Goal: Information Seeking & Learning: Learn about a topic

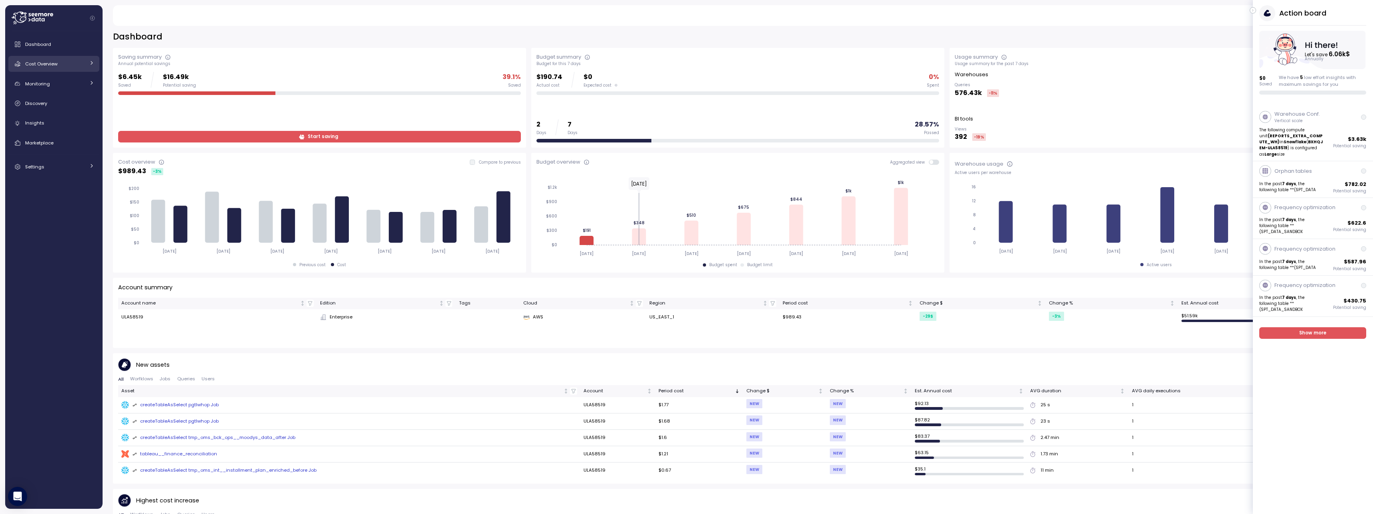
click at [85, 65] on div "Cost Overview" at bounding box center [55, 64] width 60 height 8
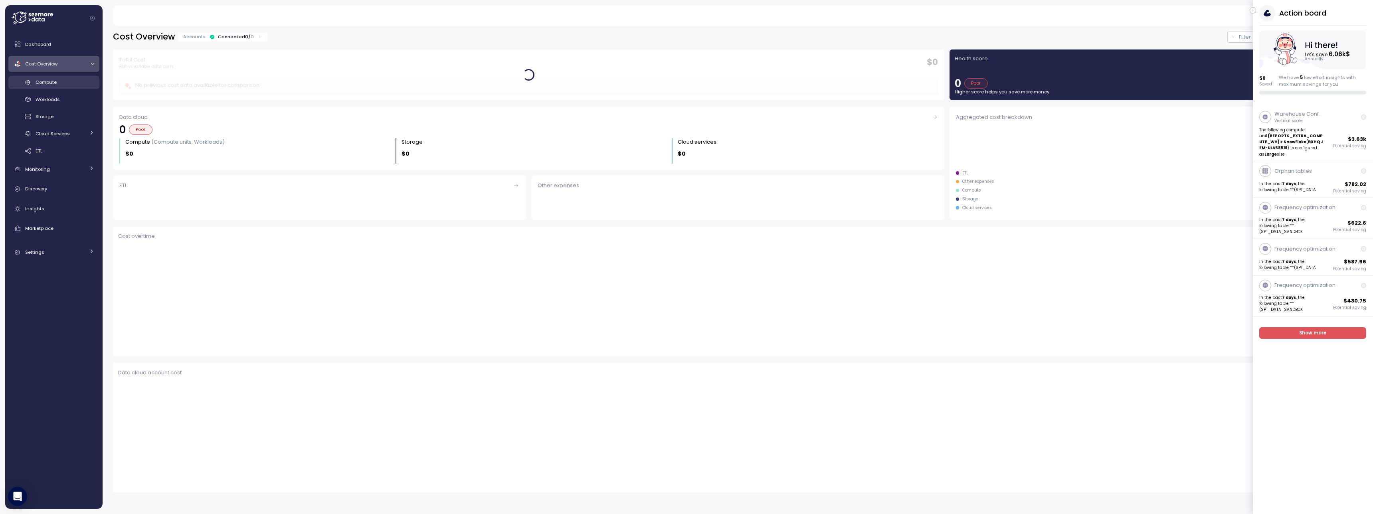
click at [82, 80] on div "Compute" at bounding box center [65, 82] width 59 height 8
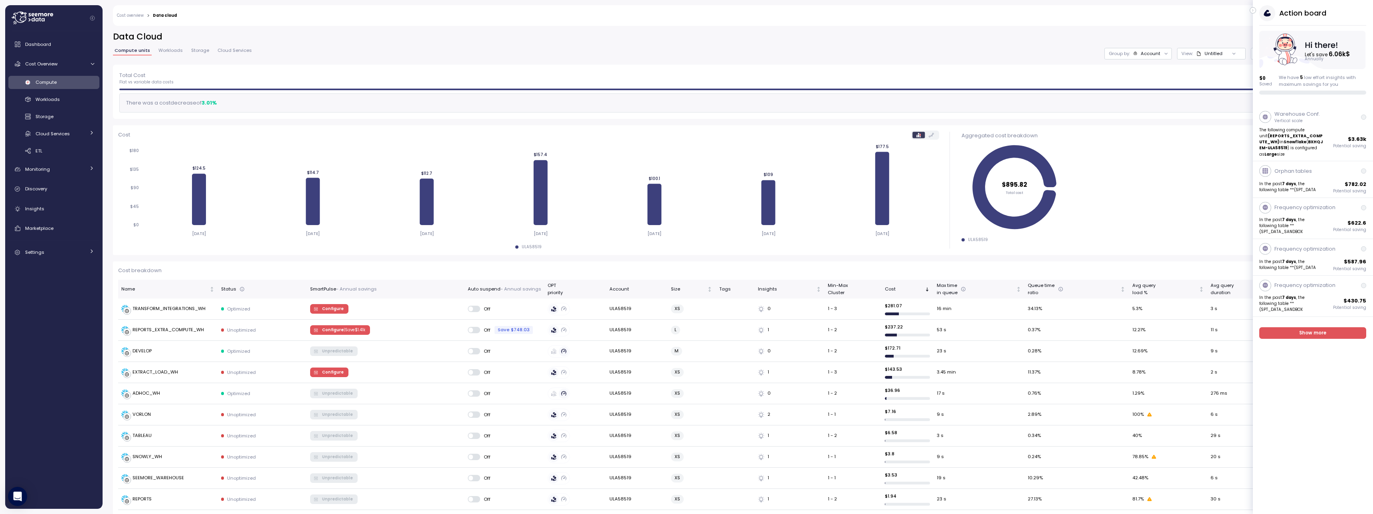
click at [1253, 12] on button "button" at bounding box center [1253, 10] width 6 height 6
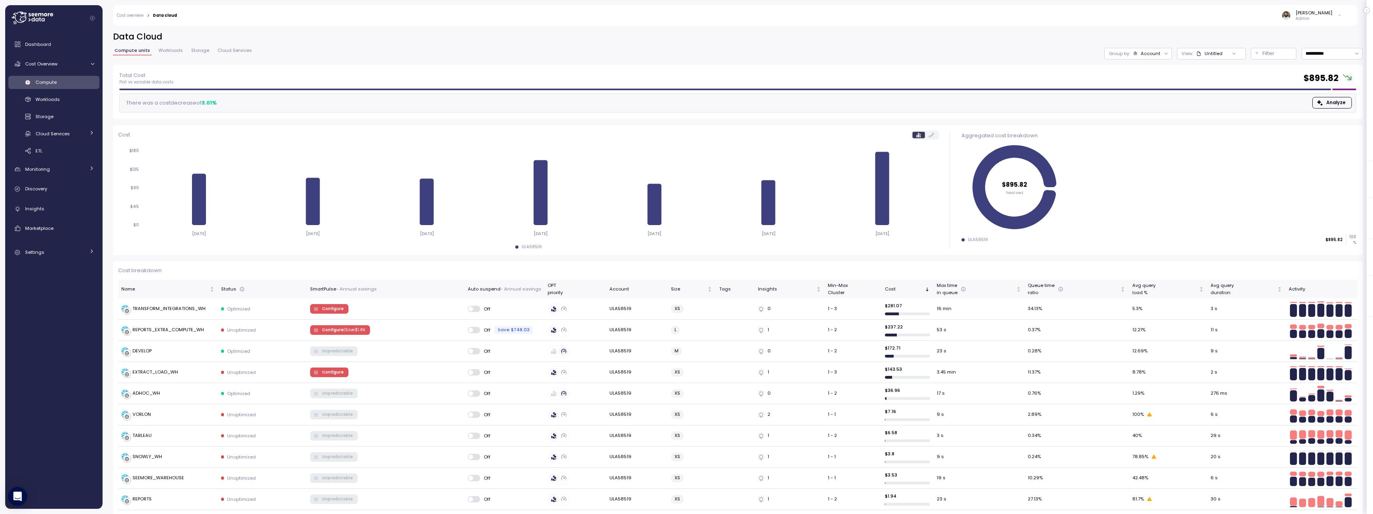
click at [1156, 53] on div "Account" at bounding box center [1151, 53] width 20 height 6
click at [1154, 93] on div "Compute unit" at bounding box center [1138, 98] width 55 height 10
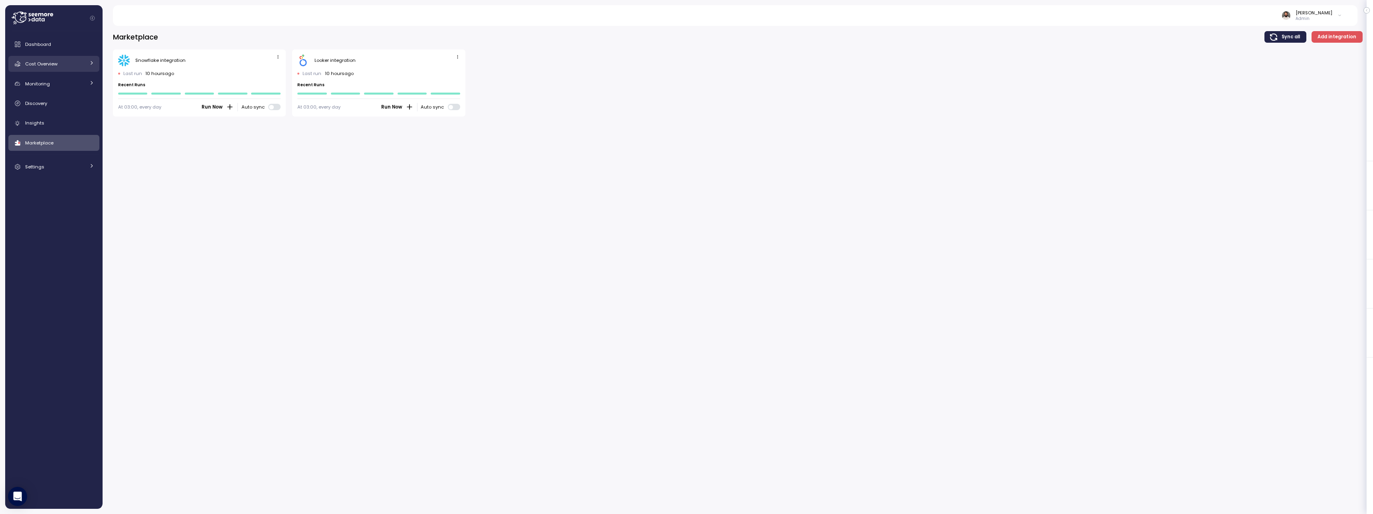
click at [56, 67] on span "Cost Overview" at bounding box center [41, 64] width 32 height 6
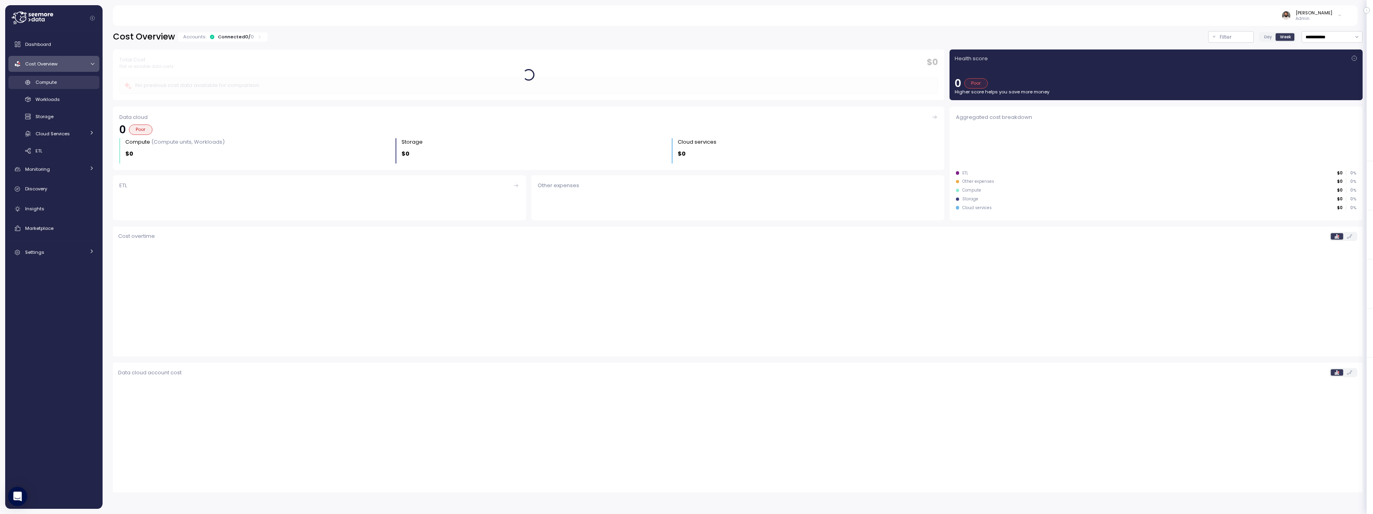
click at [60, 79] on div "Compute" at bounding box center [65, 82] width 59 height 8
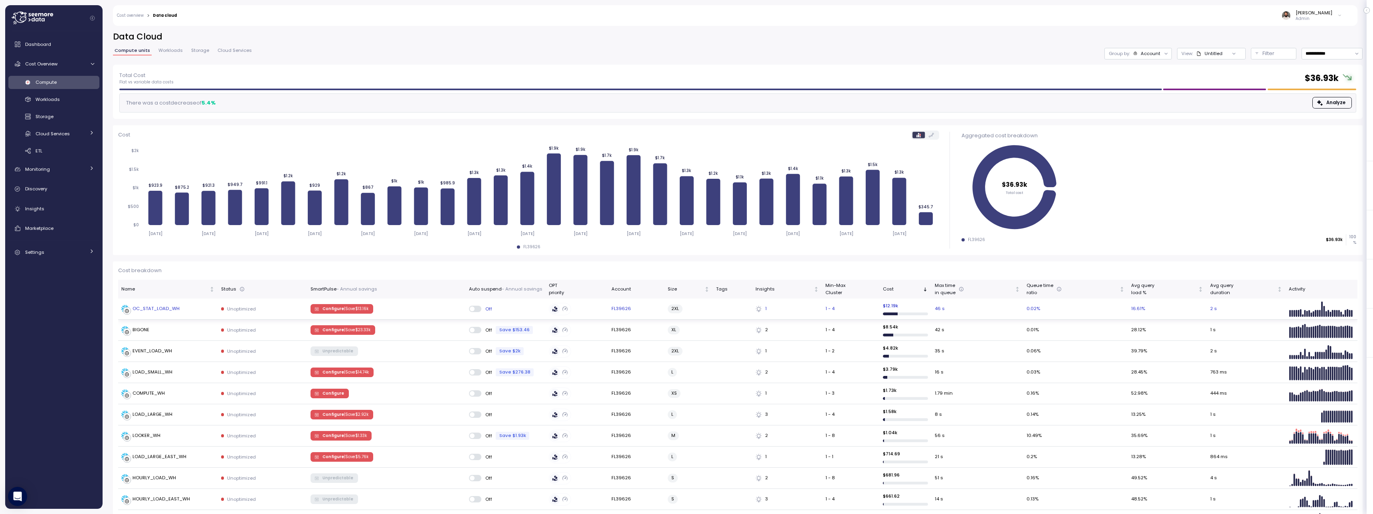
click at [200, 313] on td "OC_STAT_LOAD_WH" at bounding box center [168, 309] width 100 height 21
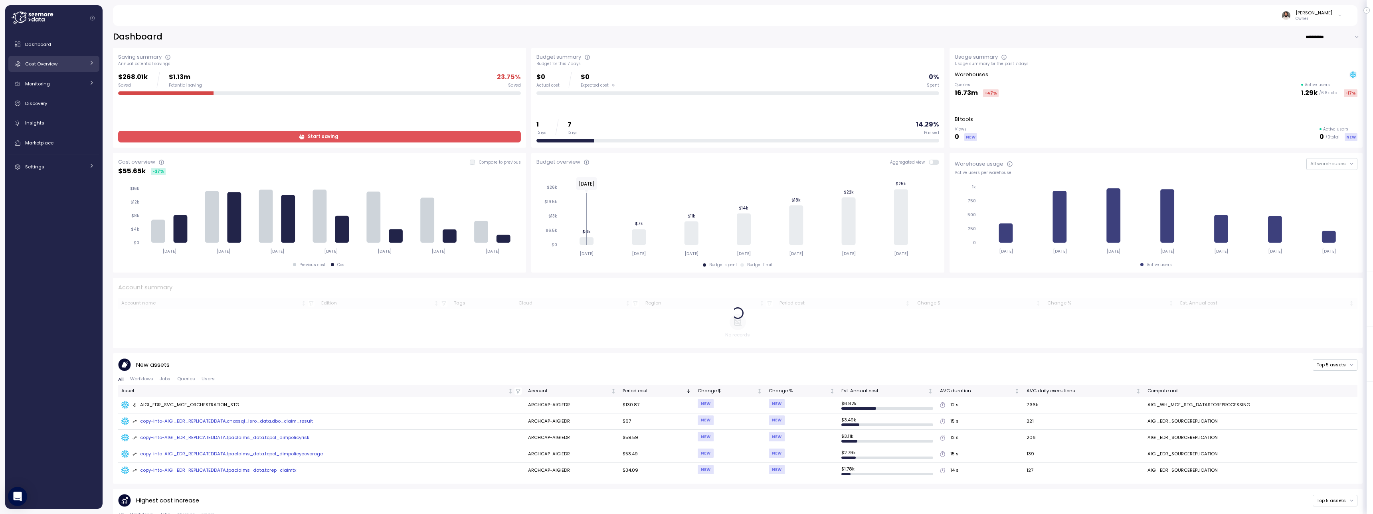
click at [74, 61] on div "Cost Overview" at bounding box center [55, 64] width 60 height 8
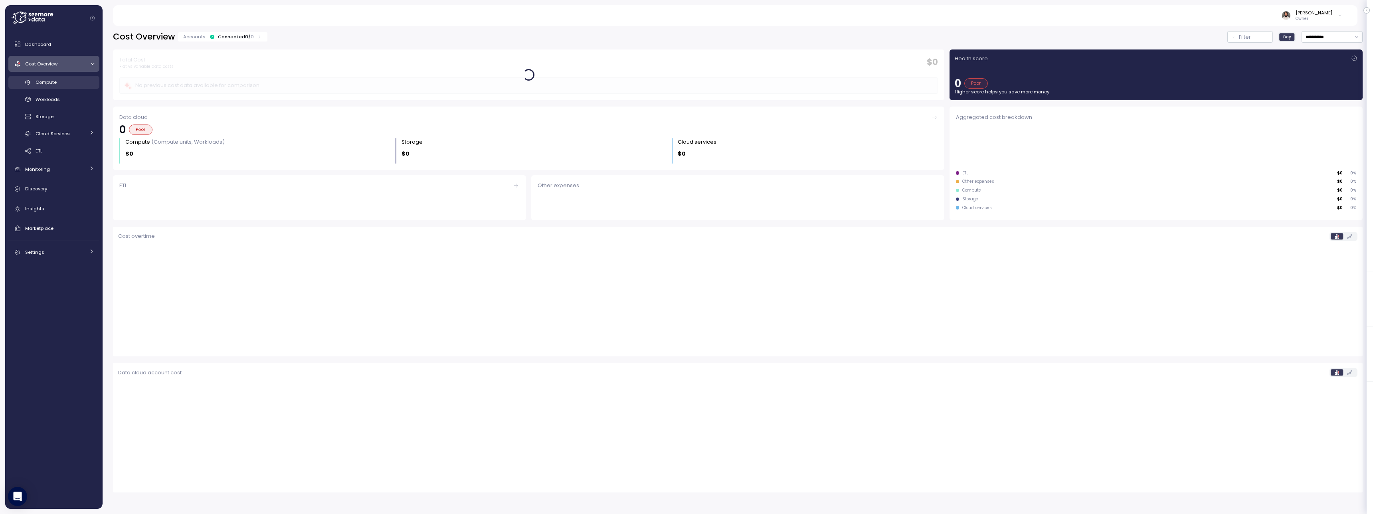
click at [76, 83] on div "Compute" at bounding box center [65, 82] width 59 height 8
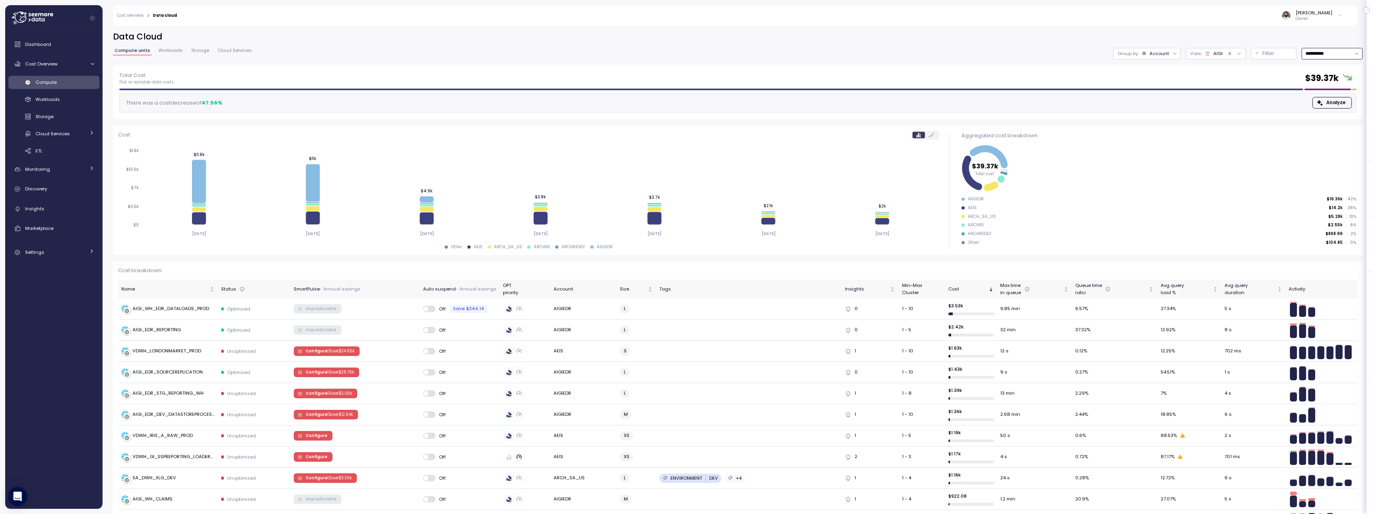
click at [1341, 48] on input "**********" at bounding box center [1332, 54] width 61 height 12
click at [1231, 54] on icon "Clear value" at bounding box center [1230, 53] width 5 height 5
click at [1223, 54] on div at bounding box center [1234, 53] width 23 height 11
click at [1212, 54] on div "Untitled" at bounding box center [1214, 53] width 18 height 6
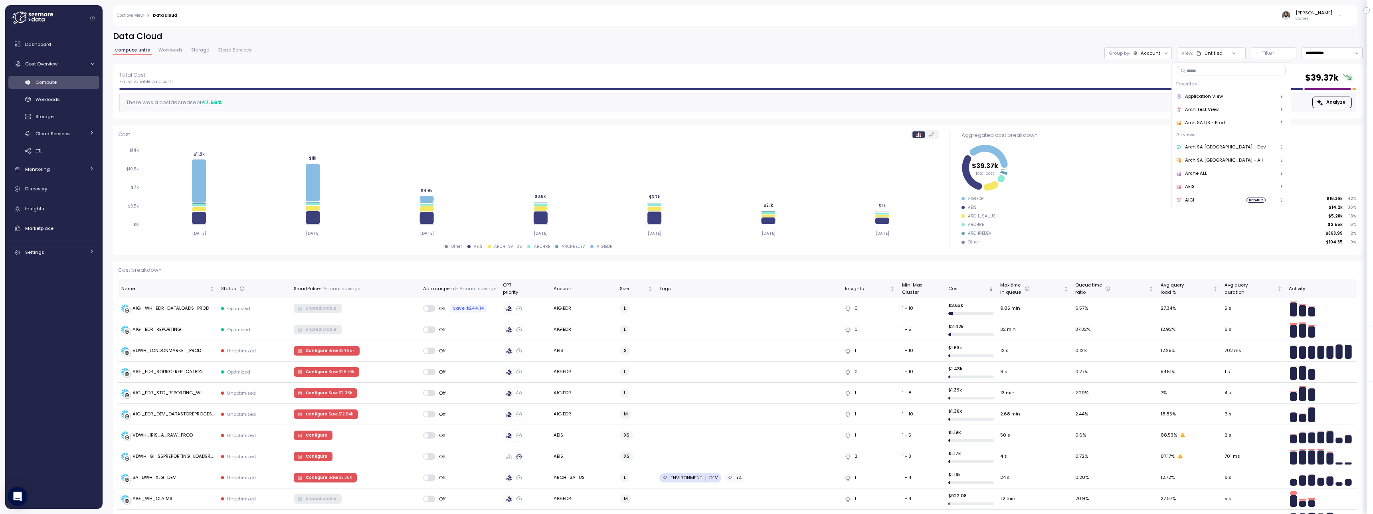
click at [1222, 184] on div "AEIS" at bounding box center [1232, 187] width 110 height 10
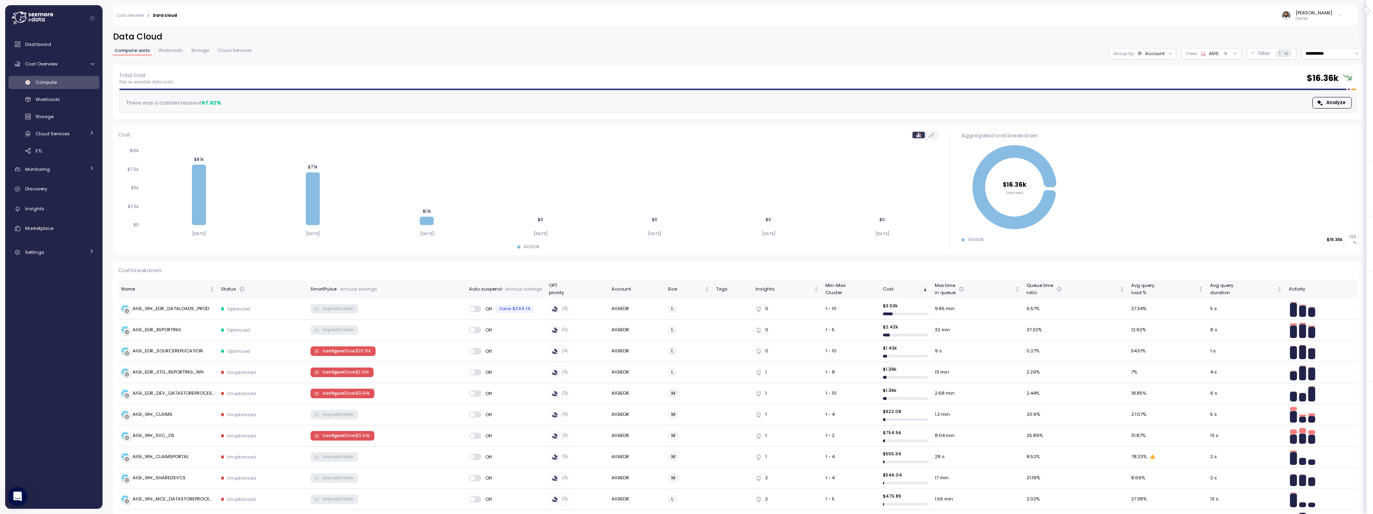
click at [1224, 54] on icon "Clear value" at bounding box center [1226, 53] width 5 height 5
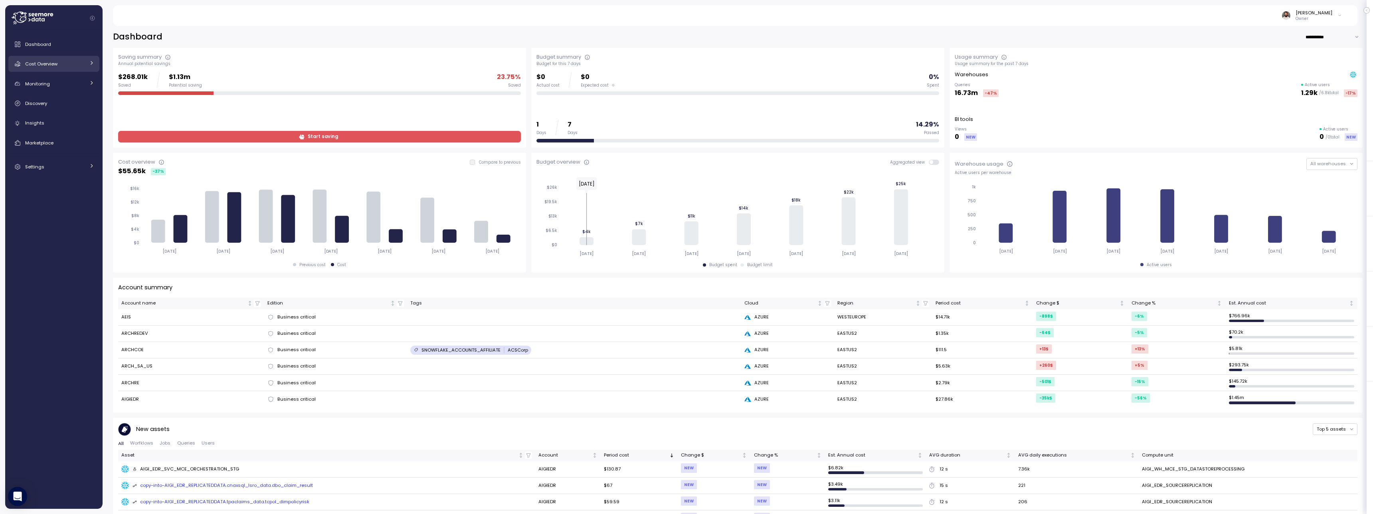
click at [72, 65] on div "Cost Overview" at bounding box center [55, 64] width 60 height 8
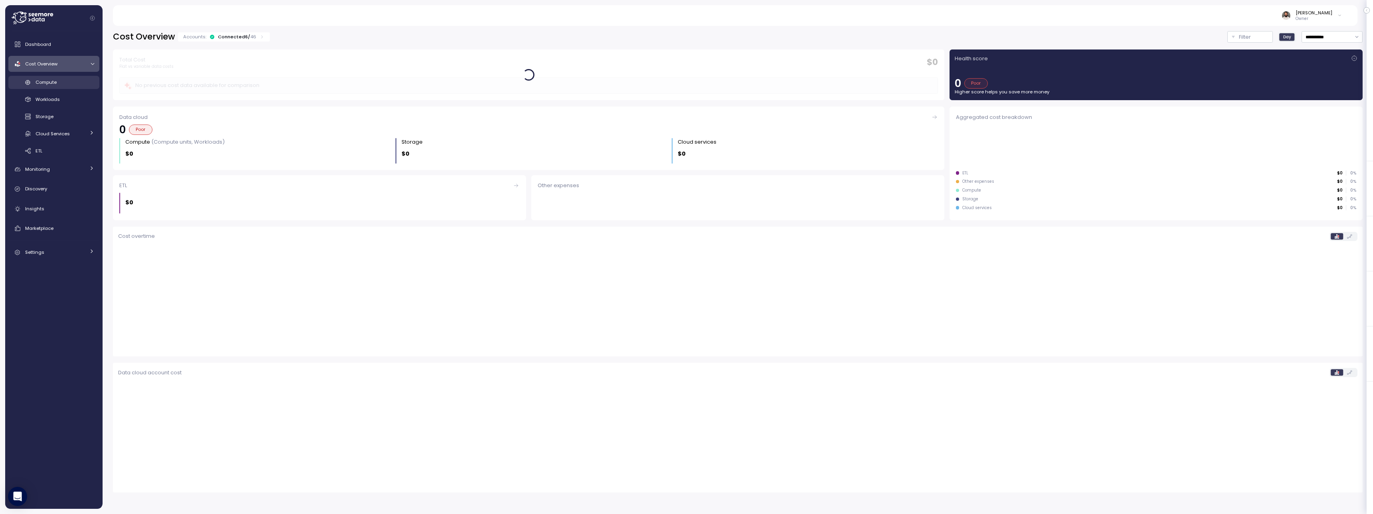
click at [77, 84] on div "Compute" at bounding box center [65, 82] width 59 height 8
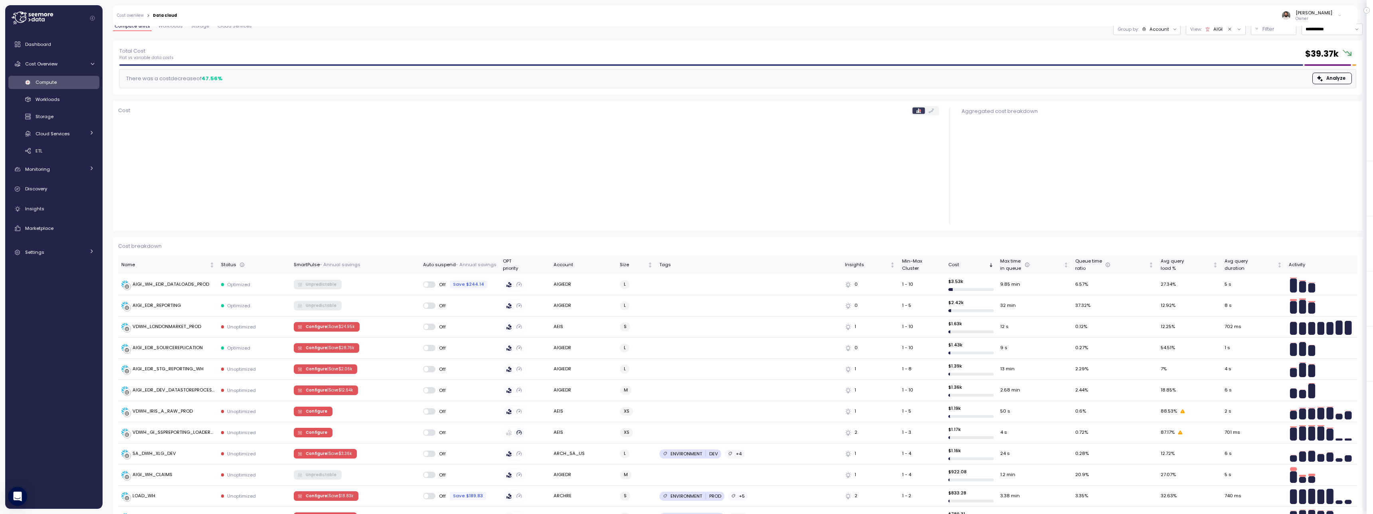
scroll to position [54, 0]
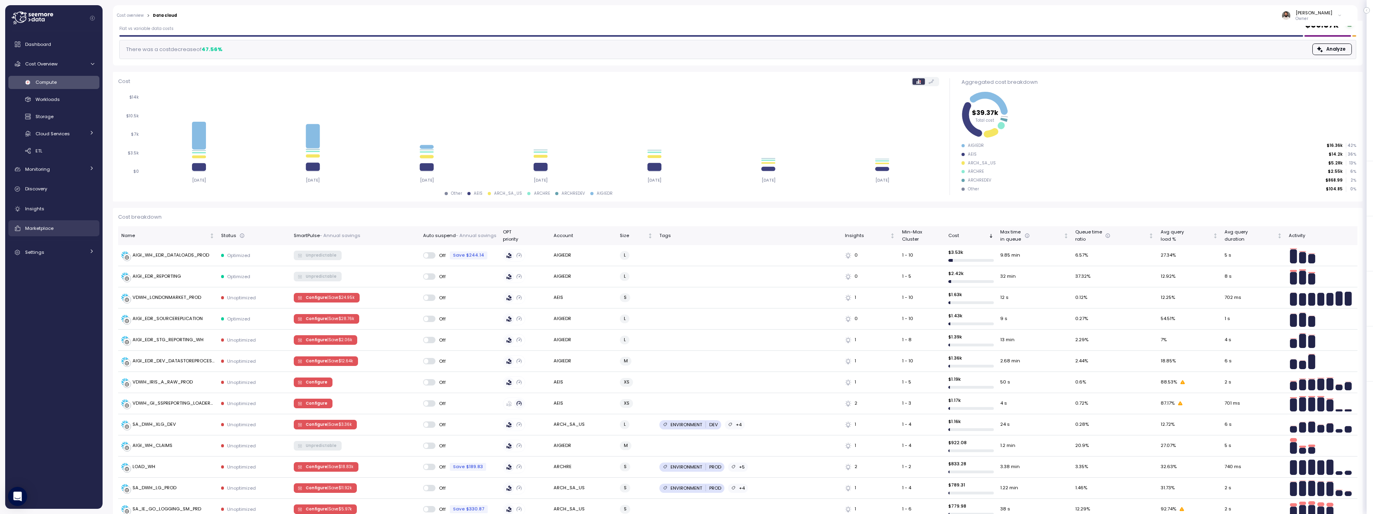
click at [77, 233] on link "Marketplace" at bounding box center [53, 228] width 91 height 16
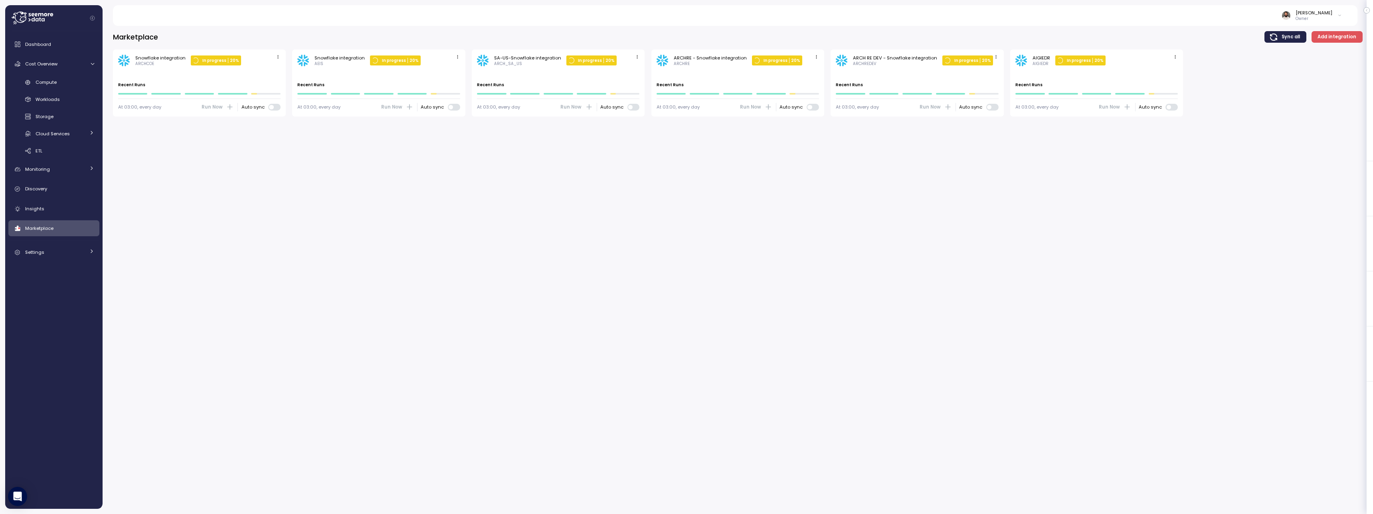
click at [1177, 57] on icon "button" at bounding box center [1175, 56] width 5 height 5
click at [1172, 69] on div "Edit" at bounding box center [1167, 72] width 14 height 7
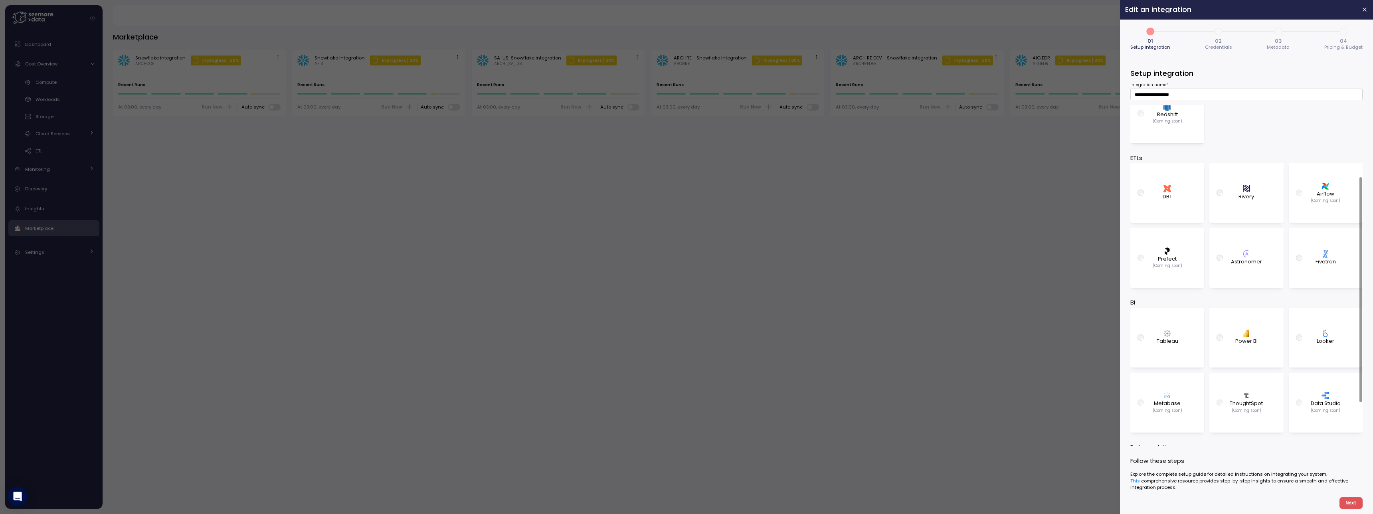
scroll to position [108, 0]
click at [1348, 501] on span "Next" at bounding box center [1351, 503] width 11 height 11
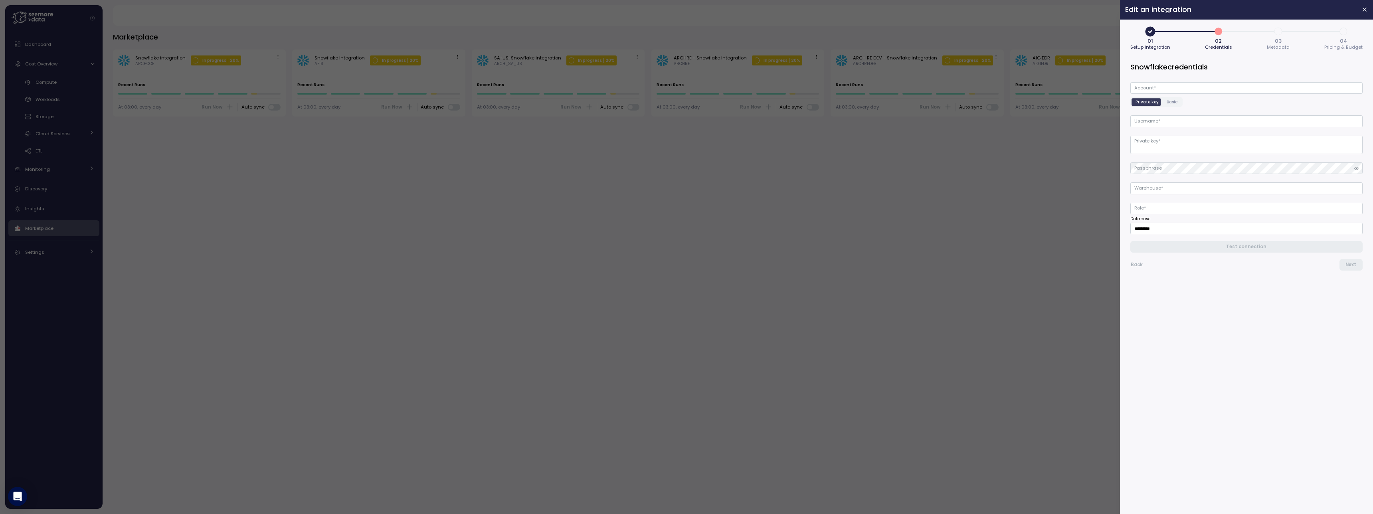
click at [1174, 103] on span "Basic" at bounding box center [1172, 102] width 11 height 6
click at [1146, 103] on span "Private key" at bounding box center [1147, 102] width 23 height 6
click at [1144, 88] on input "Account *" at bounding box center [1247, 88] width 232 height 12
click at [1091, 152] on div at bounding box center [686, 257] width 1373 height 514
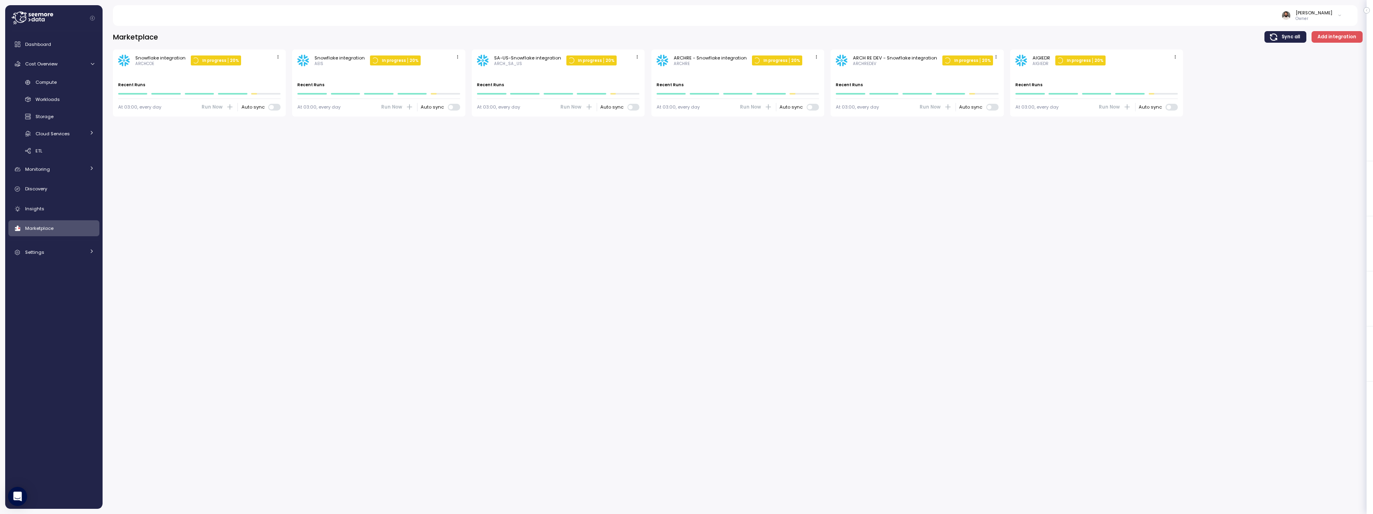
click at [1171, 57] on div "AIGIEDR AIGIEDR In progress 20 %" at bounding box center [1097, 61] width 163 height 12
click at [1172, 57] on span "button" at bounding box center [1176, 57] width 8 height 8
click at [1164, 71] on div "Edit" at bounding box center [1167, 72] width 14 height 7
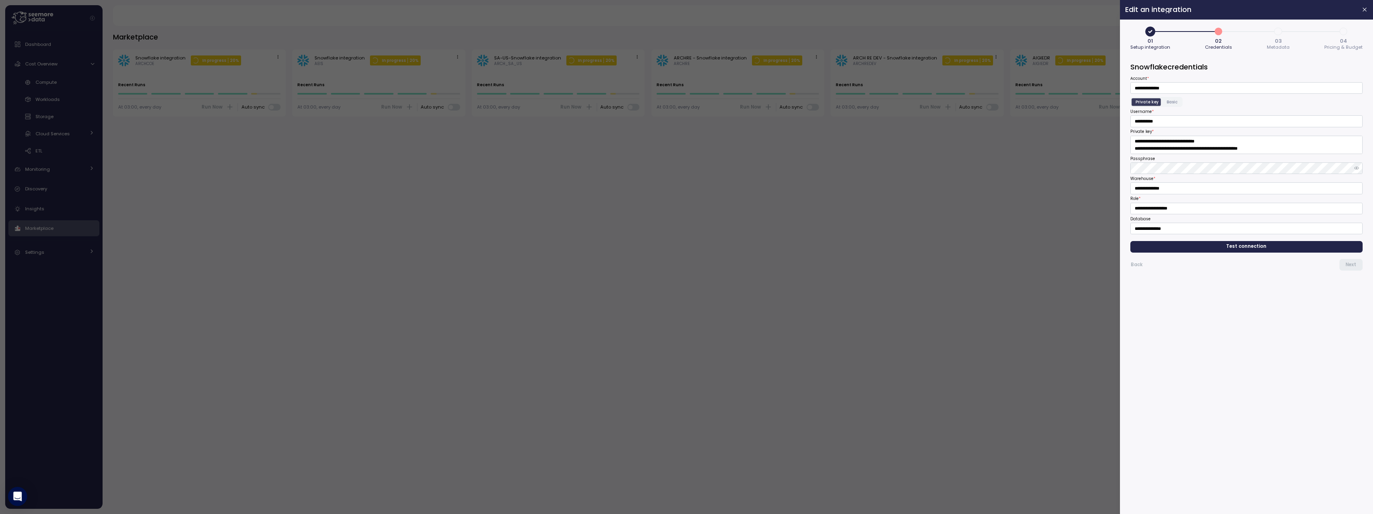
click at [1245, 243] on span "Test connection" at bounding box center [1247, 247] width 40 height 11
click at [1197, 280] on p "Warehouse 'AIGI_WH_SEEMORE' cannot be resumed because resource monitor 'SEEMORE…" at bounding box center [1247, 284] width 232 height 16
click at [1009, 262] on div at bounding box center [686, 257] width 1373 height 514
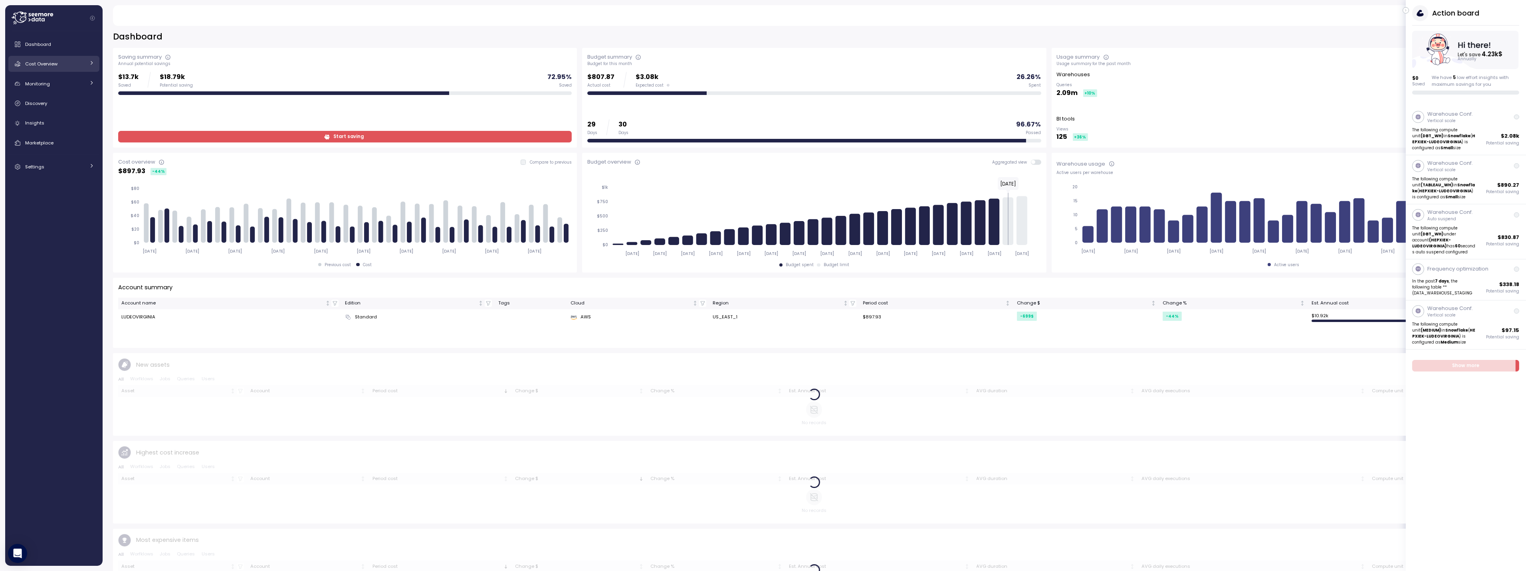
click at [74, 57] on link "Cost Overview" at bounding box center [53, 64] width 91 height 16
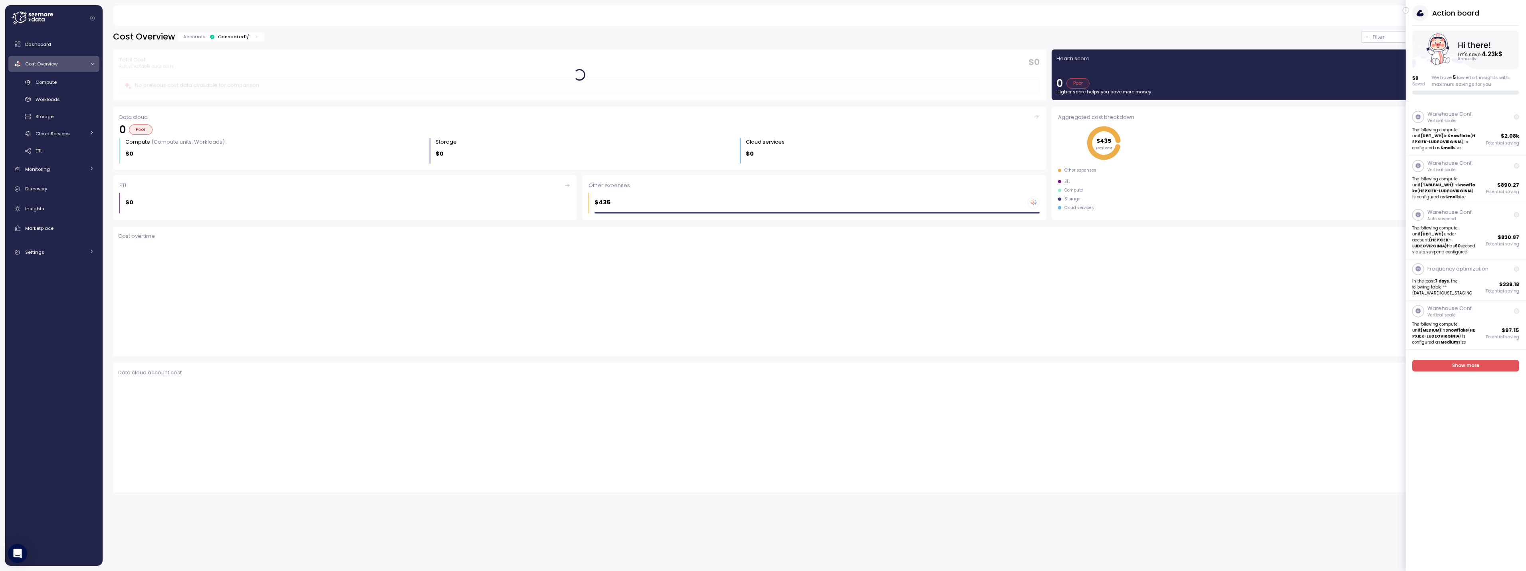
click at [1405, 8] on icon "button" at bounding box center [1406, 11] width 4 height 10
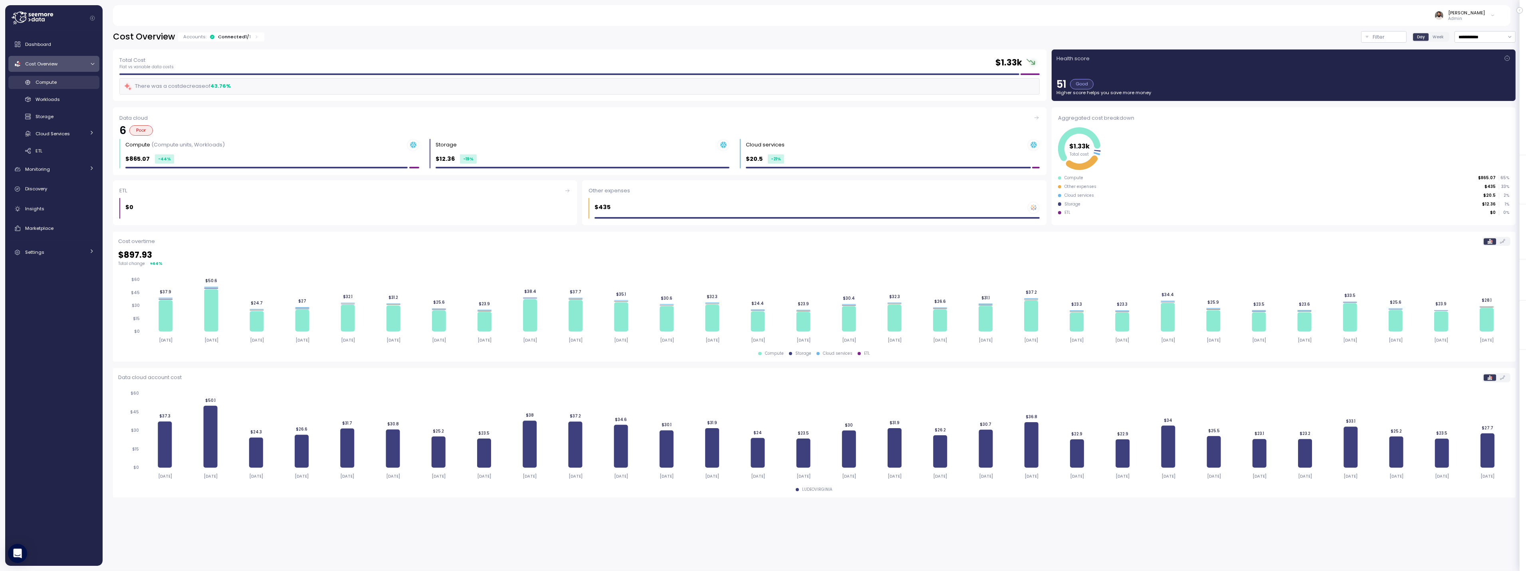
click at [75, 76] on link "Compute" at bounding box center [53, 82] width 91 height 13
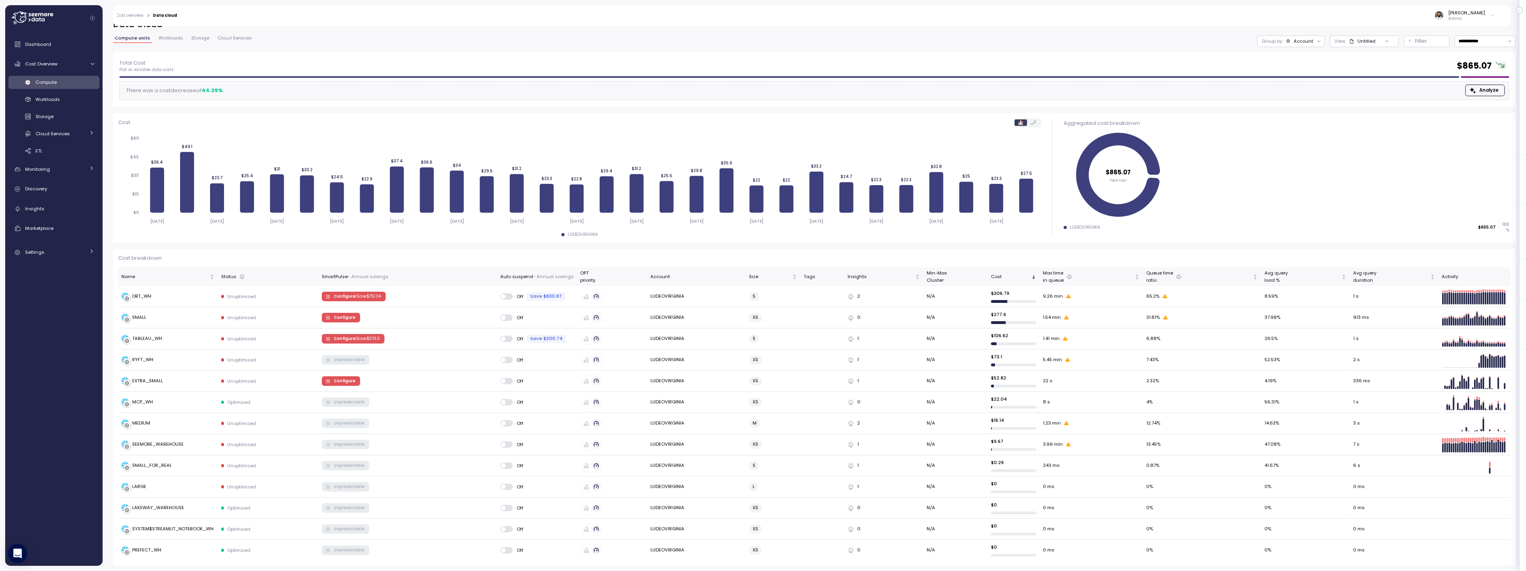
scroll to position [10, 0]
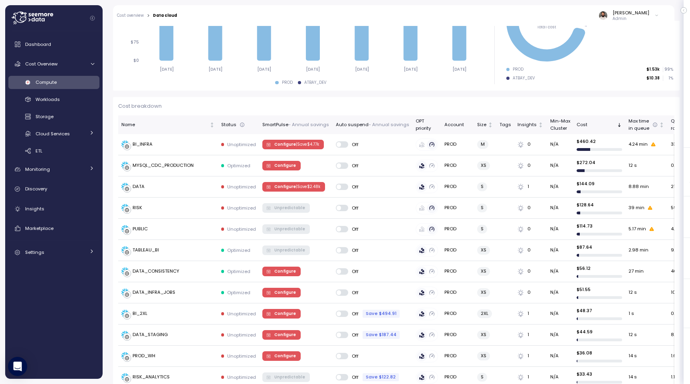
scroll to position [164, 0]
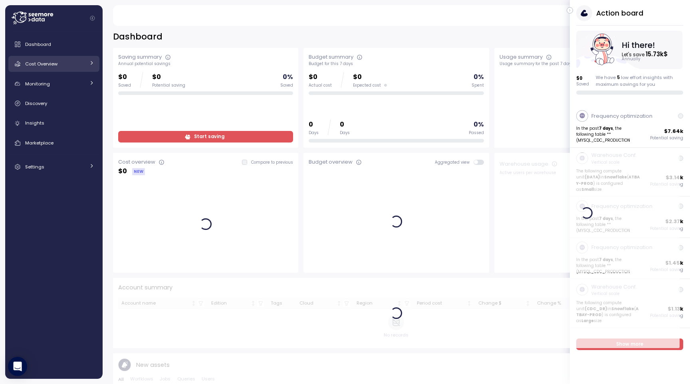
click at [53, 83] on div "Monitoring" at bounding box center [55, 84] width 60 height 8
drag, startPoint x: 63, startPoint y: 66, endPoint x: 58, endPoint y: 82, distance: 16.4
click at [63, 67] on div "Cost Overview" at bounding box center [55, 64] width 60 height 8
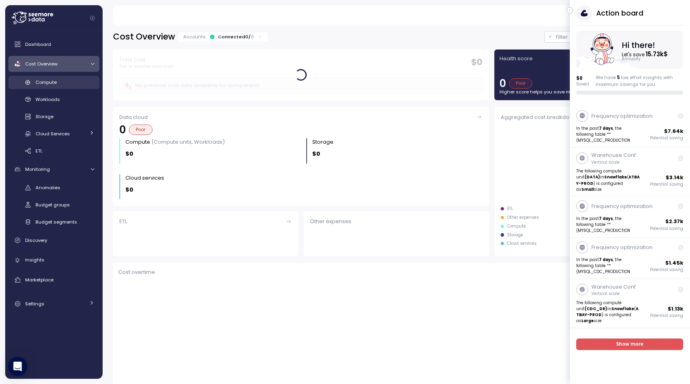
click at [58, 87] on link "Compute" at bounding box center [53, 82] width 91 height 13
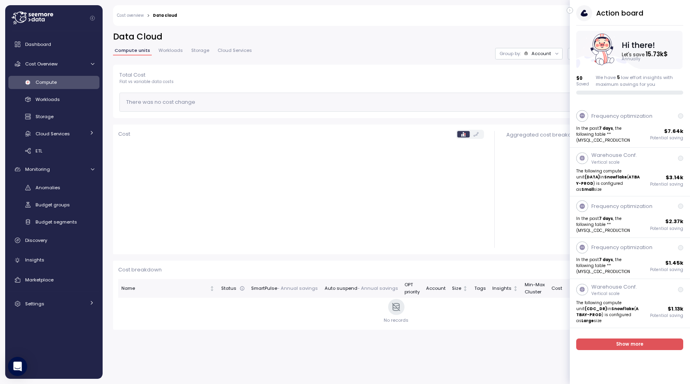
click at [572, 10] on button "button" at bounding box center [570, 10] width 6 height 6
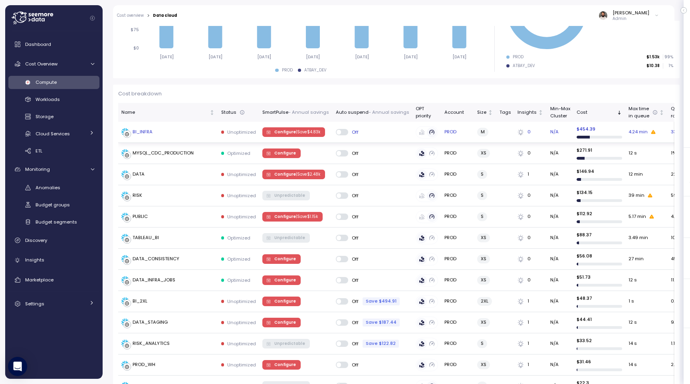
scroll to position [176, 0]
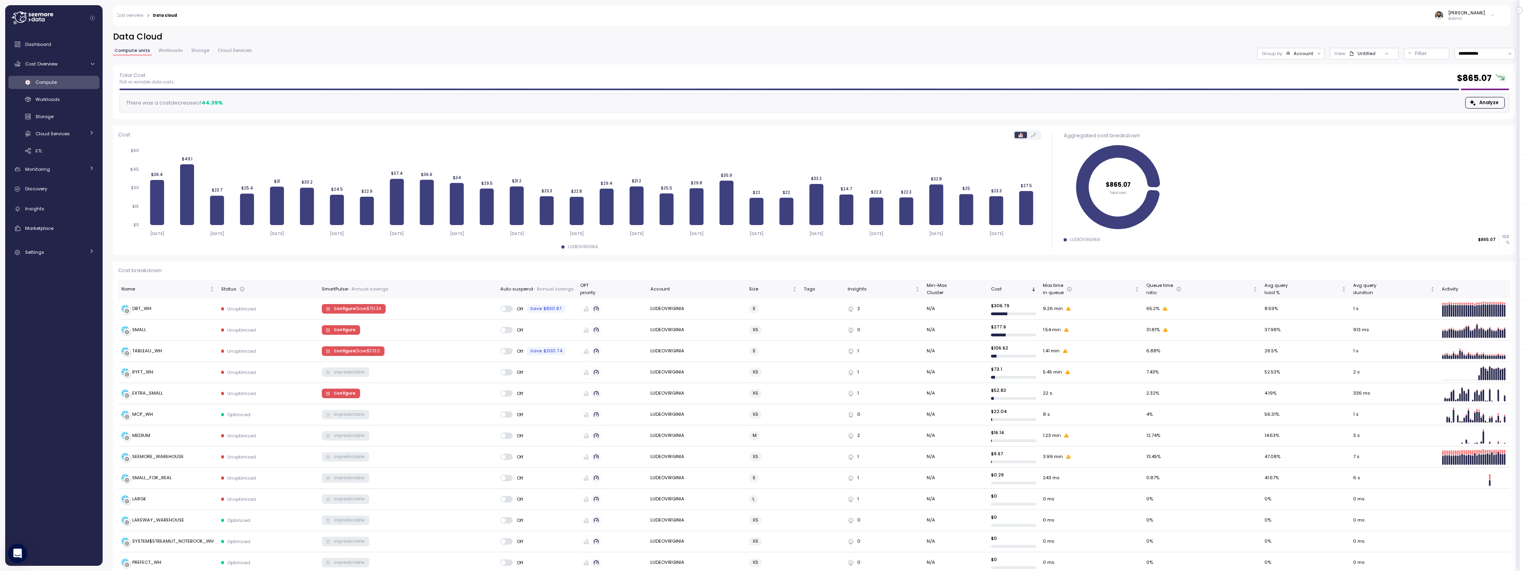
scroll to position [10, 0]
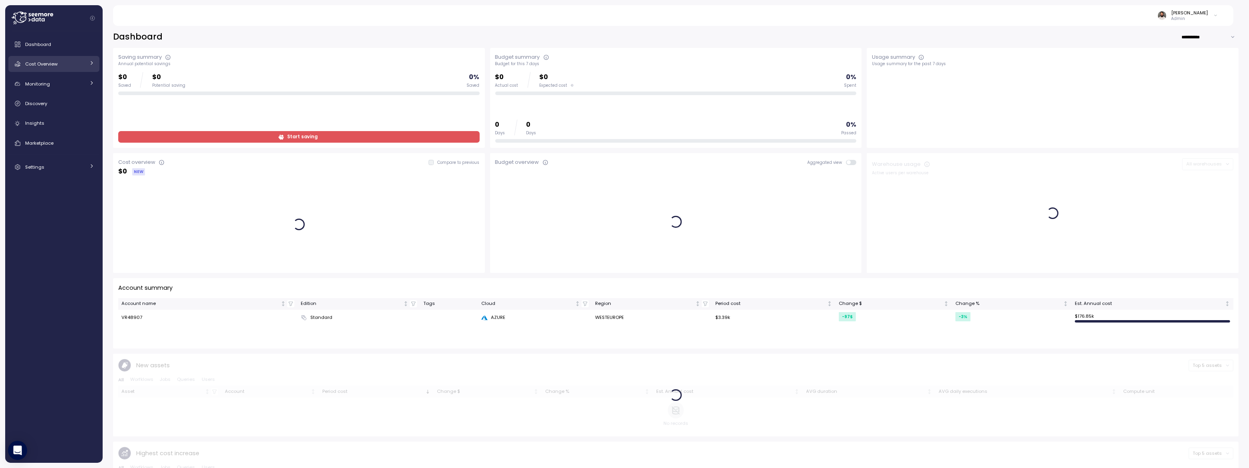
click at [54, 67] on div "Cost Overview" at bounding box center [55, 64] width 60 height 8
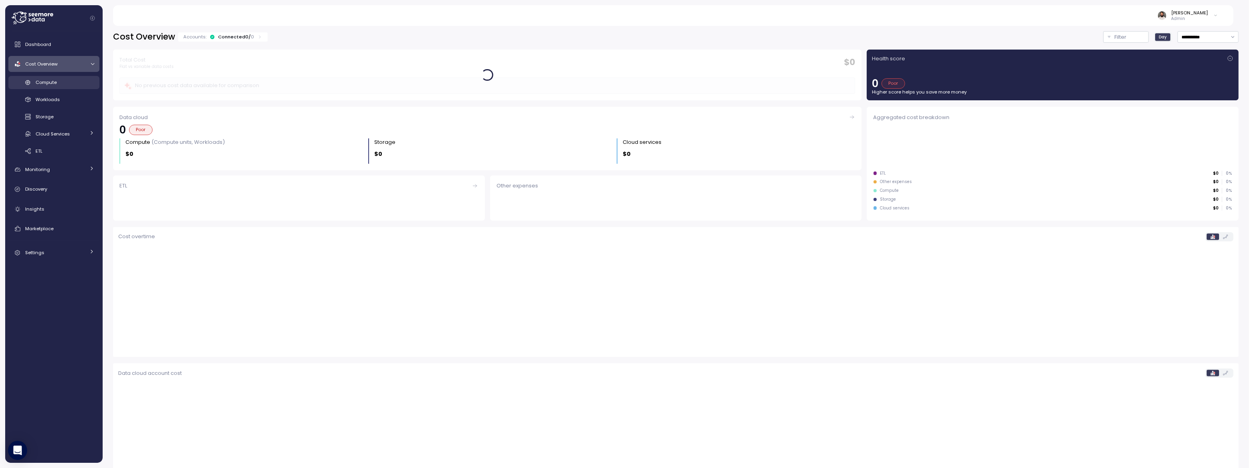
click at [56, 81] on span "Compute" at bounding box center [46, 82] width 21 height 6
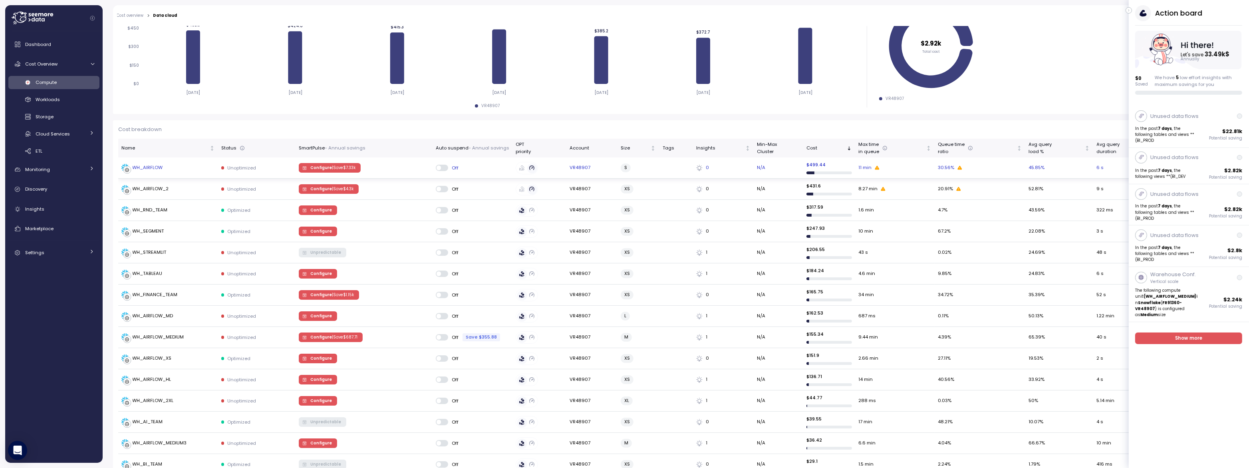
scroll to position [144, 0]
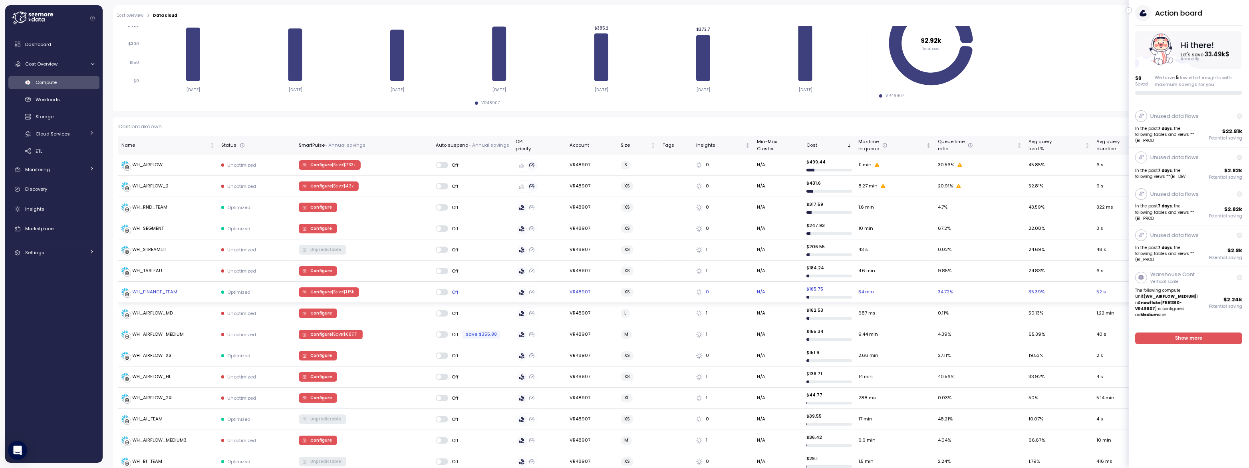
click at [354, 292] on p "| Save $ 1.15k" at bounding box center [343, 292] width 22 height 6
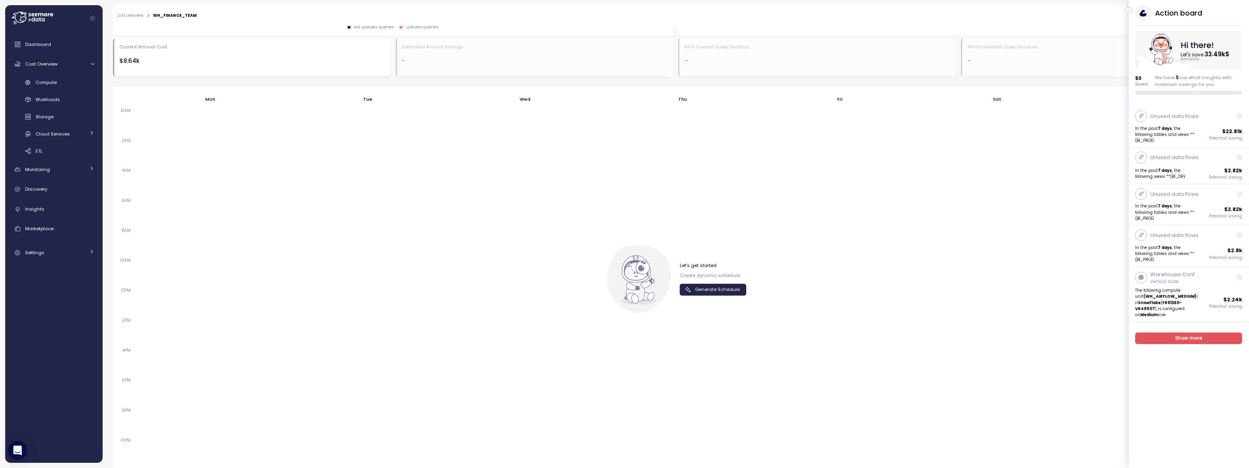
scroll to position [426, 0]
click at [715, 290] on div "Let's get started Create dynamic schedule Generate Schedule" at bounding box center [675, 273] width 141 height 68
click at [714, 287] on span "Generate Schedule" at bounding box center [717, 283] width 45 height 11
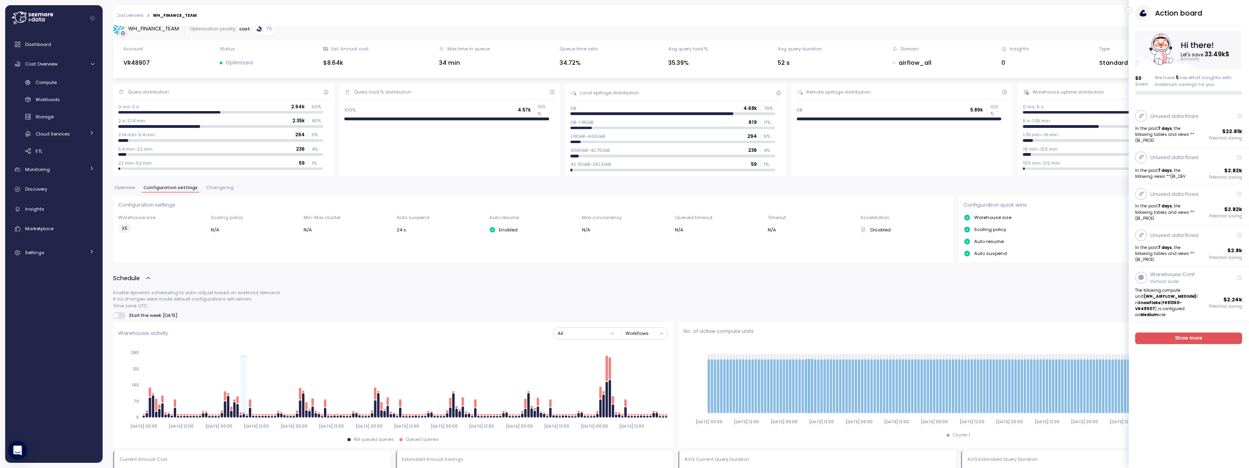
scroll to position [0, 0]
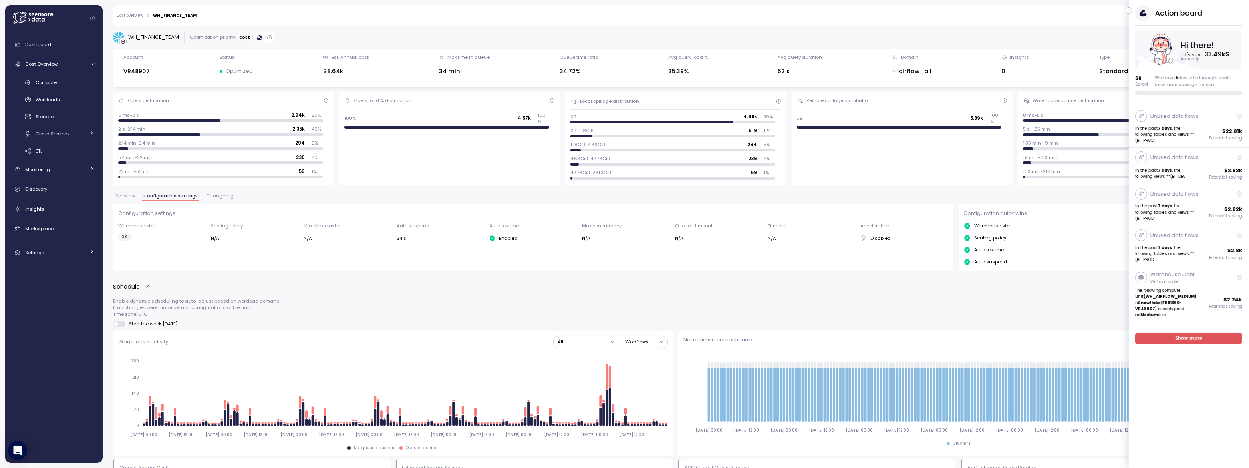
click at [121, 196] on span "Overview" at bounding box center [125, 196] width 20 height 4
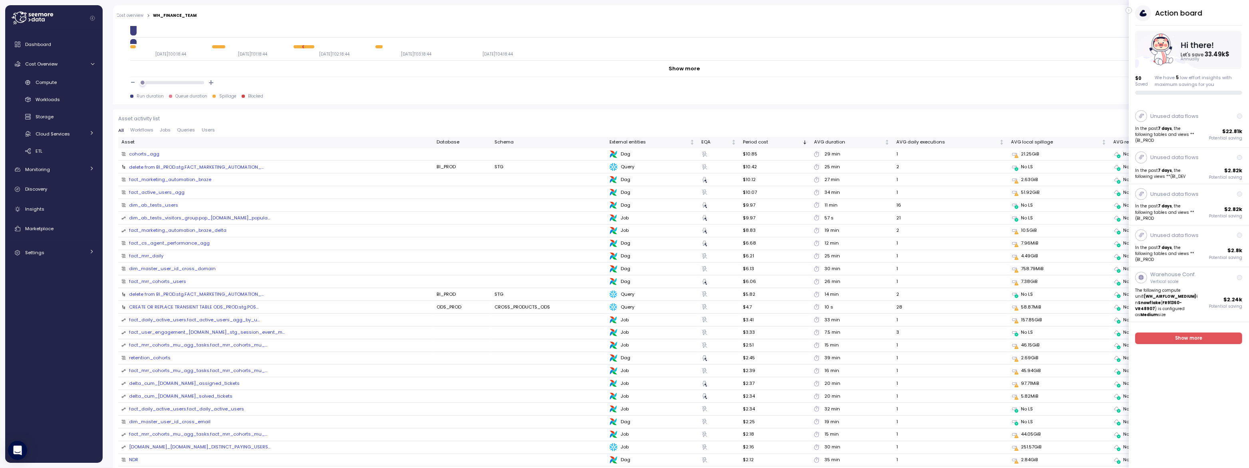
scroll to position [499, 0]
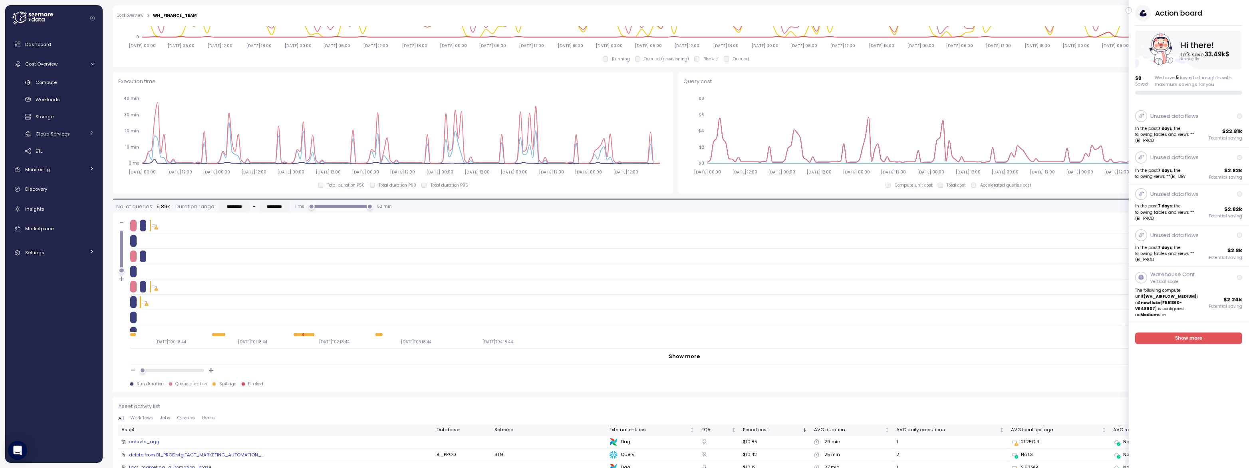
click at [162, 419] on button "Jobs" at bounding box center [165, 417] width 17 height 5
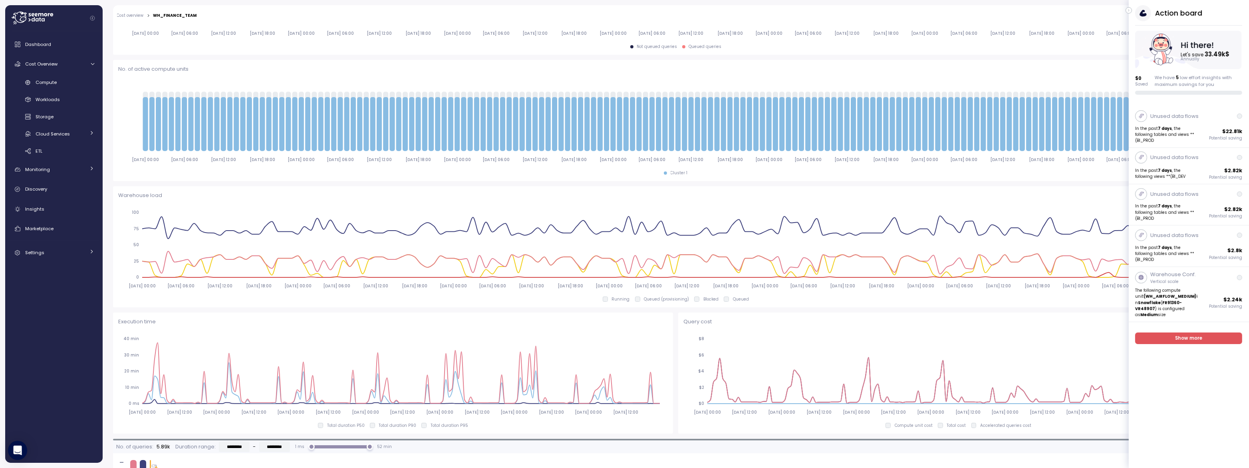
scroll to position [216, 0]
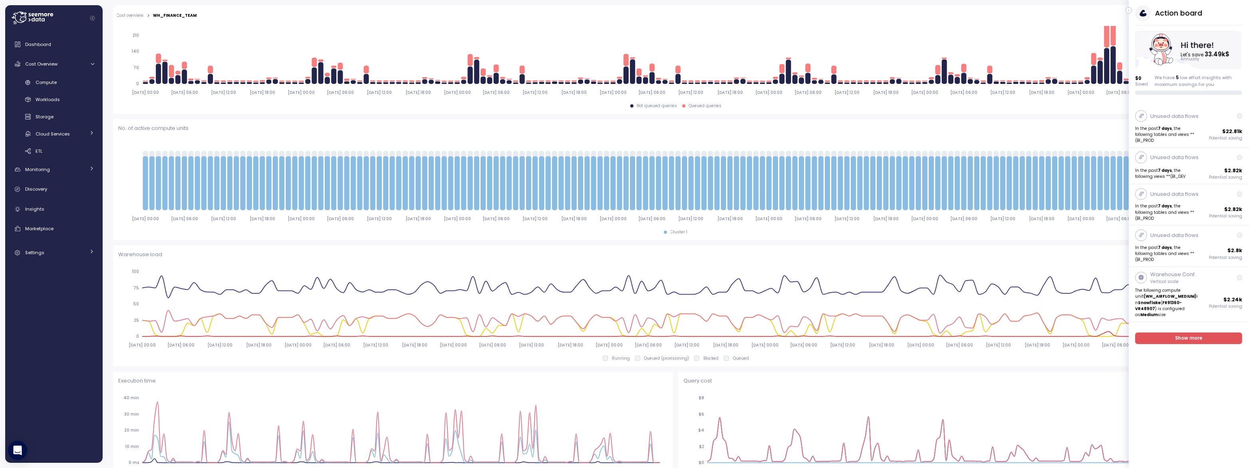
click at [1130, 10] on icon "button" at bounding box center [1129, 11] width 4 height 10
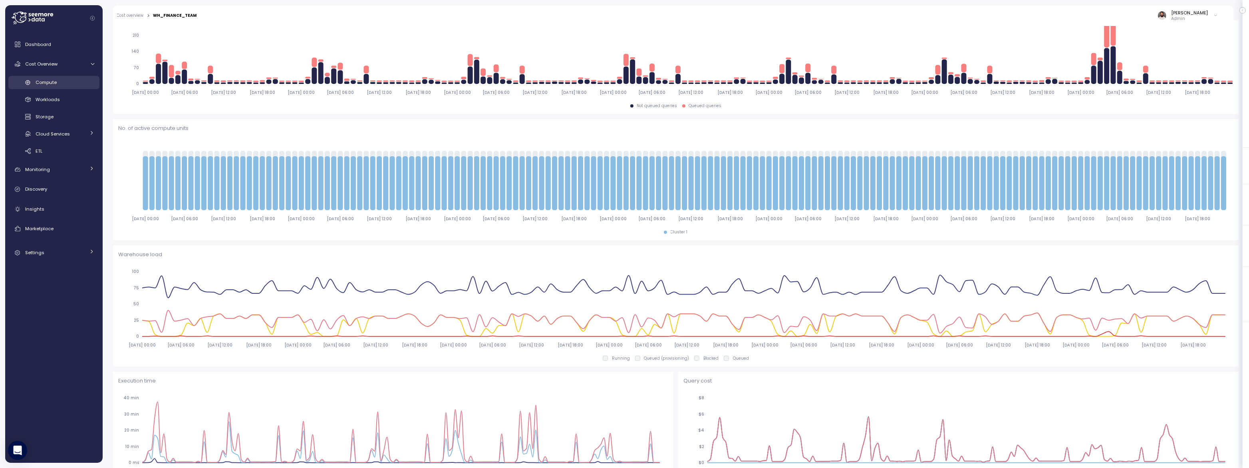
click at [46, 87] on link "Compute" at bounding box center [53, 82] width 91 height 13
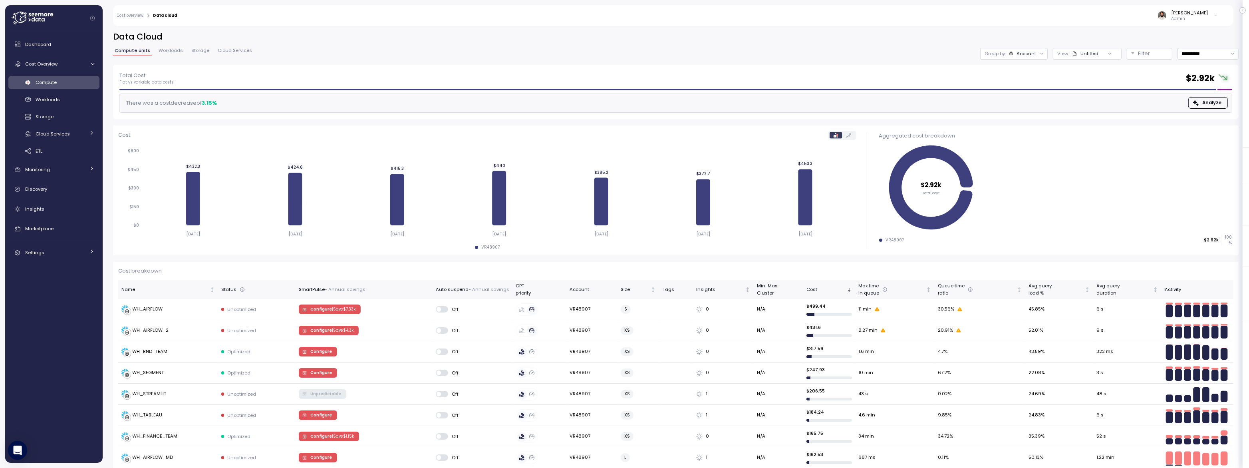
click at [1070, 55] on div "View : Untitled" at bounding box center [1077, 53] width 41 height 6
click at [1020, 56] on div "Account" at bounding box center [1026, 53] width 20 height 6
click at [1027, 97] on p "Compute unit" at bounding box center [1019, 98] width 32 height 6
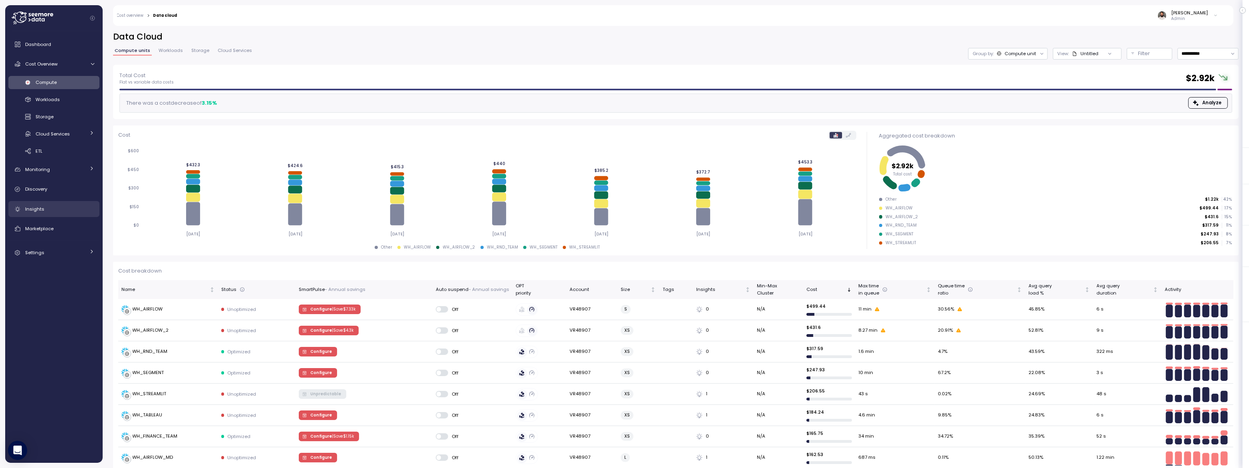
click at [65, 206] on div "Insights" at bounding box center [59, 209] width 69 height 8
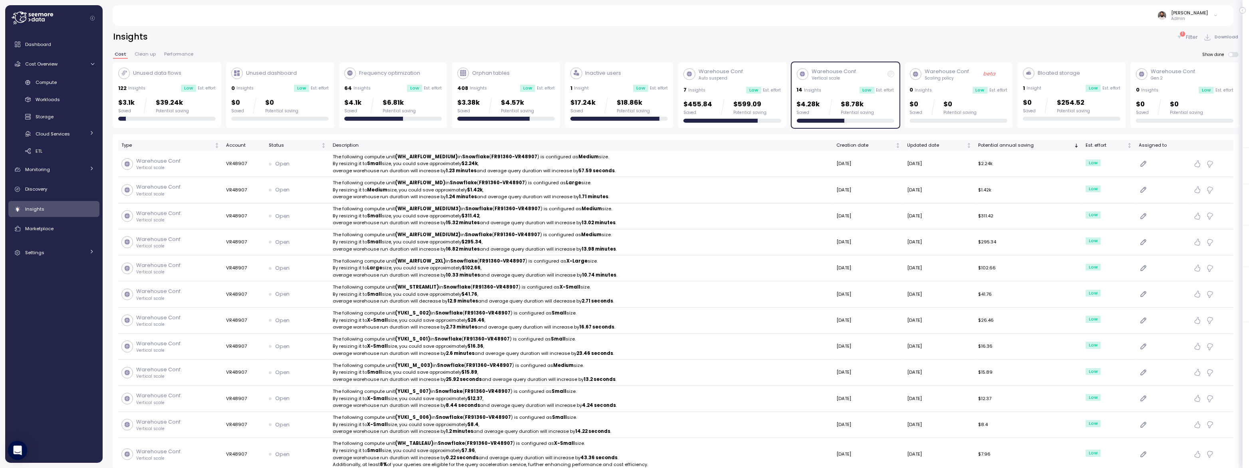
click at [737, 78] on p "Auto suspend" at bounding box center [721, 78] width 46 height 6
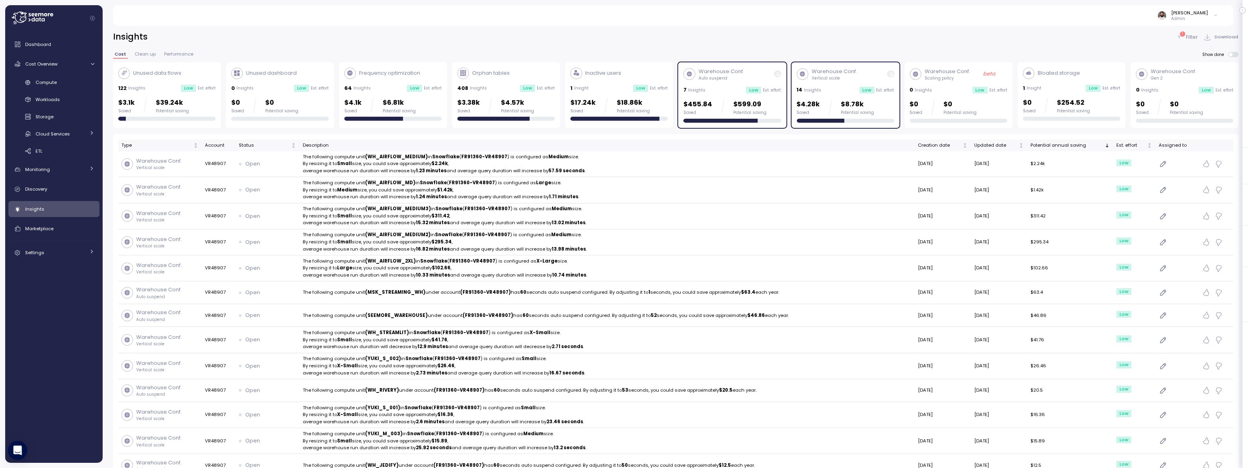
click at [817, 79] on p "Vertical scale" at bounding box center [834, 78] width 46 height 6
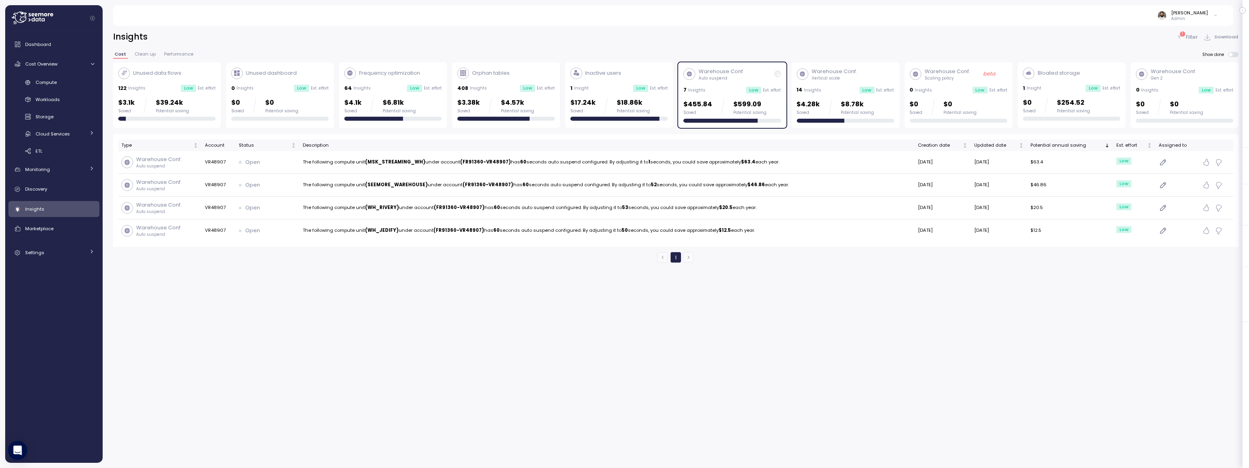
click at [720, 80] on p "Auto suspend" at bounding box center [721, 78] width 46 height 6
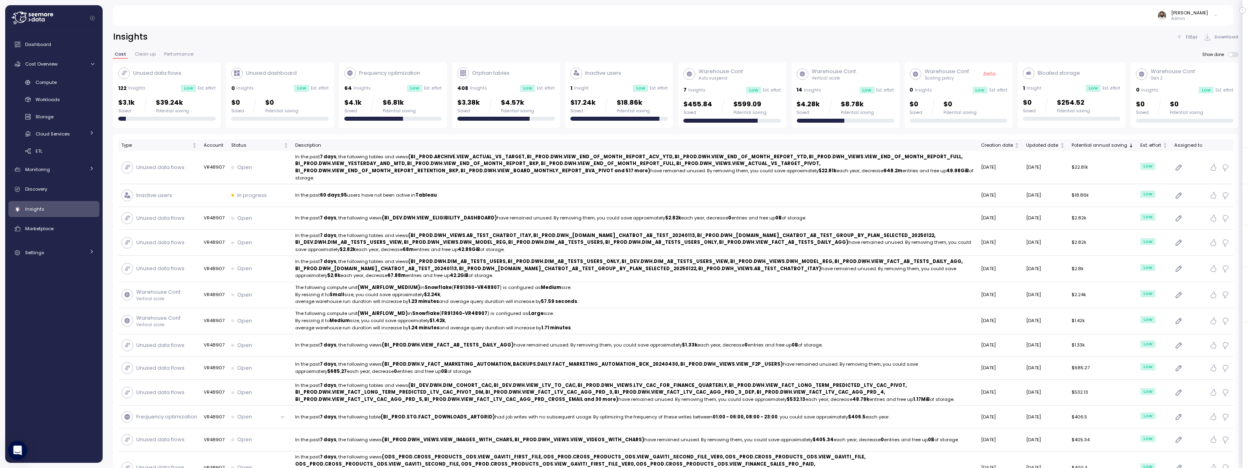
click at [195, 83] on div "Unused data flows 122 Insights Low Est. effort $3.1k Saved $39.24k Potential sa…" at bounding box center [166, 94] width 97 height 54
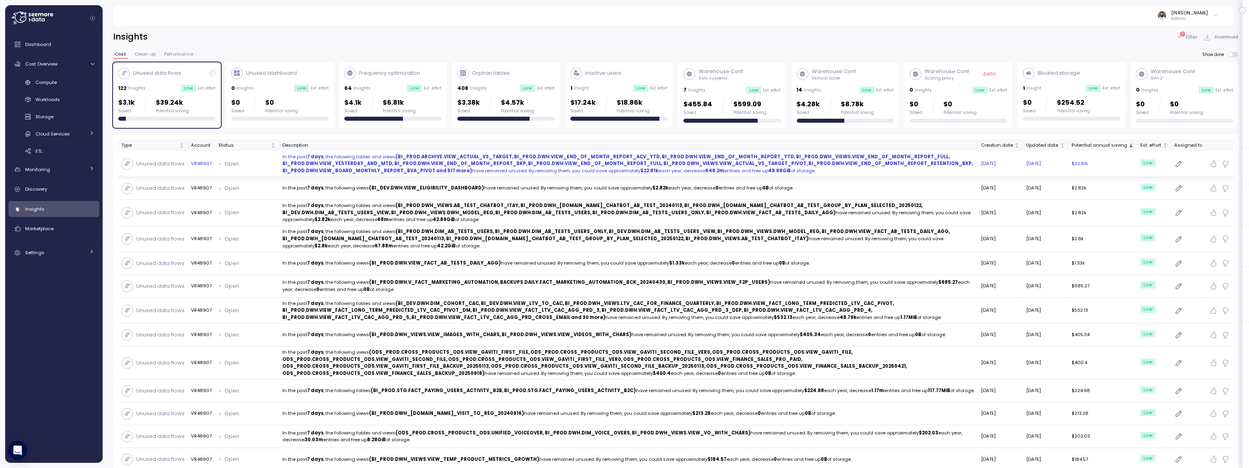
click at [822, 168] on p "In the past 7 days , the following tables and views (BI_PROD.ARCHIVE.VIEW_ACTUA…" at bounding box center [628, 163] width 692 height 21
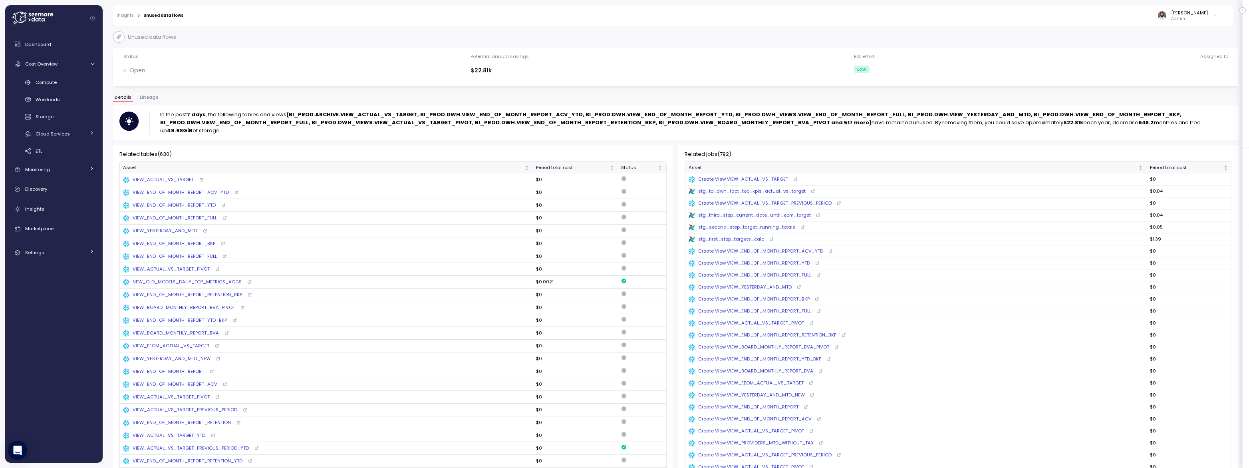
click at [147, 101] on button "Lineage" at bounding box center [149, 98] width 22 height 7
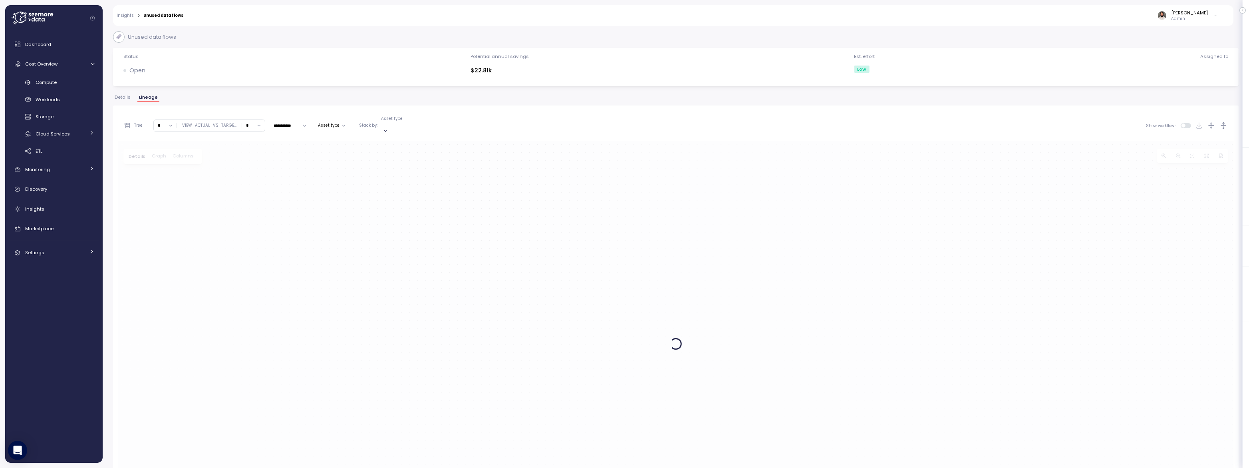
drag, startPoint x: 126, startPoint y: 99, endPoint x: 216, endPoint y: 93, distance: 89.6
click at [126, 99] on span "Details" at bounding box center [123, 97] width 16 height 4
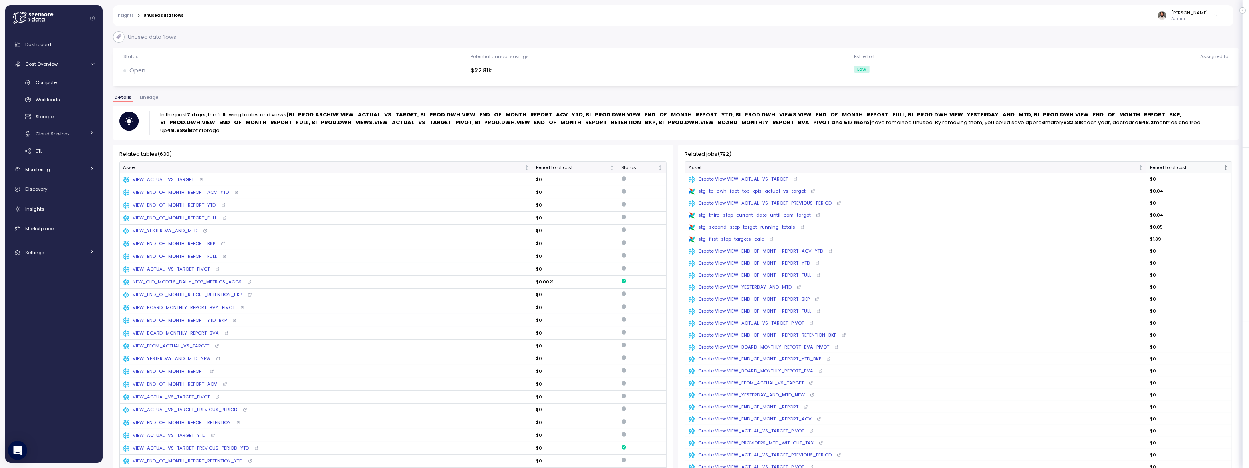
click at [1183, 168] on div "Period total cost" at bounding box center [1185, 167] width 72 height 7
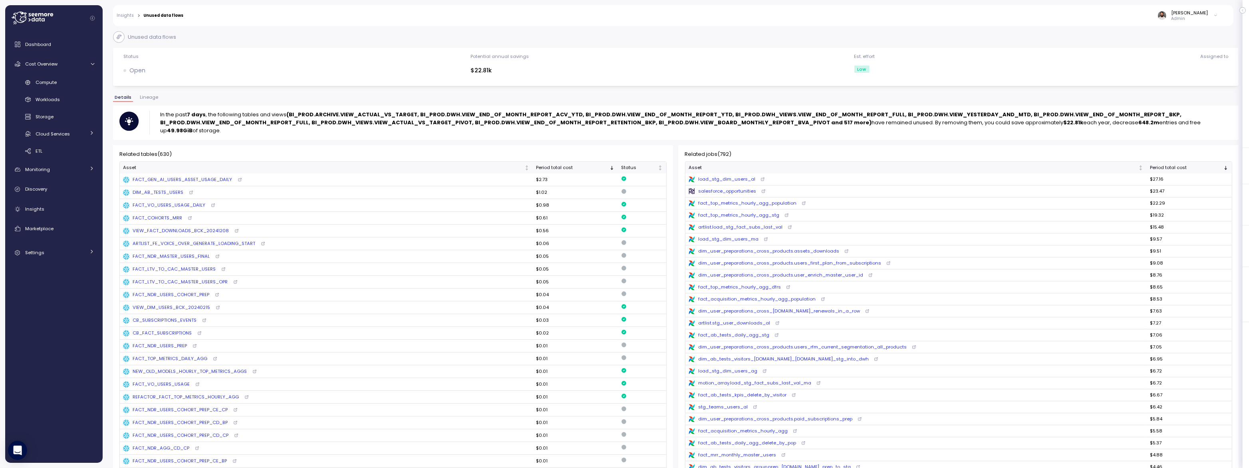
click at [746, 182] on div "load_stg_dim_users_al" at bounding box center [721, 179] width 67 height 7
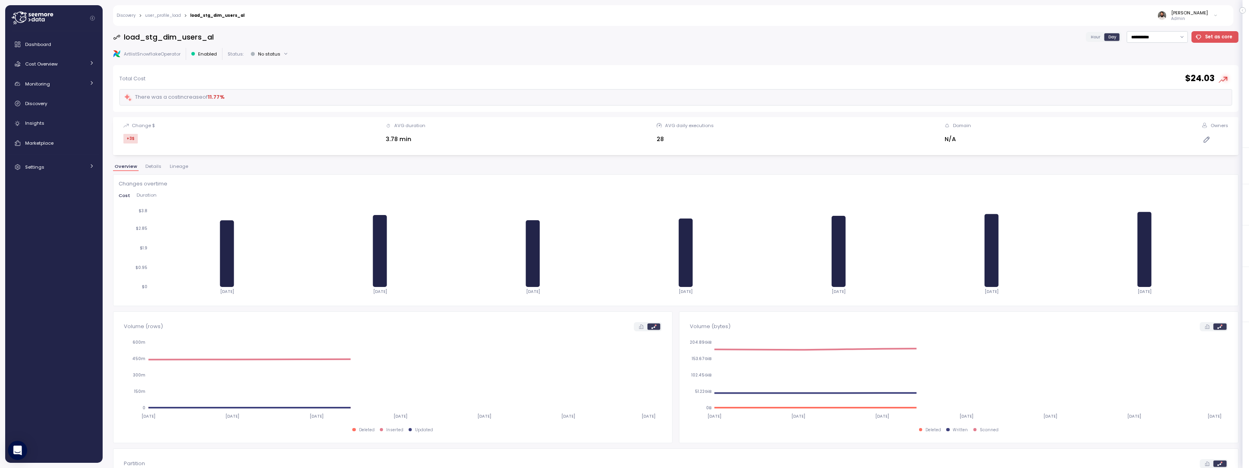
click at [175, 169] on button "Lineage" at bounding box center [179, 167] width 22 height 7
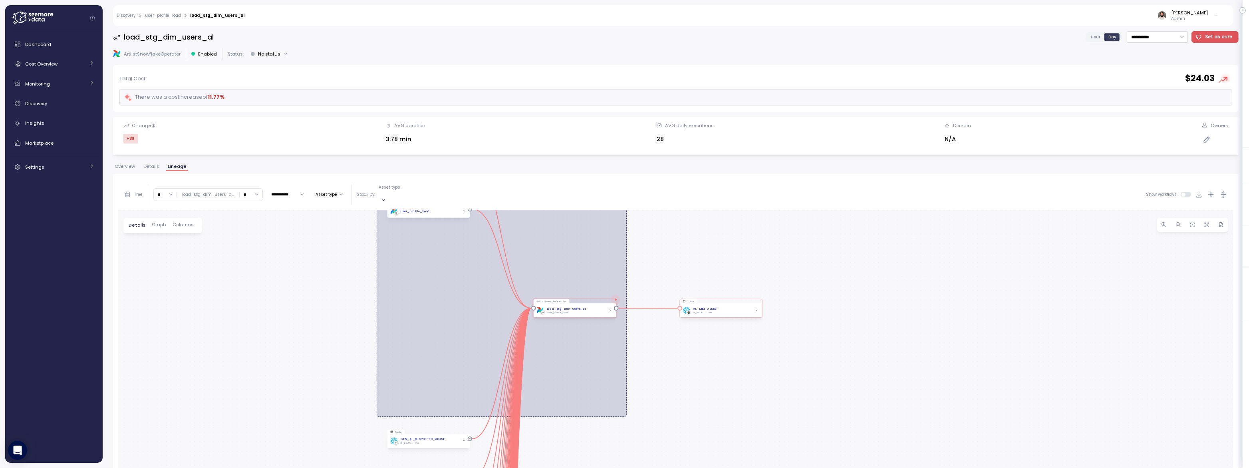
click at [755, 308] on icon "button" at bounding box center [756, 309] width 3 height 3
click at [757, 308] on icon "button" at bounding box center [756, 309] width 3 height 3
click at [759, 301] on button "button" at bounding box center [755, 303] width 5 height 5
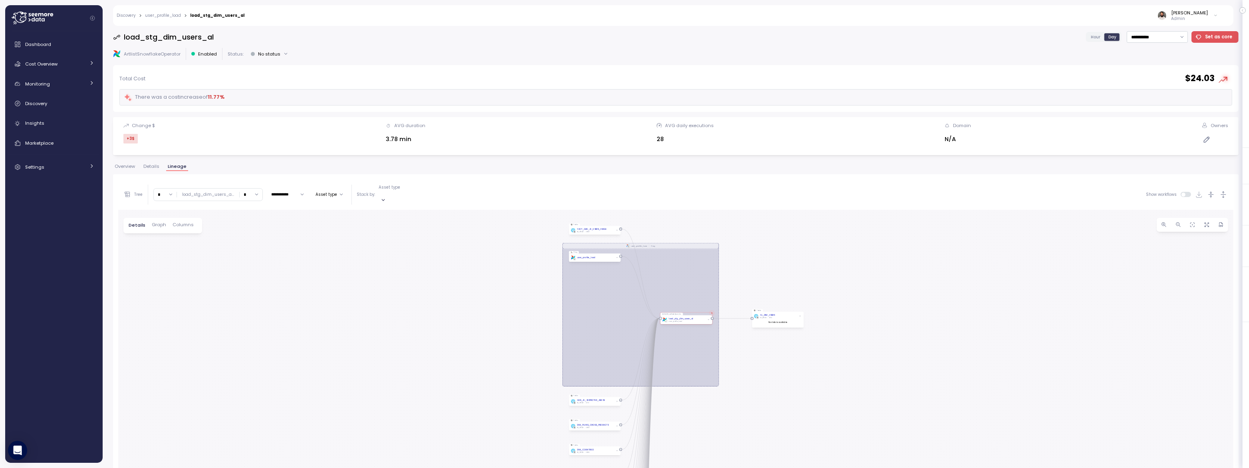
drag, startPoint x: 603, startPoint y: 216, endPoint x: 681, endPoint y: 250, distance: 85.0
click at [682, 250] on div "user_profile_load Dag Table FACT_GEN_AI_USERS_USAGE BI_PROD DWH ArtlistSnowflak…" at bounding box center [675, 413] width 1115 height 406
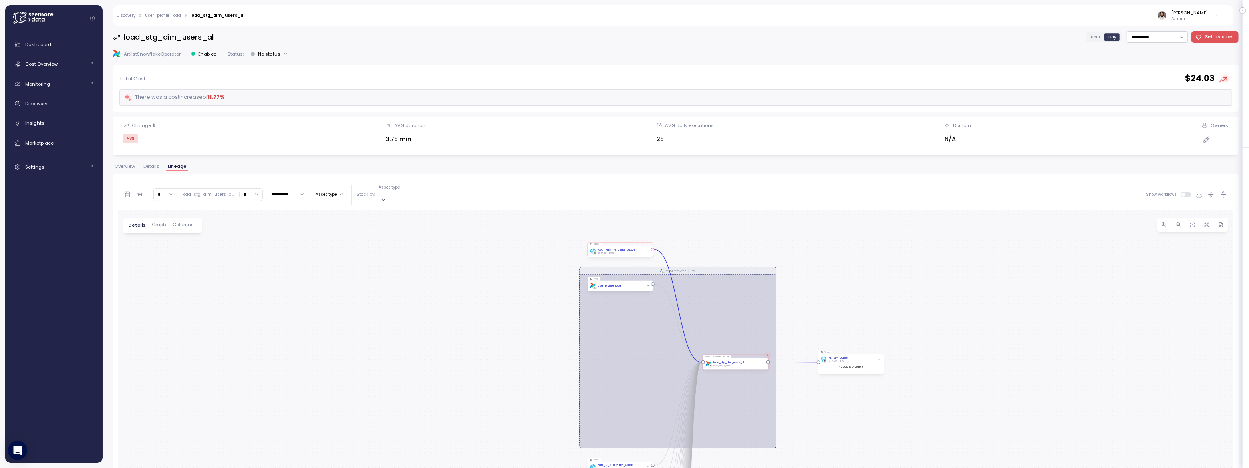
click at [648, 249] on span "button" at bounding box center [648, 251] width 4 height 4
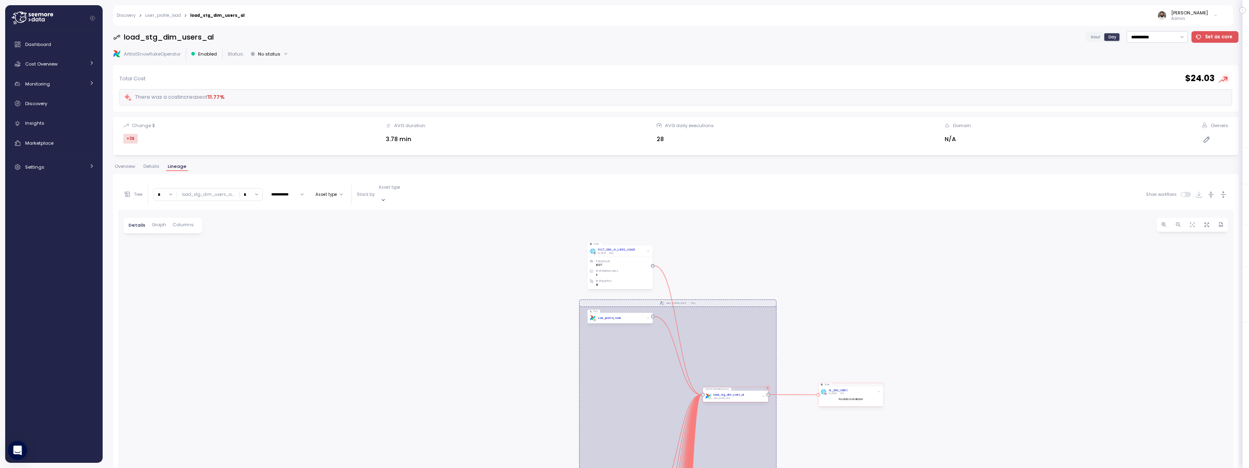
click at [844, 388] on div "AL_DIM_USERS" at bounding box center [837, 390] width 19 height 4
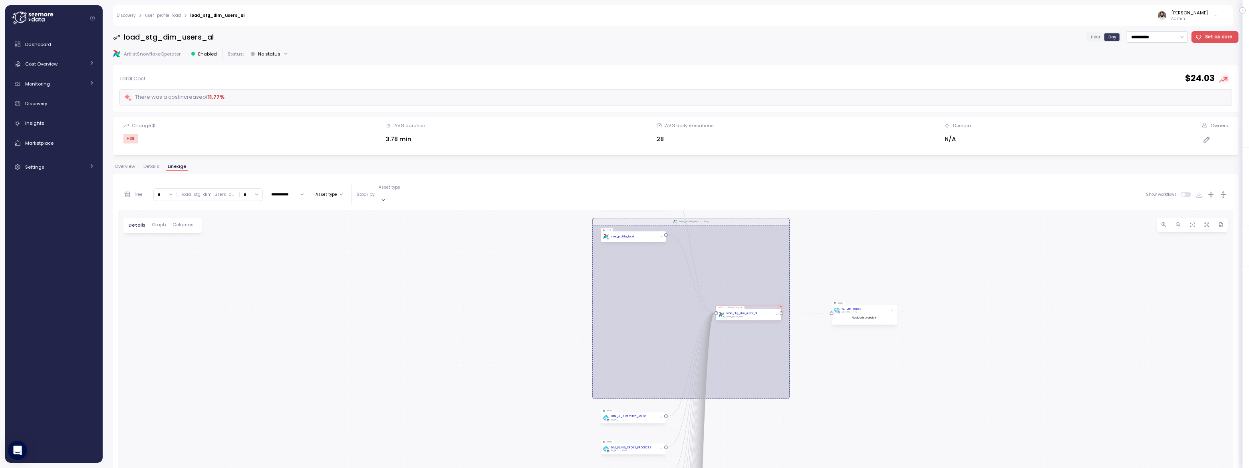
drag, startPoint x: 848, startPoint y: 361, endPoint x: 861, endPoint y: 282, distance: 79.7
click at [862, 282] on div "user_profile_load Dag Table FACT_GEN_AI_USERS_USAGE BI_PROD DWH Period cost $1.…" at bounding box center [675, 413] width 1115 height 406
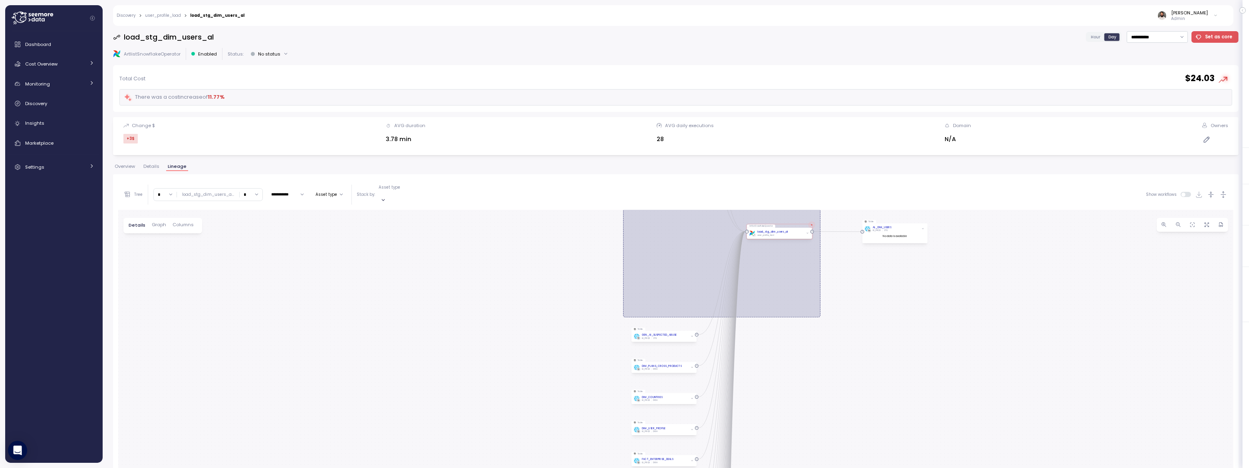
drag, startPoint x: 837, startPoint y: 374, endPoint x: 863, endPoint y: 300, distance: 78.4
click at [863, 300] on div "user_profile_load Dag Table FACT_GEN_AI_USERS_USAGE BI_PROD DWH Period cost $1.…" at bounding box center [675, 413] width 1115 height 406
click at [255, 192] on input "*" at bounding box center [251, 194] width 23 height 12
click at [249, 238] on div "2" at bounding box center [248, 238] width 12 height 6
type input "*"
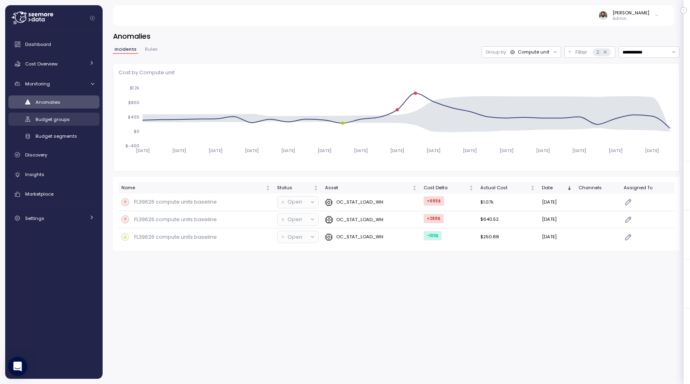
click at [50, 117] on span "Budget groups" at bounding box center [53, 119] width 34 height 6
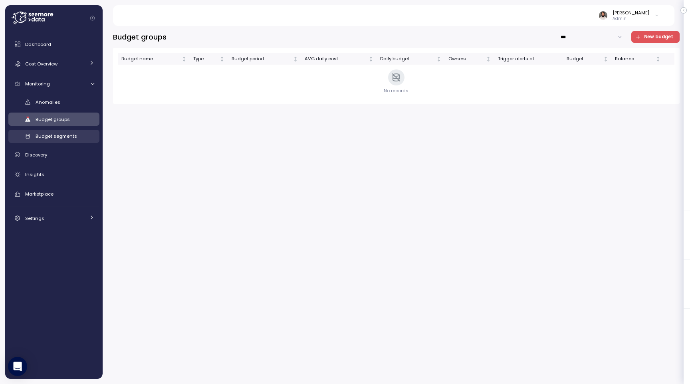
click at [46, 141] on link "Budget segments" at bounding box center [53, 136] width 91 height 13
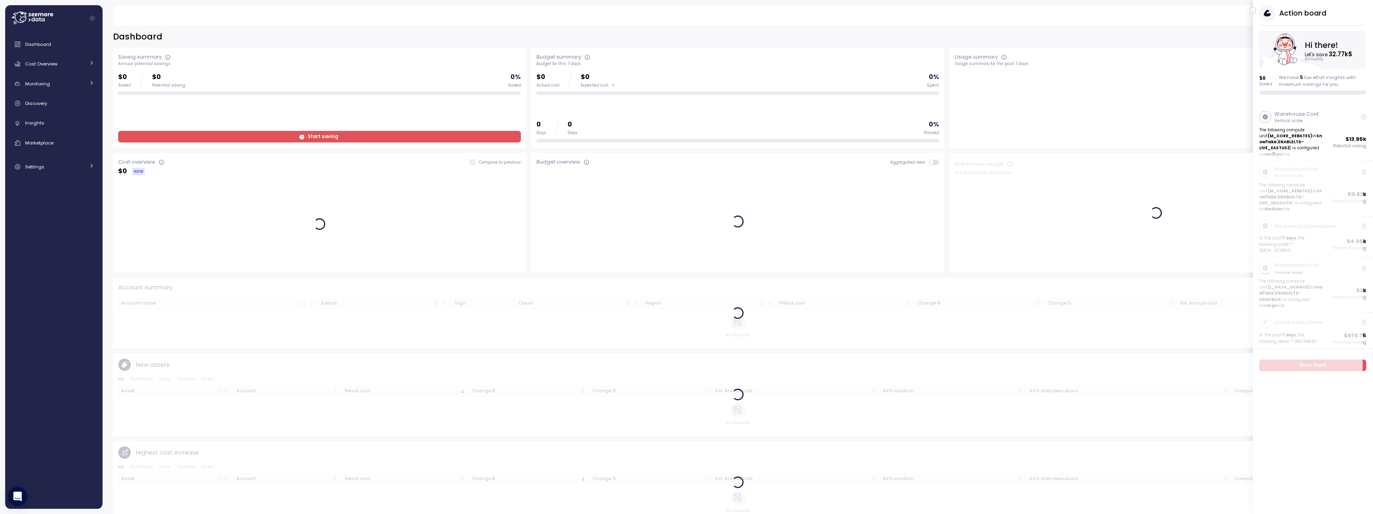
click at [1254, 10] on icon "button" at bounding box center [1254, 11] width 4 height 10
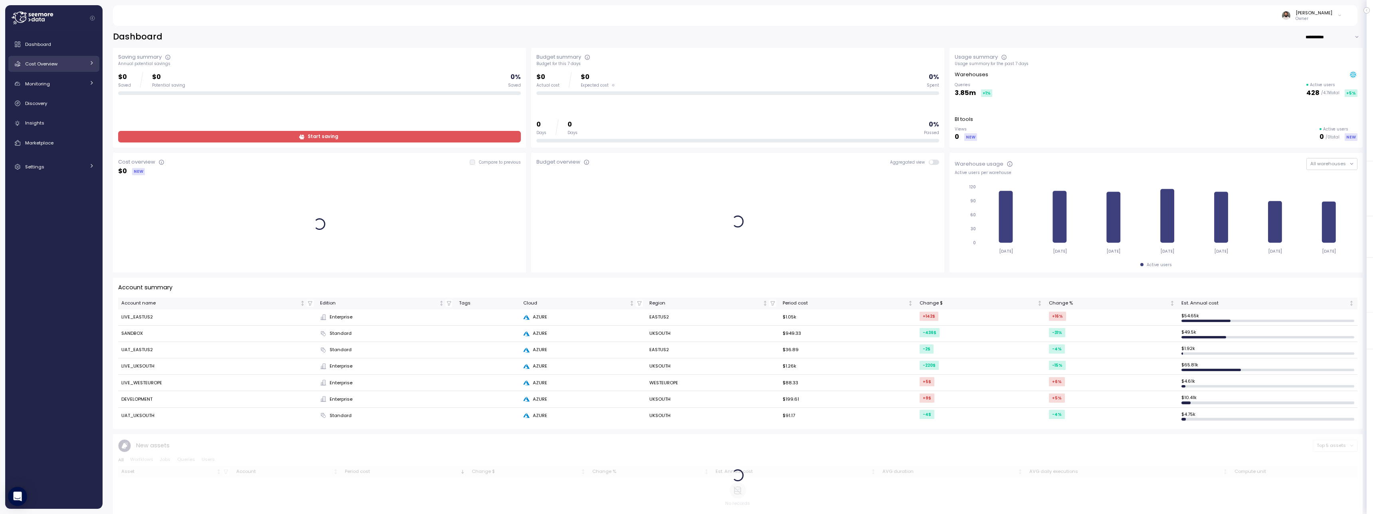
click at [32, 67] on div "Cost Overview" at bounding box center [55, 64] width 60 height 8
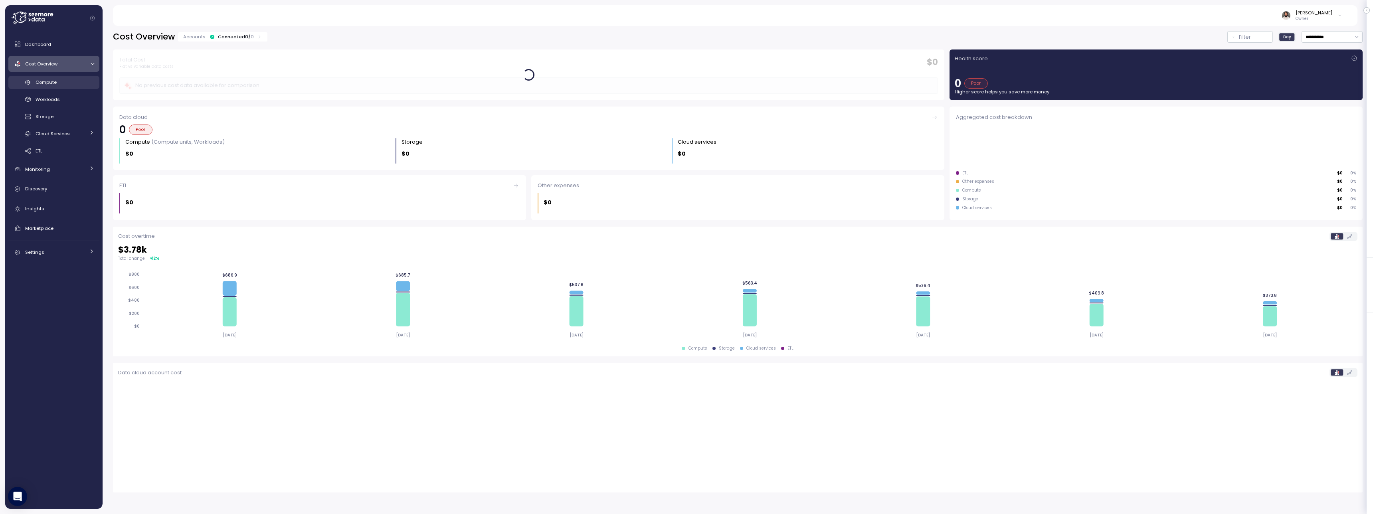
click at [40, 83] on span "Compute" at bounding box center [46, 82] width 21 height 6
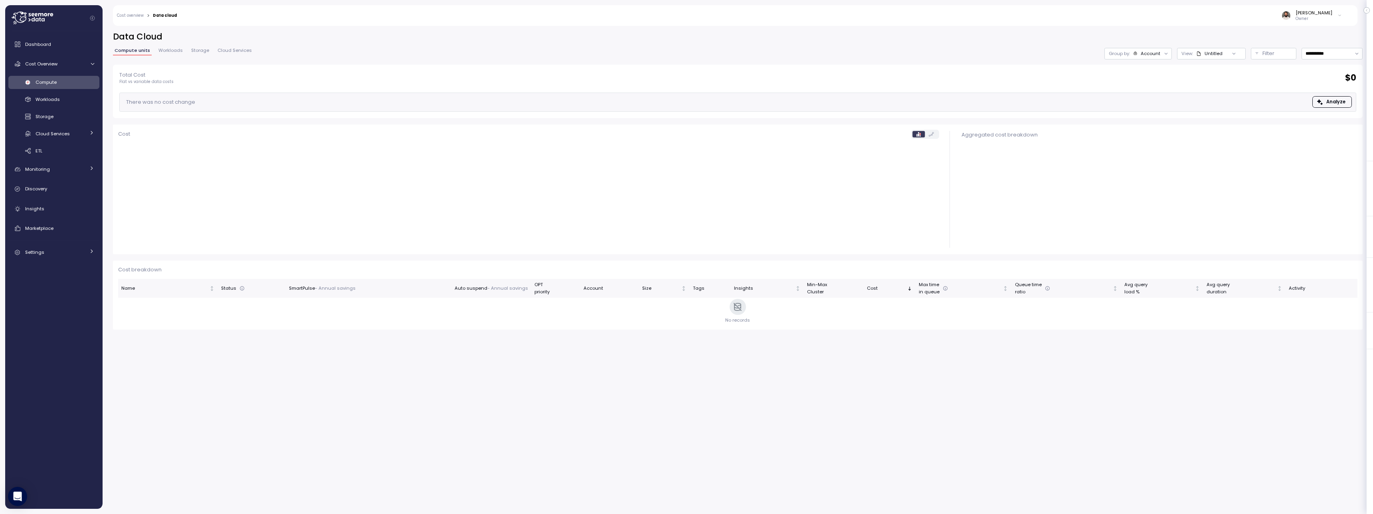
click at [171, 50] on span "Workloads" at bounding box center [171, 50] width 24 height 4
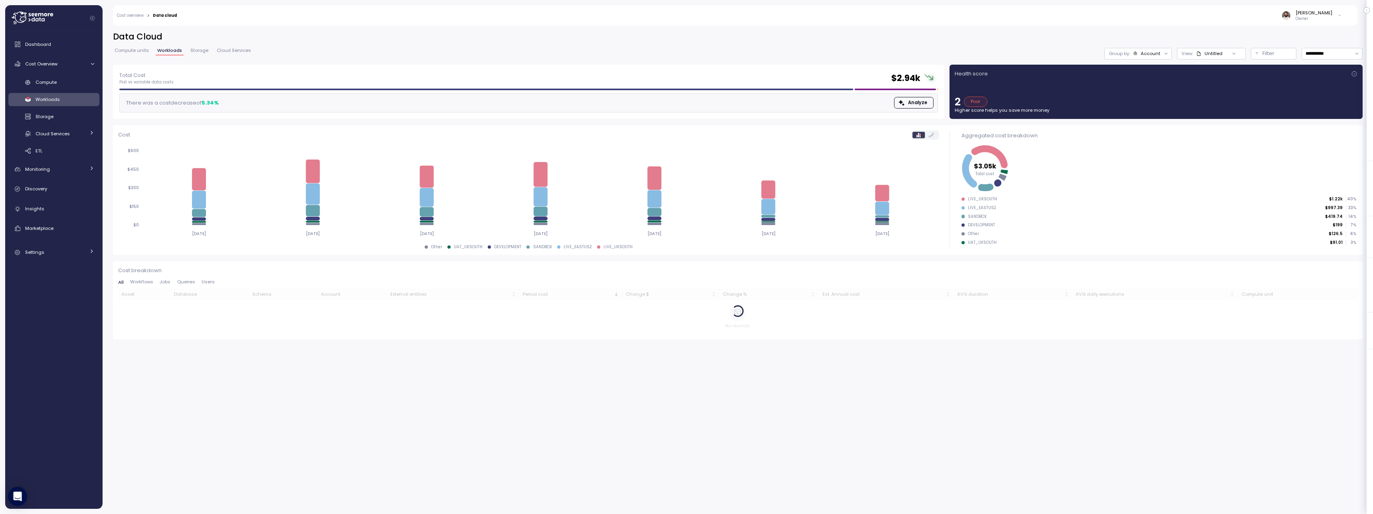
click at [202, 49] on span "Storage" at bounding box center [199, 50] width 18 height 4
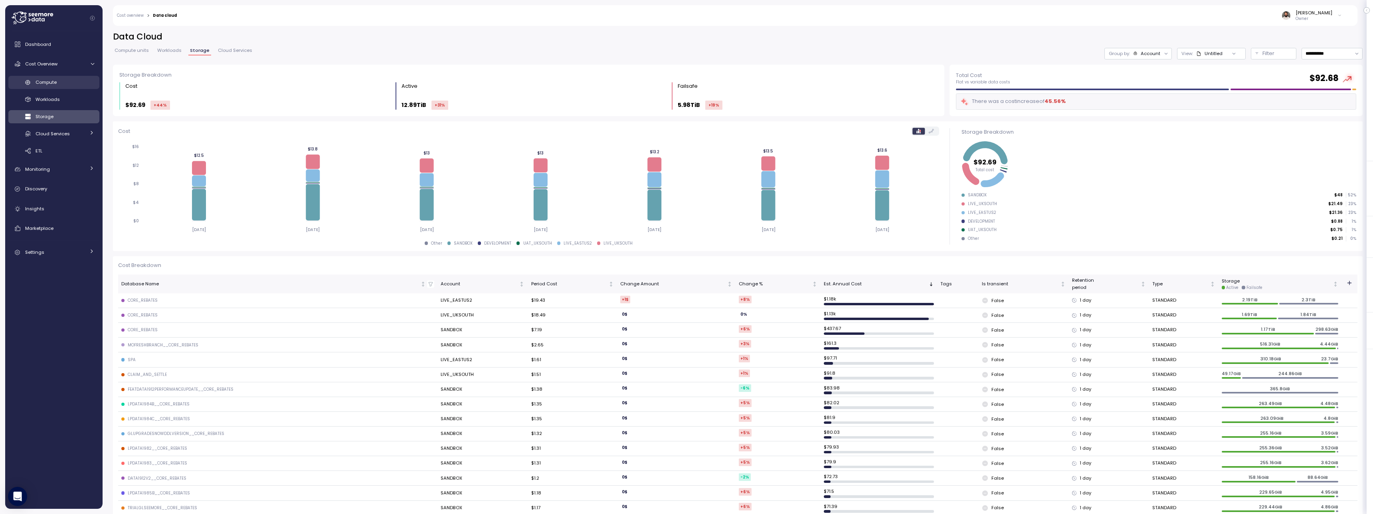
click at [68, 87] on link "Compute" at bounding box center [53, 82] width 91 height 13
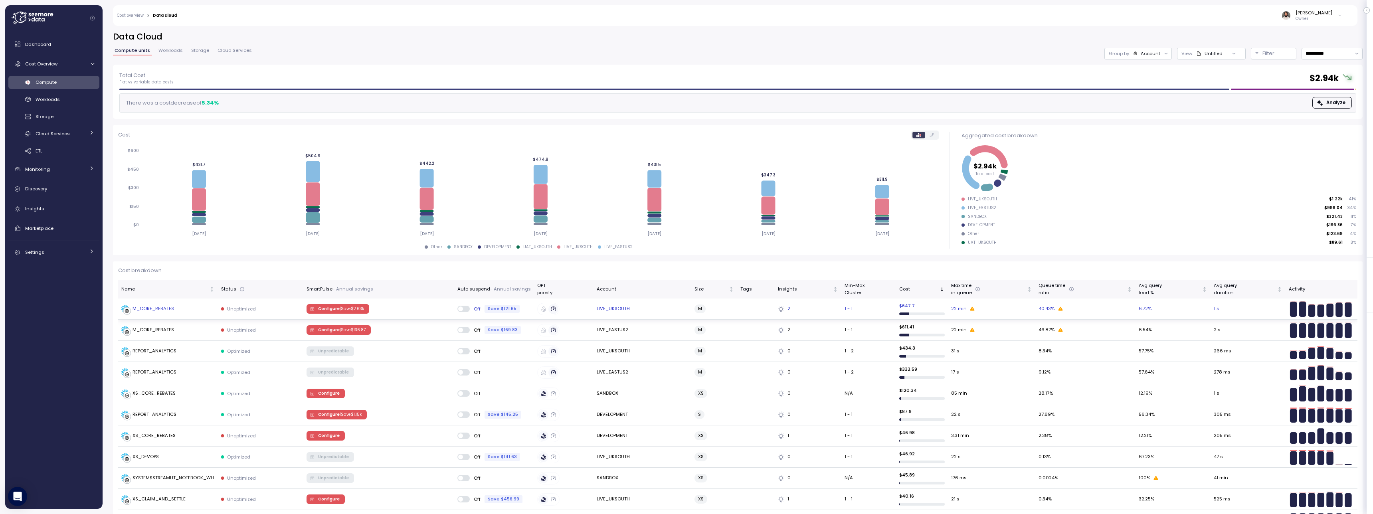
click at [202, 309] on div "M_CORE_REBATES" at bounding box center [167, 309] width 93 height 8
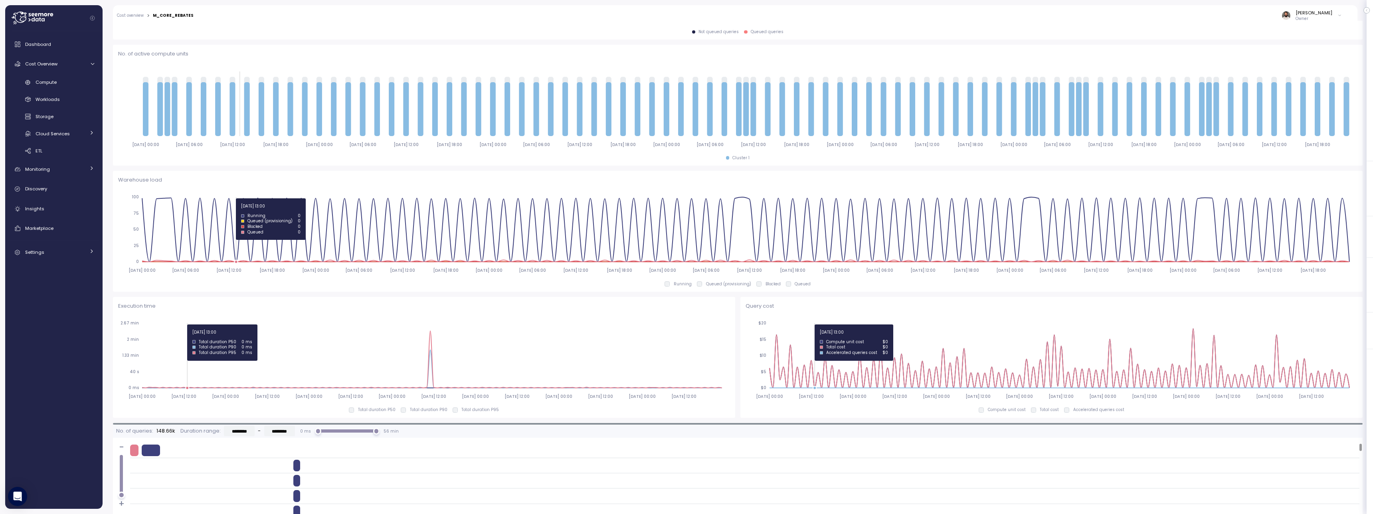
scroll to position [290, 0]
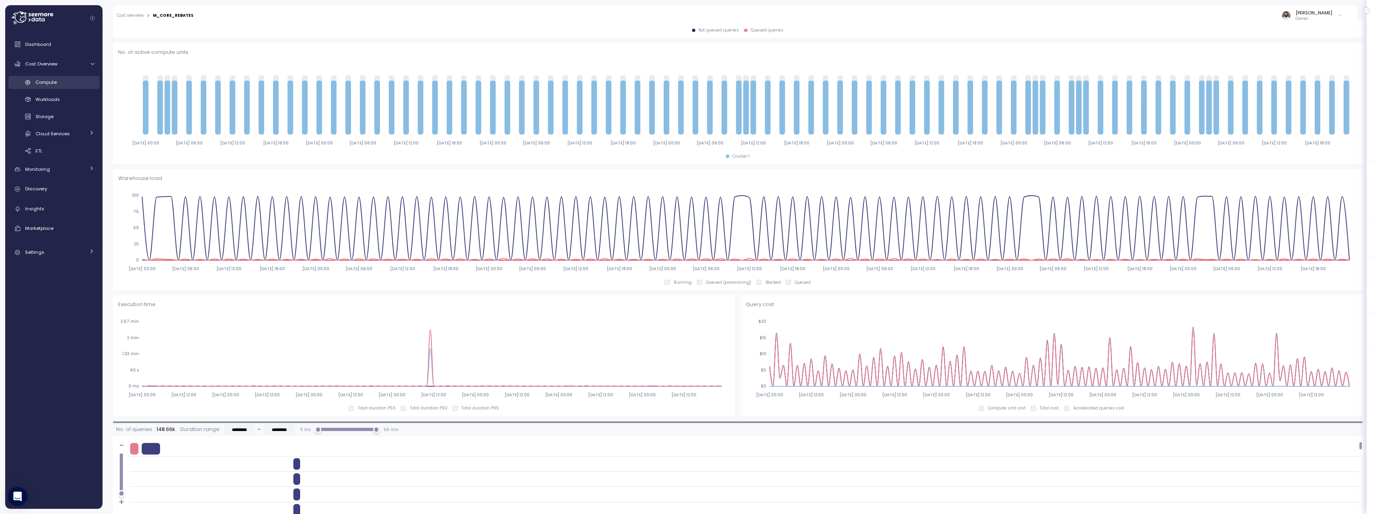
click at [59, 87] on link "Compute" at bounding box center [53, 82] width 91 height 13
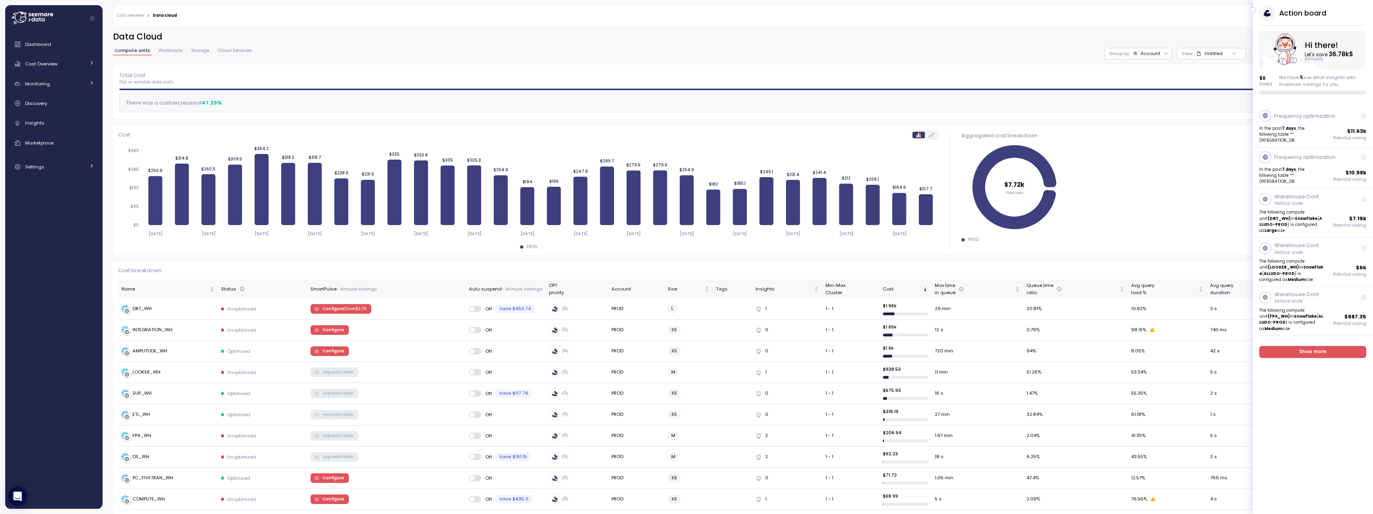
click at [1256, 10] on button "button" at bounding box center [1253, 10] width 6 height 6
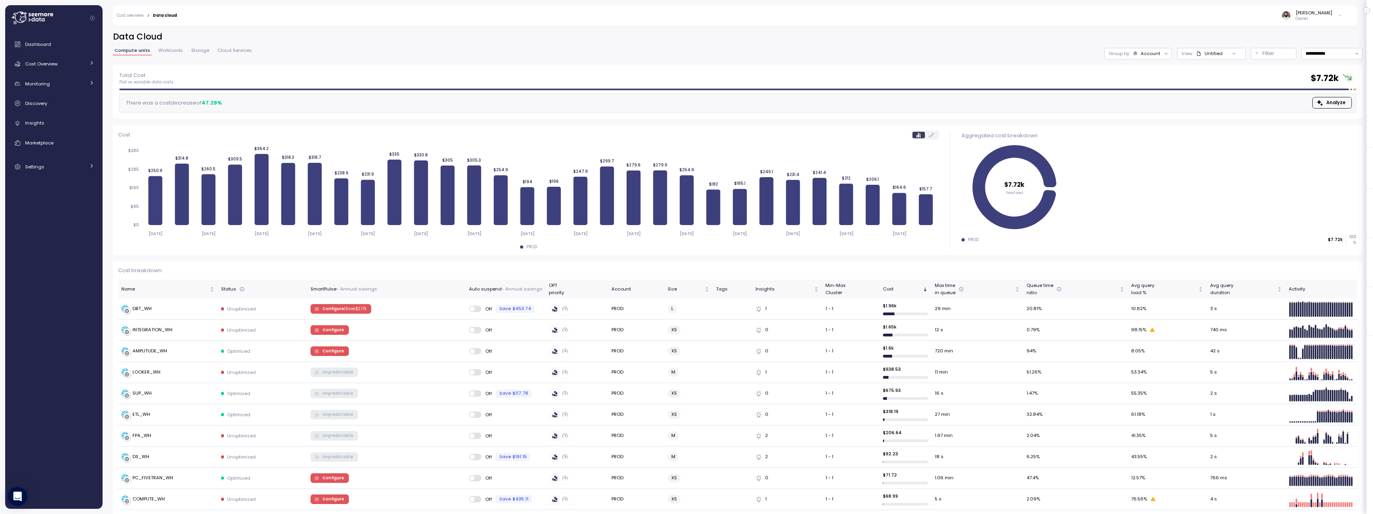
scroll to position [2, 0]
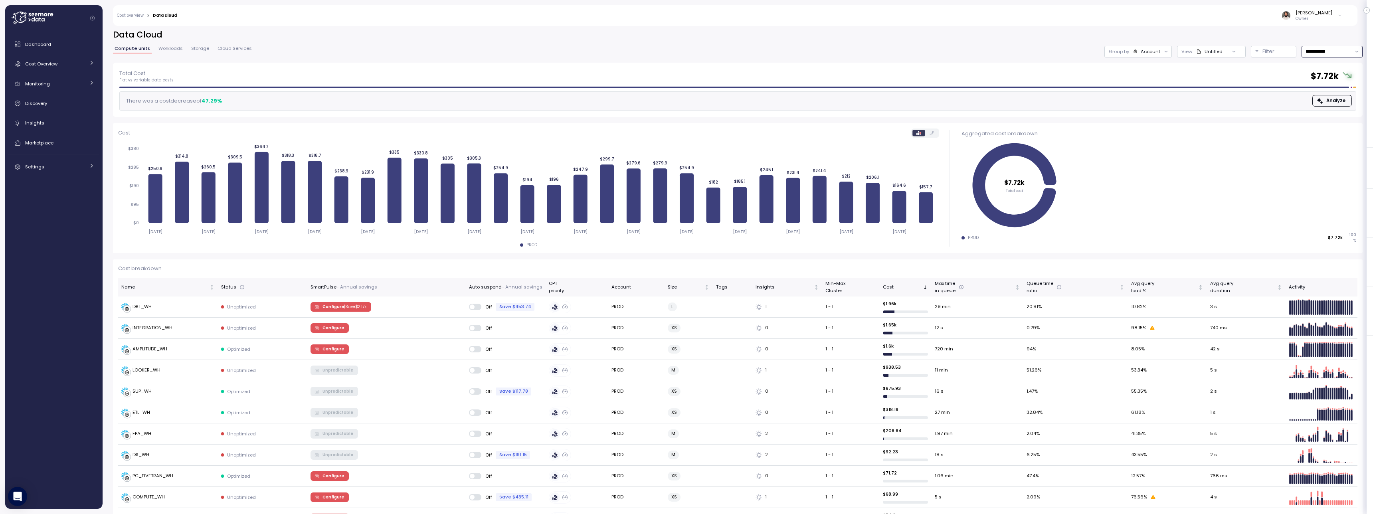
click at [1318, 56] on input "**********" at bounding box center [1332, 52] width 61 height 12
click at [1160, 55] on div "Group by: Account" at bounding box center [1138, 53] width 67 height 12
click at [1157, 55] on div "Account" at bounding box center [1151, 53] width 20 height 6
click at [1149, 95] on p "Compute unit" at bounding box center [1143, 97] width 32 height 6
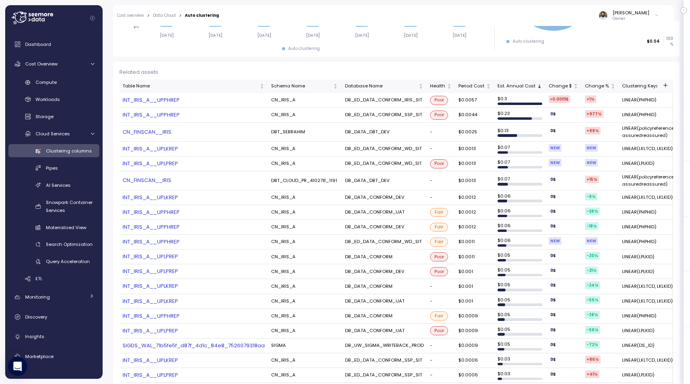
scroll to position [102, 0]
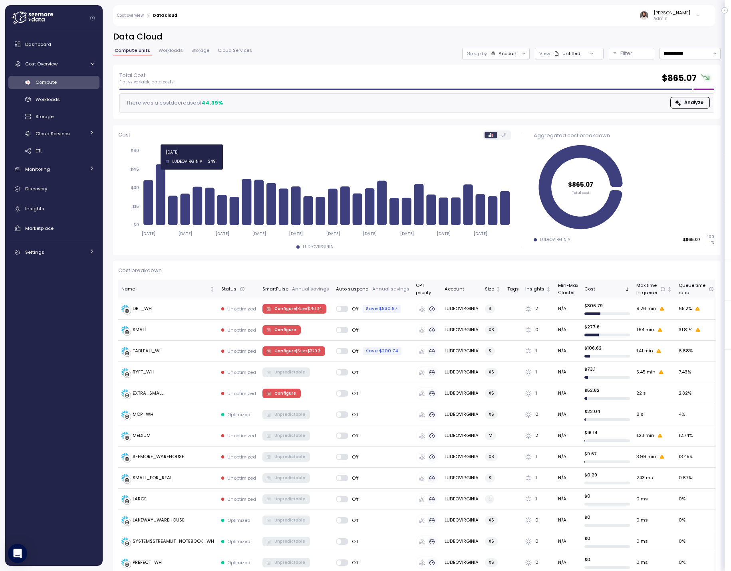
scroll to position [10, 0]
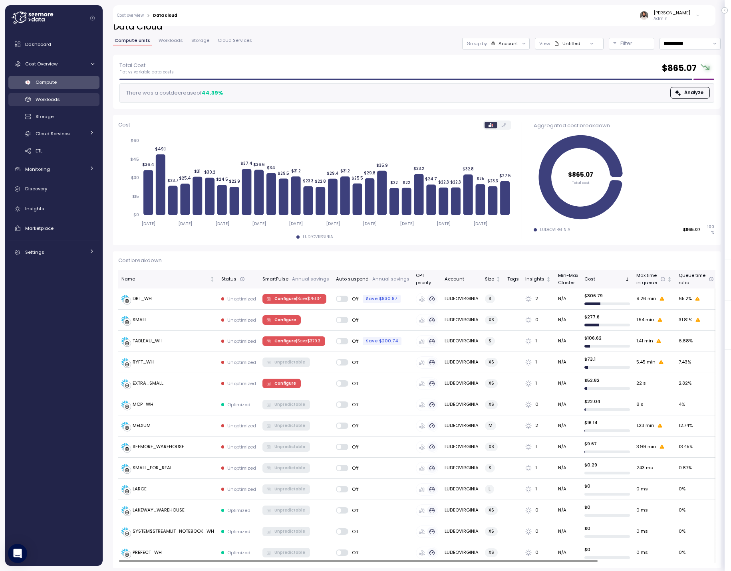
click at [50, 103] on link "Workloads" at bounding box center [53, 99] width 91 height 13
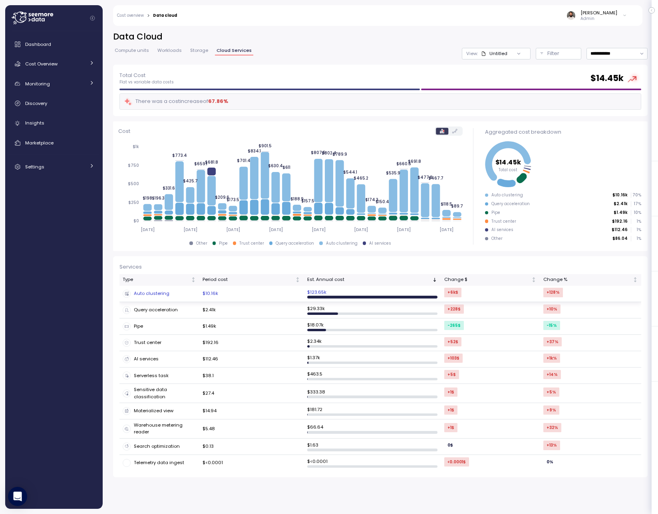
click at [184, 295] on div "Auto clustering" at bounding box center [159, 294] width 73 height 8
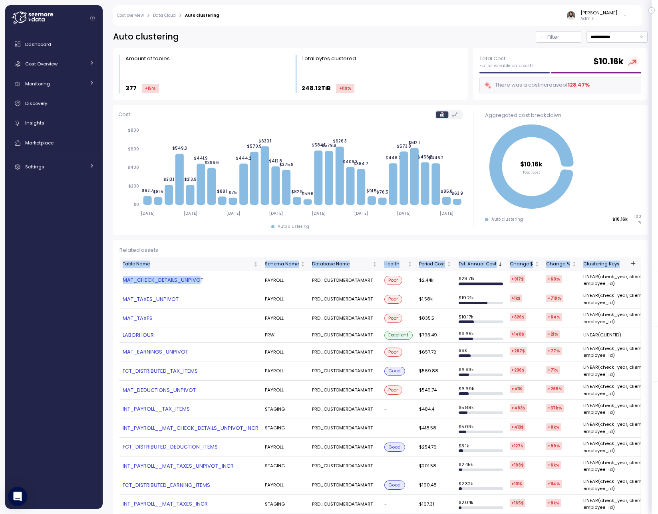
drag, startPoint x: 118, startPoint y: 279, endPoint x: 201, endPoint y: 279, distance: 83.0
click at [189, 279] on link "MAT_CHECK_DETAILS_UNPIVOT" at bounding box center [191, 280] width 136 height 8
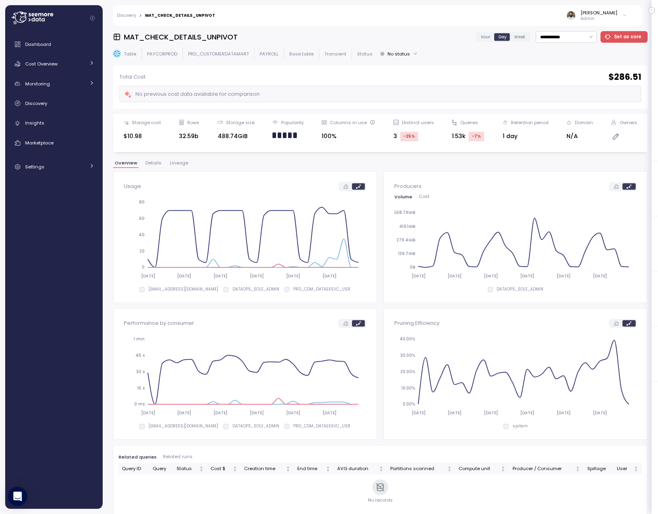
click at [219, 38] on h3 "MAT_CHECK_DETAILS_UNPIVOT" at bounding box center [181, 37] width 114 height 10
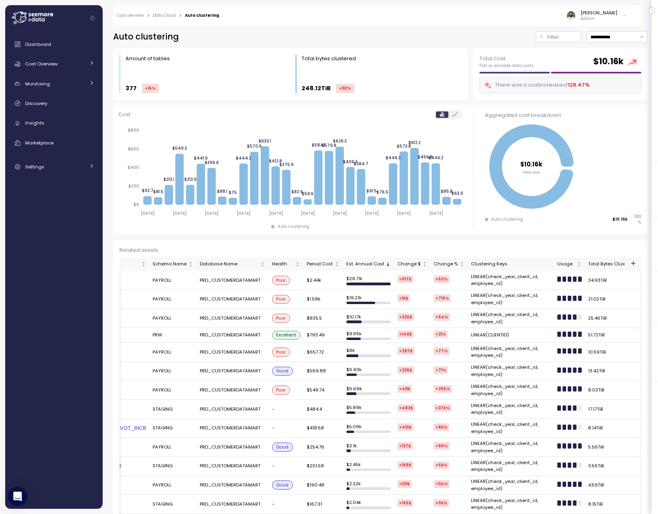
scroll to position [0, 113]
drag, startPoint x: 512, startPoint y: 287, endPoint x: 462, endPoint y: 279, distance: 50.6
click at [462, 279] on tr "MAT_CHECK_DETAILS_UNPIVOT PAYROLL PRD_CUSTOMERDATAMART Poor $2.44k $ 29.71k +91…" at bounding box center [465, 280] width 917 height 19
copy tr "LINEAR(check_year, client_id, employee_id)"
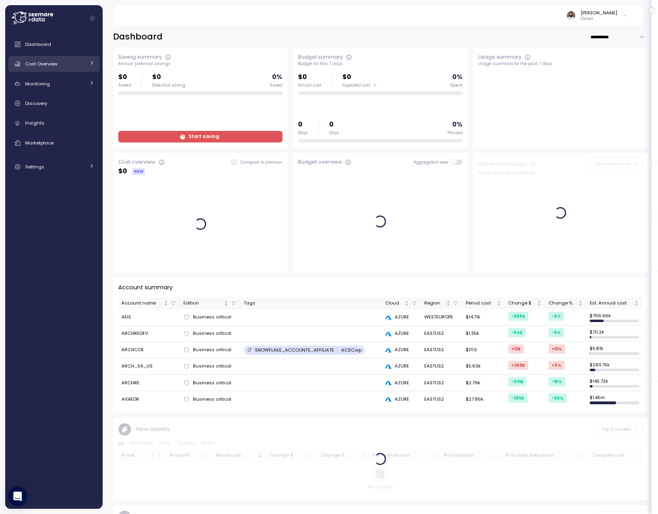
click at [48, 63] on span "Cost Overview" at bounding box center [41, 64] width 32 height 6
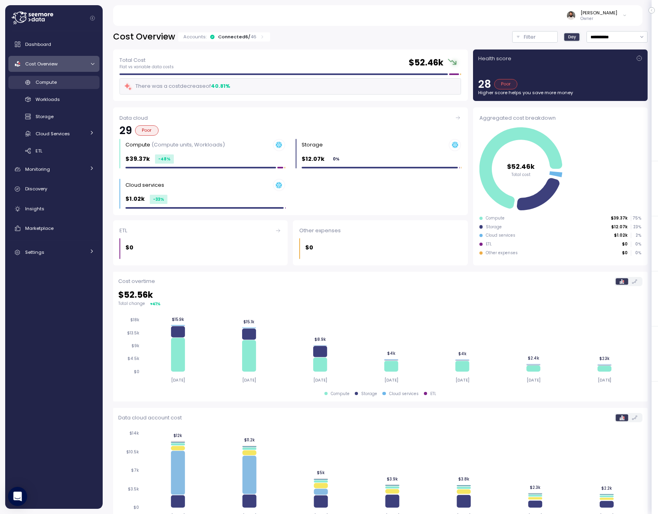
click at [83, 82] on div "Compute" at bounding box center [65, 82] width 59 height 8
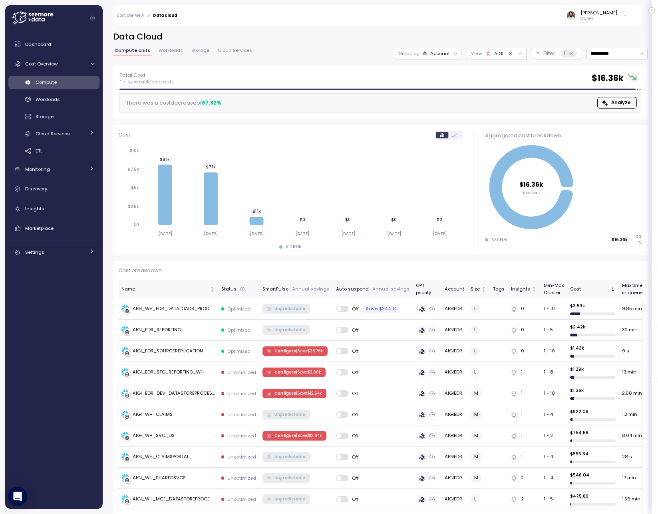
click at [52, 22] on icon at bounding box center [33, 18] width 42 height 13
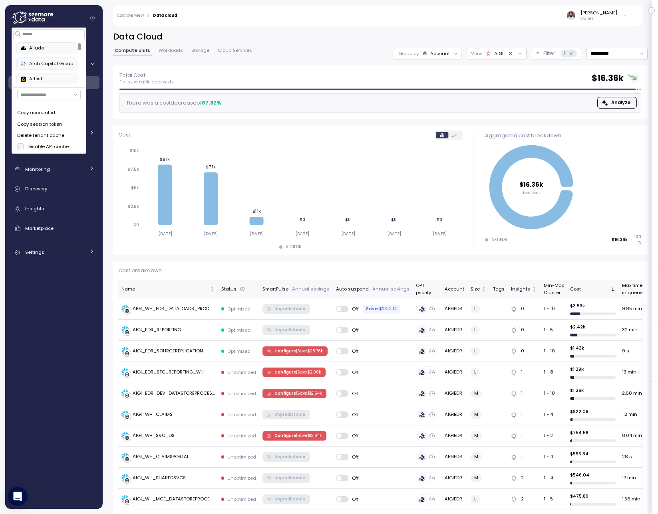
click at [62, 142] on button "Disable API cache" at bounding box center [49, 146] width 71 height 11
click at [55, 147] on label "Disable API cache" at bounding box center [46, 146] width 45 height 6
click at [162, 55] on link "Workloads" at bounding box center [171, 51] width 28 height 7
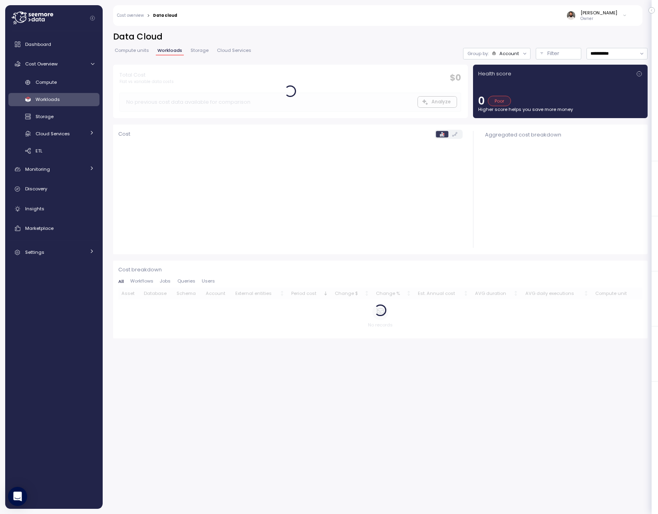
click at [145, 54] on link "Compute units" at bounding box center [132, 51] width 38 height 7
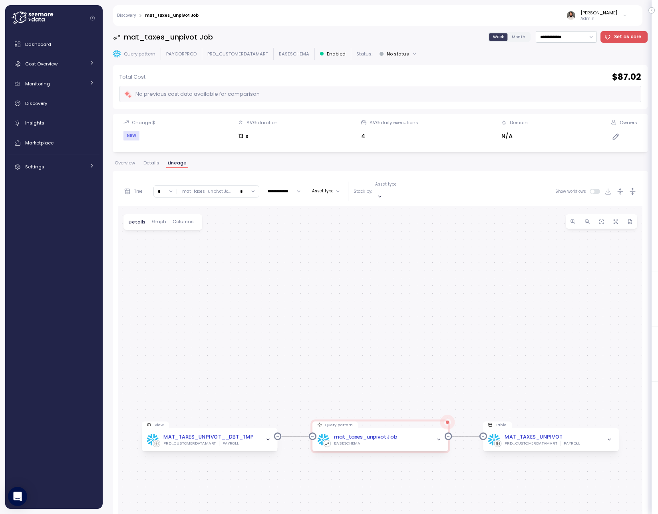
click at [157, 163] on span "Details" at bounding box center [151, 163] width 16 height 4
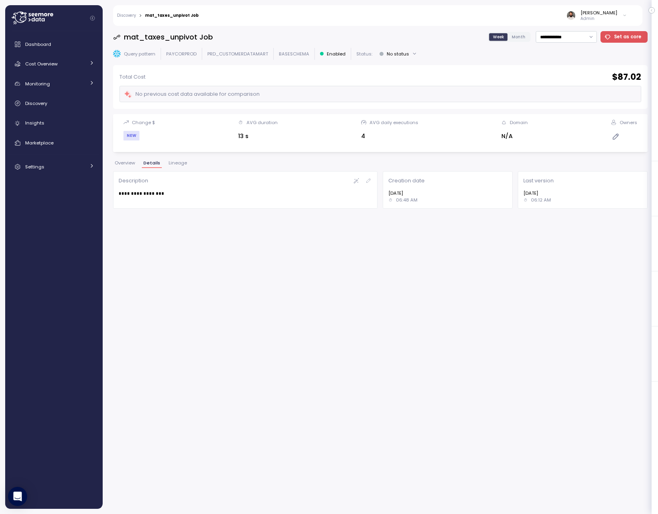
click at [182, 164] on span "Lineage" at bounding box center [177, 163] width 18 height 4
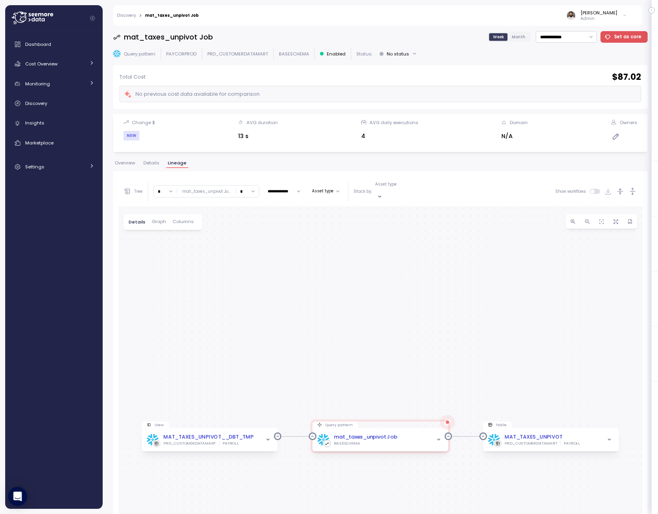
click at [135, 161] on span "Overview" at bounding box center [125, 163] width 20 height 4
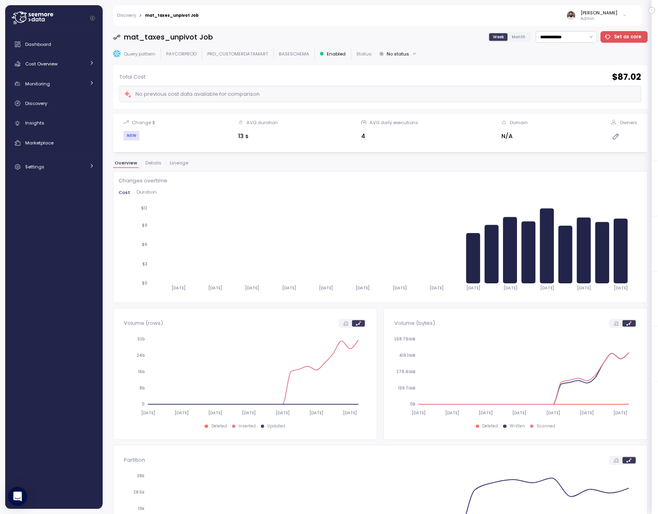
click at [178, 166] on button "Lineage" at bounding box center [179, 164] width 22 height 7
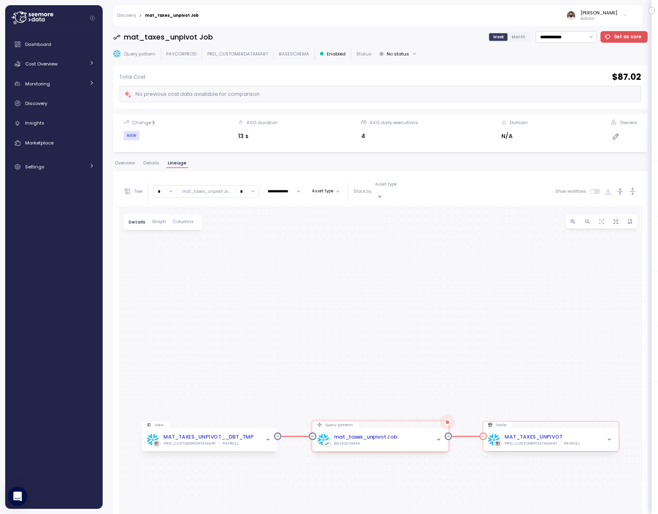
click at [610, 438] on icon "button" at bounding box center [608, 440] width 5 height 5
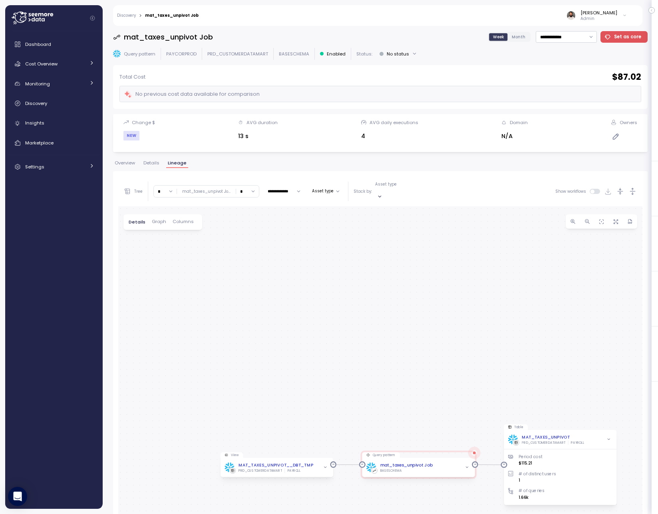
drag, startPoint x: 244, startPoint y: 188, endPoint x: 251, endPoint y: 206, distance: 20.0
click at [245, 188] on input "*" at bounding box center [247, 192] width 23 height 12
click at [248, 245] on div "3" at bounding box center [246, 245] width 12 height 6
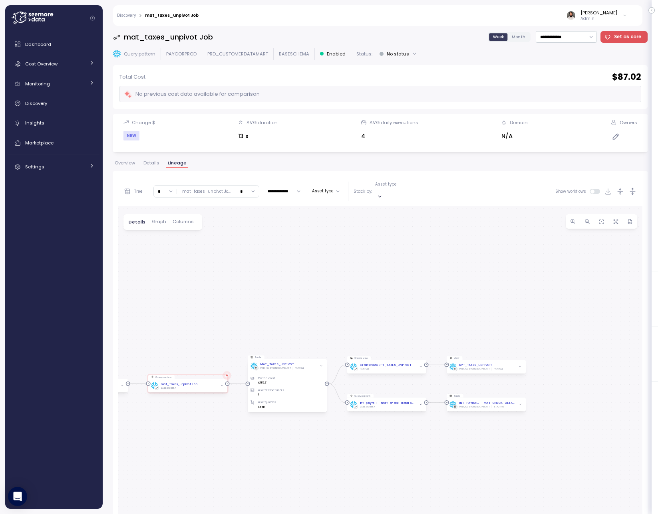
drag, startPoint x: 437, startPoint y: 319, endPoint x: 344, endPoint y: 267, distance: 106.9
click at [344, 267] on div "View MAT_TAXES_UNPIVOT__DBT_TMP PRD_CUSTOMERDATAMART PAYROLL Query pattern mat_…" at bounding box center [380, 432] width 524 height 453
drag, startPoint x: 248, startPoint y: 185, endPoint x: 245, endPoint y: 223, distance: 37.6
click at [248, 186] on input "*" at bounding box center [247, 192] width 23 height 12
type input "*"
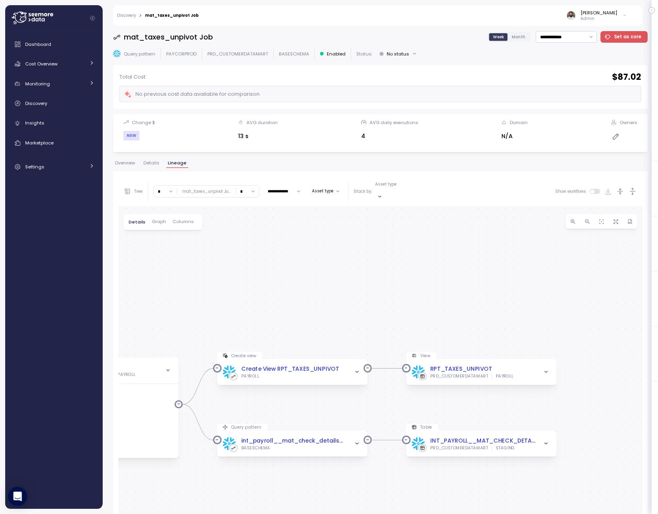
drag, startPoint x: 447, startPoint y: 379, endPoint x: 449, endPoint y: 369, distance: 9.4
click at [440, 370] on div "View MAT_TAXES_UNPIVOT__DBT_TMP PRD_CUSTOMERDATAMART PAYROLL Query pattern mat_…" at bounding box center [380, 432] width 524 height 453
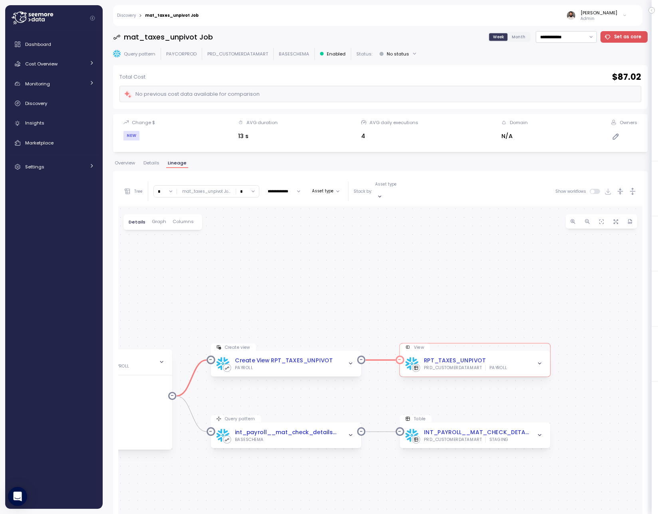
click at [541, 361] on icon "button" at bounding box center [540, 364] width 6 height 6
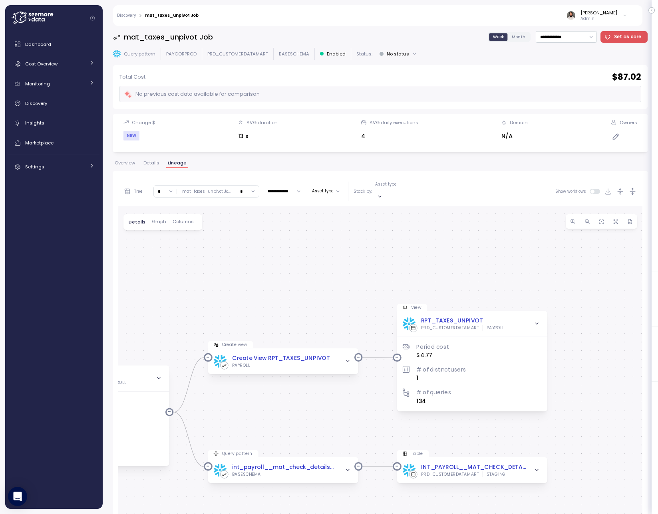
drag, startPoint x: 567, startPoint y: 405, endPoint x: 562, endPoint y: 346, distance: 59.7
click at [562, 346] on div "View MAT_TAXES_UNPIVOT__DBT_TMP PRD_CUSTOMERDATAMART PAYROLL Query pattern mat_…" at bounding box center [380, 432] width 524 height 453
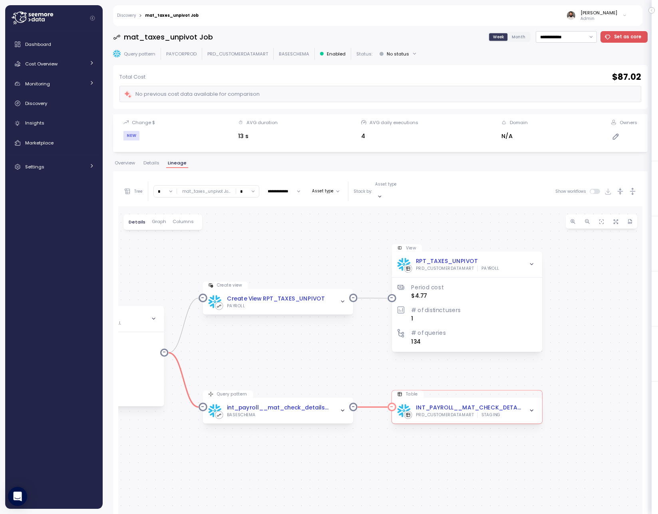
click at [533, 408] on icon "button" at bounding box center [532, 411] width 6 height 6
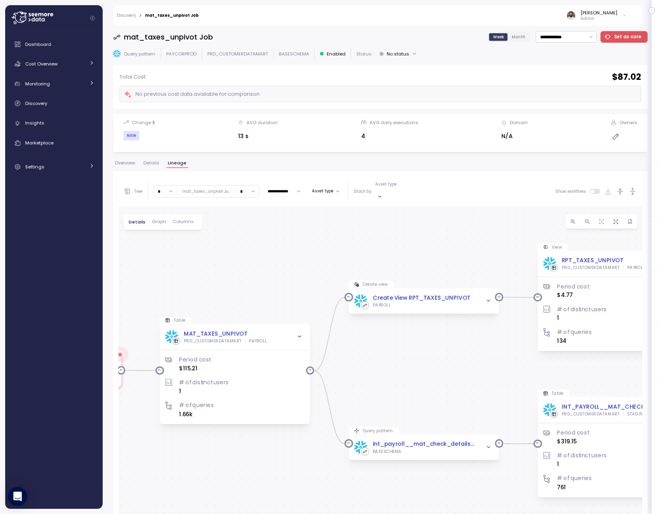
drag, startPoint x: 468, startPoint y: 369, endPoint x: 477, endPoint y: 311, distance: 58.2
click at [499, 368] on div "View MAT_TAXES_UNPIVOT__DBT_TMP PRD_CUSTOMERDATAMART PAYROLL Query pattern mat_…" at bounding box center [380, 432] width 524 height 453
click at [477, 304] on div "Create View RPT_TAXES_UNPIVOT PAYROLL" at bounding box center [423, 301] width 150 height 26
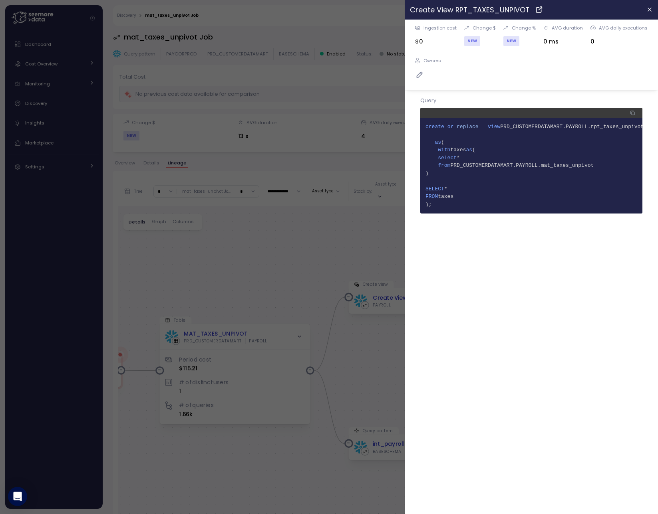
click at [375, 347] on div at bounding box center [329, 257] width 658 height 514
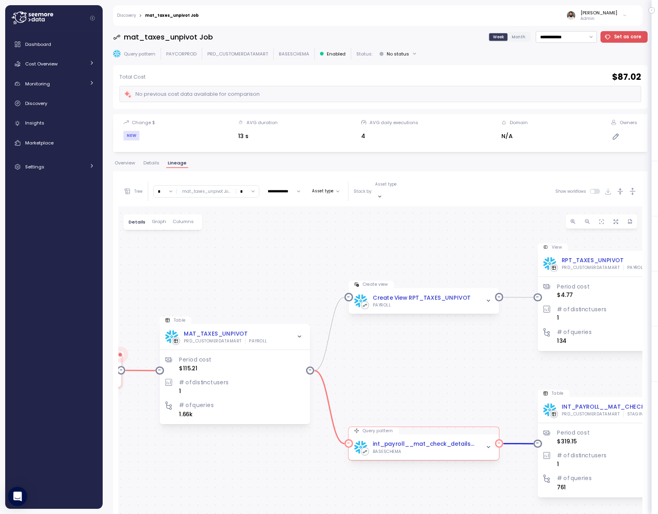
click at [482, 445] on div "int_payroll__mat_check_details_unpivot_incr Job BASESCHEMA" at bounding box center [423, 447] width 139 height 14
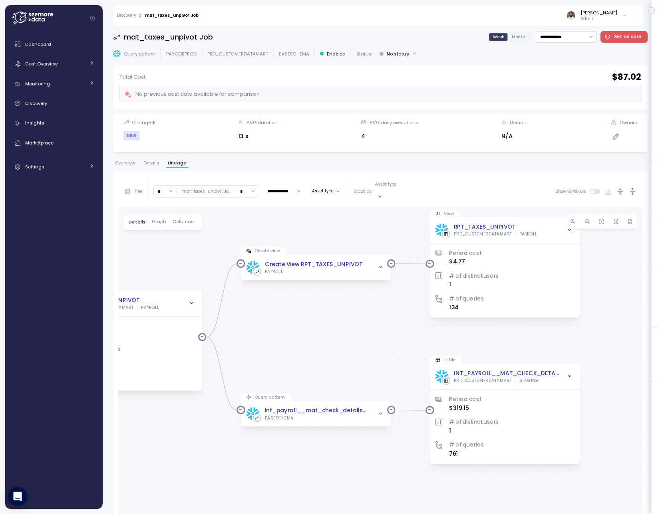
drag, startPoint x: 478, startPoint y: 387, endPoint x: 380, endPoint y: 355, distance: 102.8
click at [380, 355] on div "View MAT_TAXES_UNPIVOT__DBT_TMP PRD_CUSTOMERDATAMART PAYROLL Query pattern mat_…" at bounding box center [380, 432] width 524 height 453
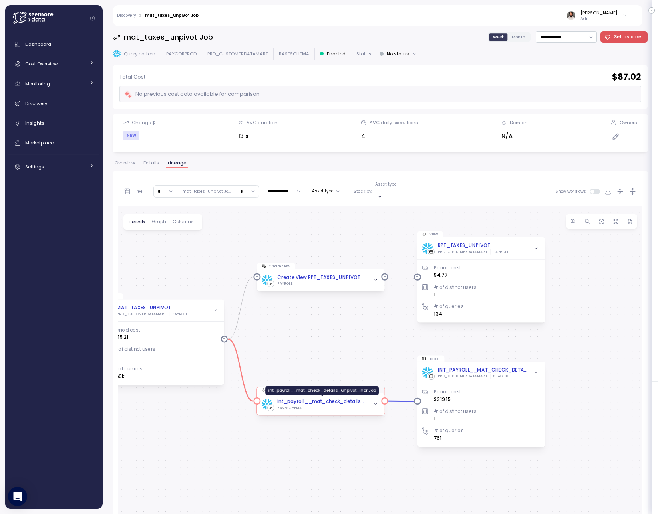
click at [340, 398] on div "int_payroll__mat_check_details_unpivot_incr Job" at bounding box center [321, 401] width 89 height 7
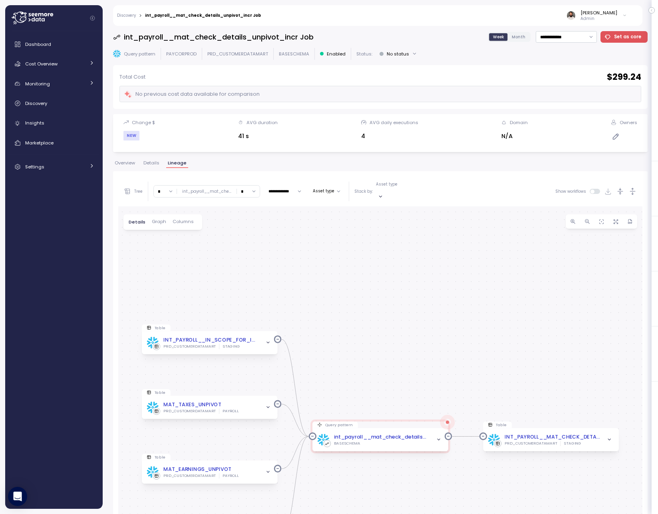
click at [129, 165] on span "Overview" at bounding box center [125, 163] width 20 height 4
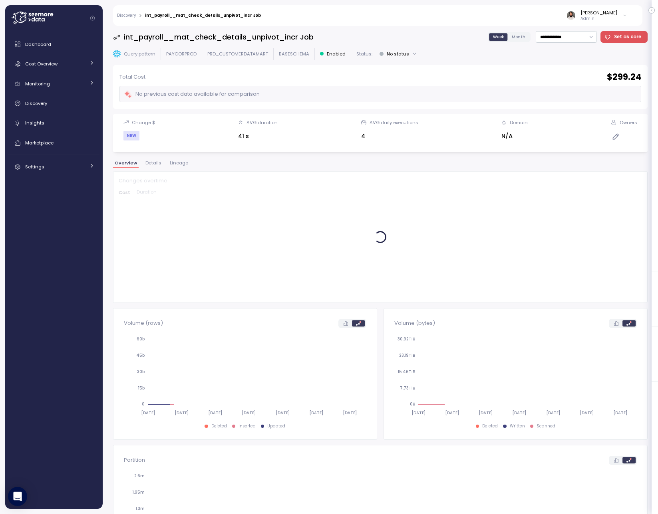
click at [174, 165] on span "Lineage" at bounding box center [179, 163] width 18 height 4
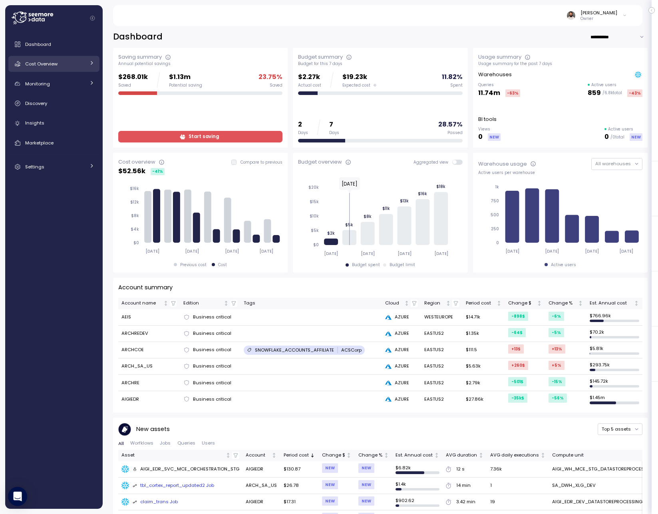
click at [87, 65] on link "Cost Overview" at bounding box center [53, 64] width 91 height 16
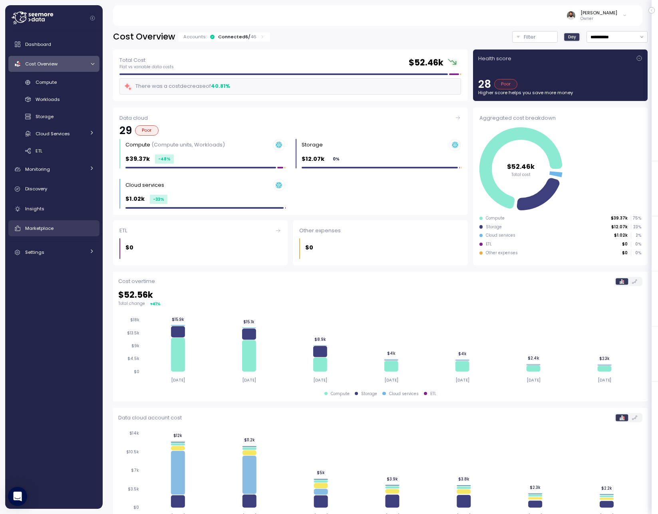
click at [55, 228] on div "Marketplace" at bounding box center [59, 228] width 69 height 8
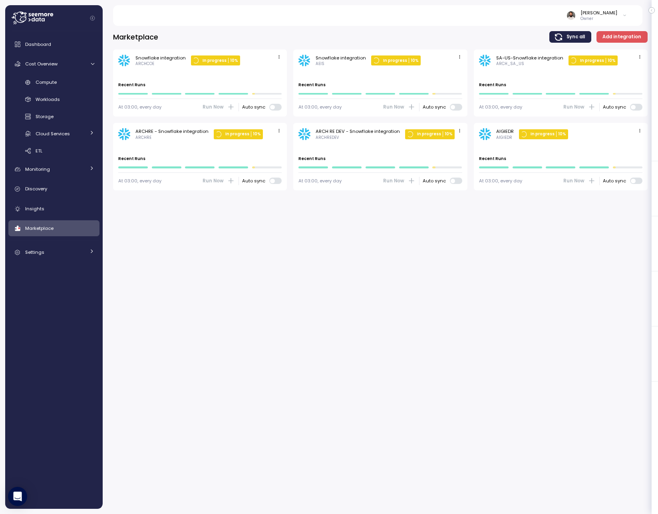
click at [637, 133] on icon "button" at bounding box center [639, 130] width 5 height 5
click at [629, 149] on div "Edit" at bounding box center [631, 146] width 14 height 7
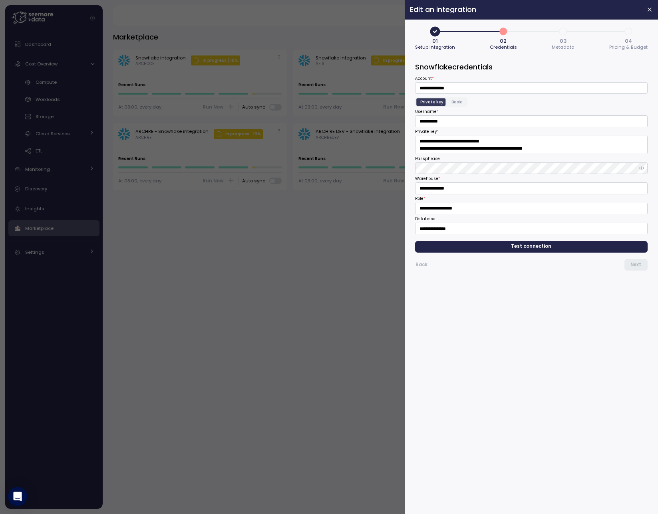
click at [619, 244] on span "Test connection" at bounding box center [531, 247] width 220 height 11
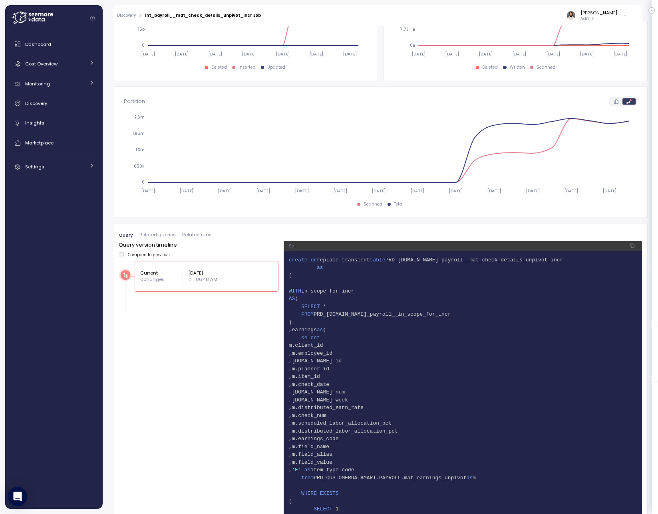
click at [582, 379] on span "16 ,m.item_id" at bounding box center [463, 377] width 348 height 8
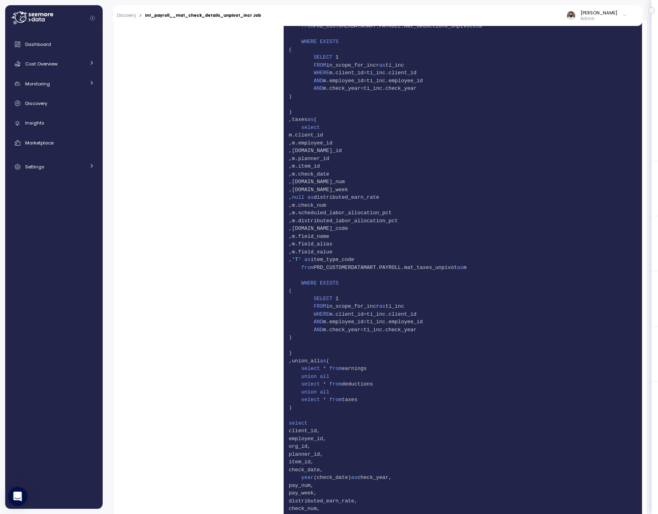
click at [471, 269] on span "91 from PRD_CUSTOMERDATAMART.PAYROLL.mat_taxes_unpivot as m" at bounding box center [463, 268] width 348 height 8
copy span "m"
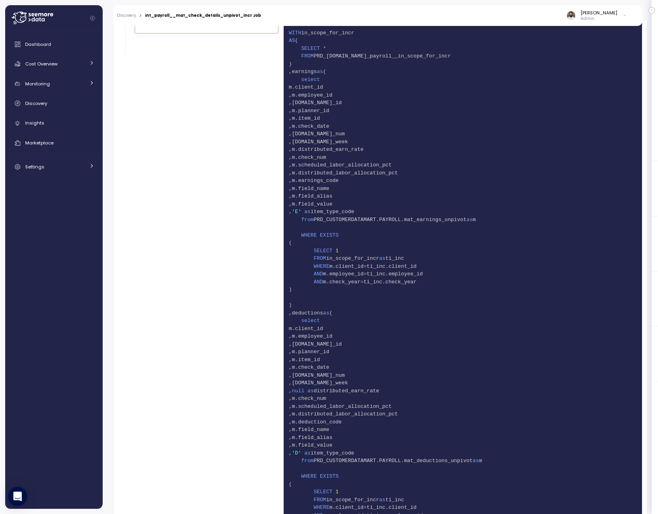
scroll to position [0, 0]
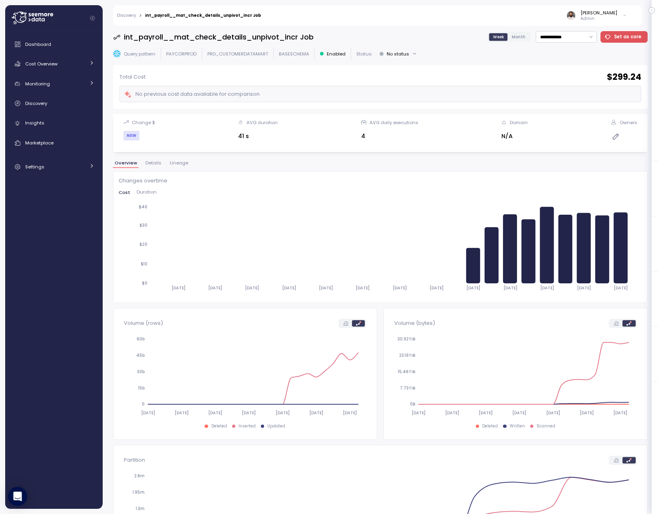
click at [179, 166] on button "Lineage" at bounding box center [179, 164] width 22 height 7
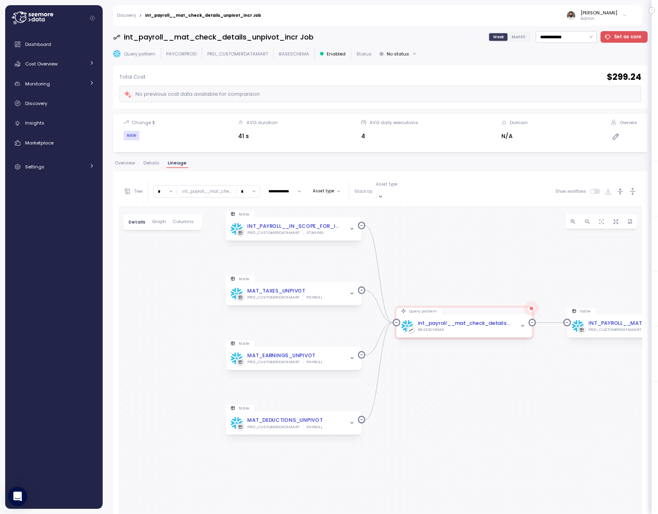
drag, startPoint x: 374, startPoint y: 344, endPoint x: 457, endPoint y: 230, distance: 141.1
click at [457, 230] on div "Table INT_PAYROLL__IN_SCOPE_FOR_INCR PRD_CUSTOMERDATAMART STAGING Query pattern…" at bounding box center [380, 432] width 524 height 453
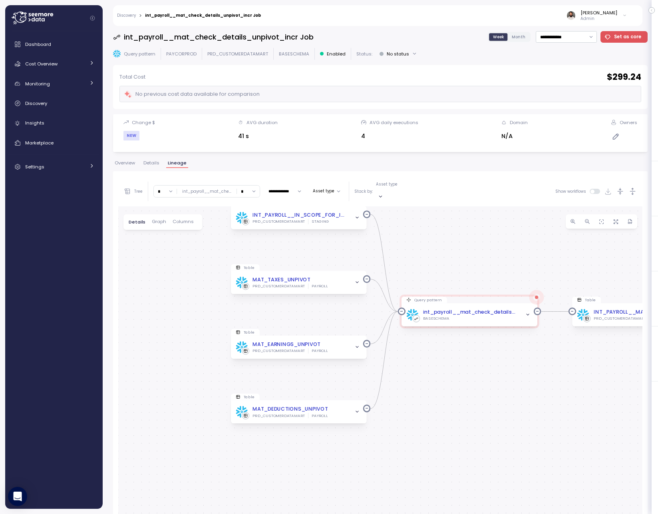
drag, startPoint x: 500, startPoint y: 264, endPoint x: 524, endPoint y: 253, distance: 26.3
click at [524, 253] on div "Table INT_PAYROLL__IN_SCOPE_FOR_INCR PRD_CUSTOMERDATAMART STAGING Query pattern…" at bounding box center [380, 432] width 524 height 453
click at [628, 190] on icon "button" at bounding box center [632, 191] width 8 height 8
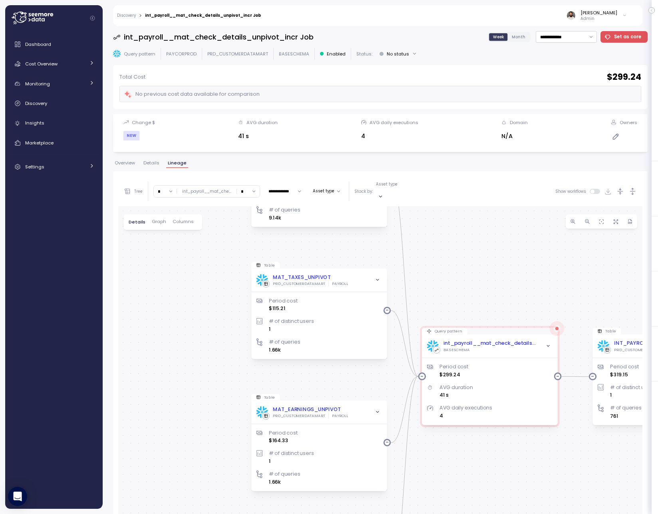
drag, startPoint x: 492, startPoint y: 344, endPoint x: 512, endPoint y: 273, distance: 73.2
click at [512, 273] on div "Table INT_PAYROLL__IN_SCOPE_FOR_INCR PRD_CUSTOMERDATAMART STAGING Period cost $…" at bounding box center [380, 432] width 524 height 453
click at [321, 273] on div "MAT_TAXES_UNPIVOT" at bounding box center [302, 277] width 58 height 8
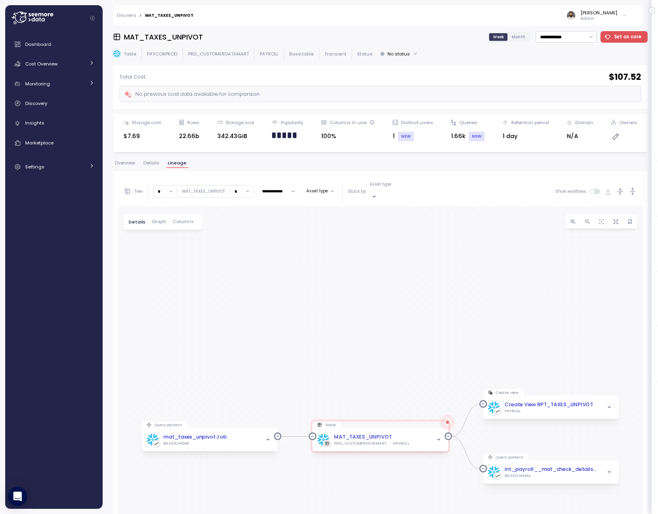
click at [236, 190] on input "*" at bounding box center [241, 192] width 23 height 12
click at [241, 239] on div "2" at bounding box center [242, 235] width 22 height 10
type input "*"
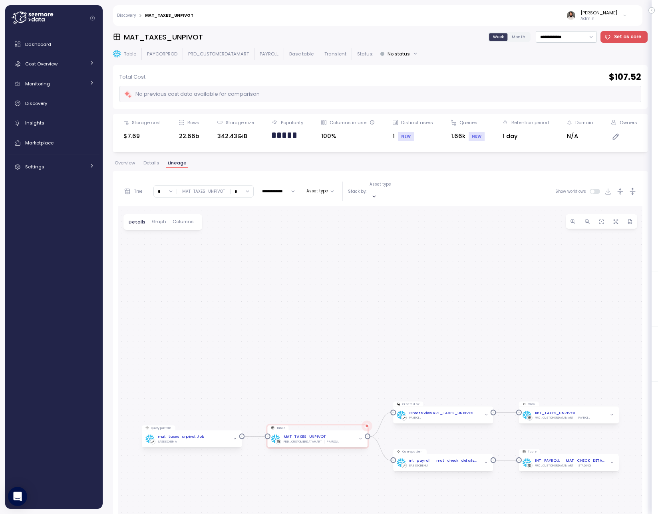
click at [629, 188] on icon "button" at bounding box center [632, 191] width 8 height 8
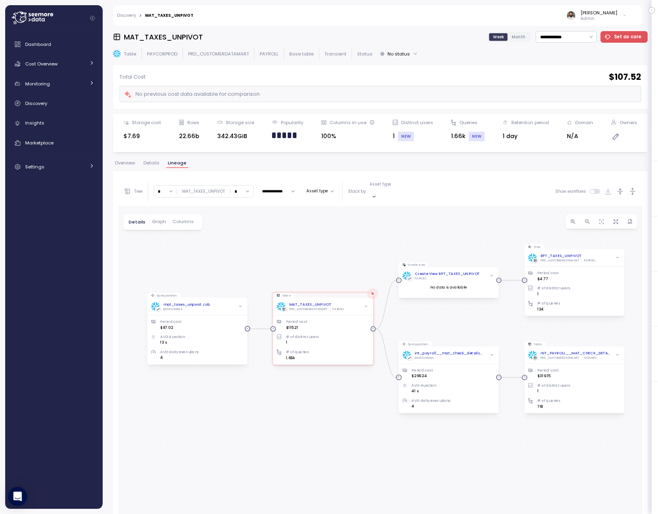
drag, startPoint x: 516, startPoint y: 333, endPoint x: 522, endPoint y: 190, distance: 142.3
click at [522, 190] on div "**********" at bounding box center [380, 417] width 524 height 483
click at [485, 271] on div "Create View RPT_TAXES_UNPIVOT PAYROLL" at bounding box center [448, 276] width 93 height 10
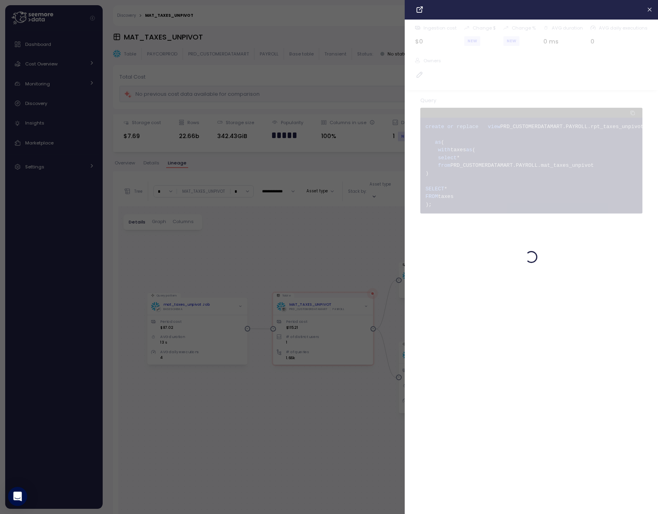
click at [382, 237] on div at bounding box center [329, 257] width 658 height 514
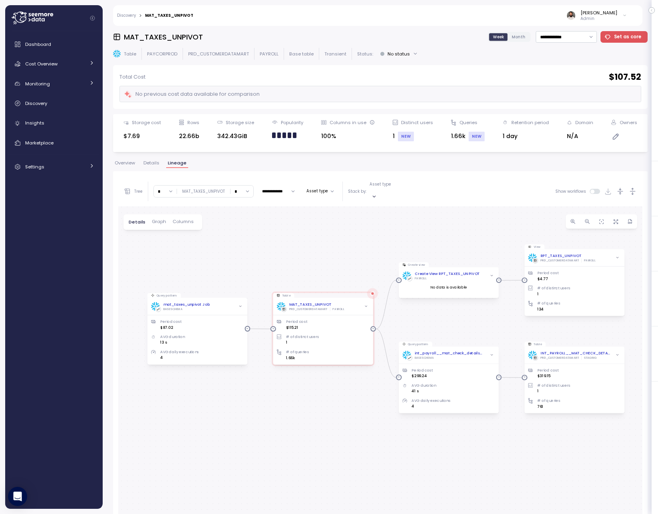
click at [178, 38] on h3 "MAT_TAXES_UNPIVOT" at bounding box center [163, 37] width 79 height 10
click at [206, 54] on p "PRD_CUSTOMERDATAMART" at bounding box center [218, 54] width 61 height 6
copy p "PRD_CUSTOMERDATAMART"
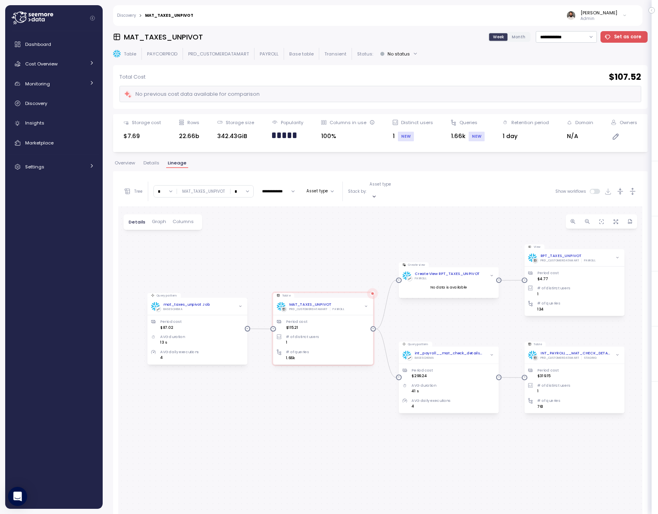
click at [266, 49] on div "Table PAYCORPROD PRD_CUSTOMERDATAMART PAYROLL Base table Transient Status: No s…" at bounding box center [380, 54] width 534 height 12
copy p "PAYROLL"
click at [194, 39] on h3 "MAT_TAXES_UNPIVOT" at bounding box center [163, 37] width 79 height 10
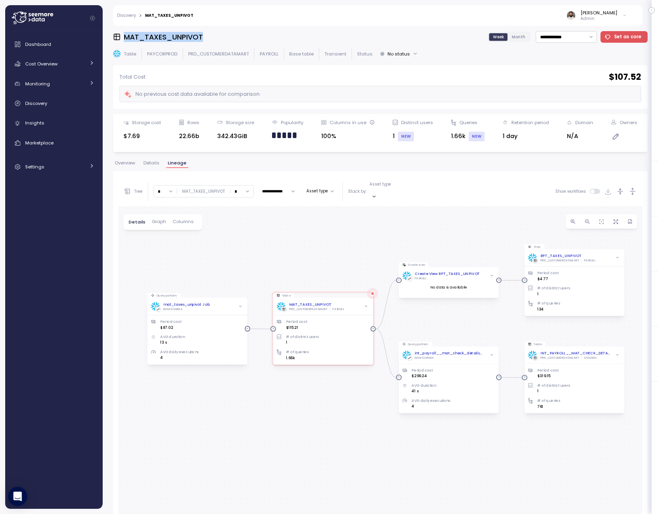
copy h3 "MAT_TAXES_UNPIVOT"
click at [185, 39] on h3 "MAT_TAXES_UNPIVOT" at bounding box center [163, 37] width 79 height 10
click at [216, 54] on p "PRD_CUSTOMERDATAMART" at bounding box center [218, 54] width 61 height 6
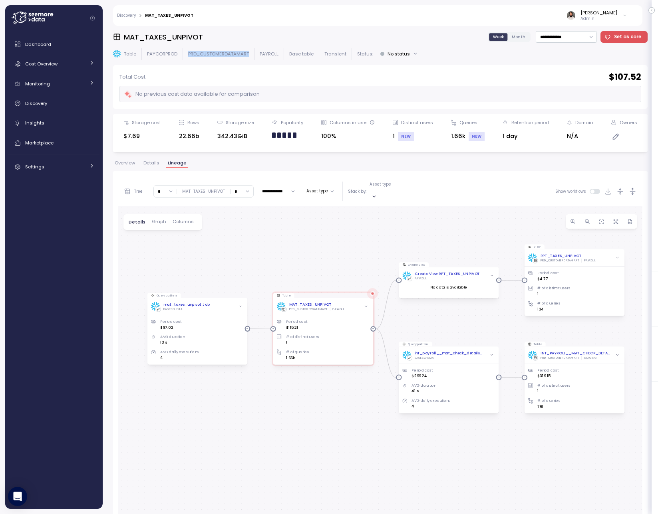
copy p "PRD_CUSTOMERDATAMART"
click at [268, 55] on p "PAYROLL" at bounding box center [269, 54] width 19 height 6
copy p "PAYROLL"
click at [143, 38] on h3 "MAT_TAXES_UNPIVOT" at bounding box center [163, 37] width 79 height 10
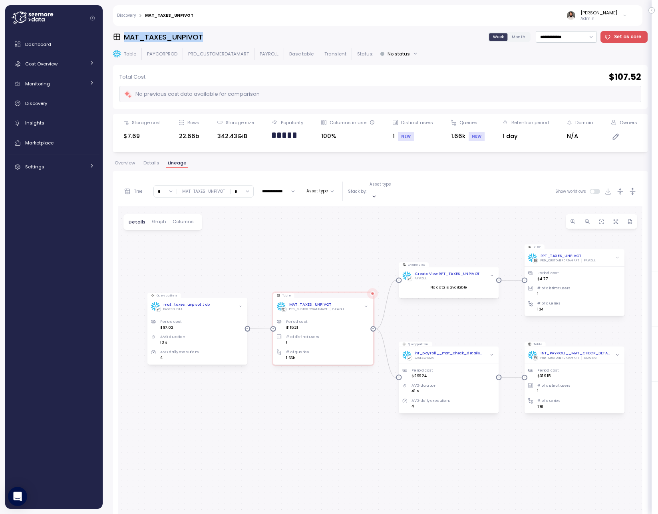
click at [143, 38] on h3 "MAT_TAXES_UNPIVOT" at bounding box center [163, 37] width 79 height 10
copy h3 "MAT_TAXES_UNPIVOT"
click at [73, 67] on div "Cost Overview" at bounding box center [55, 64] width 60 height 8
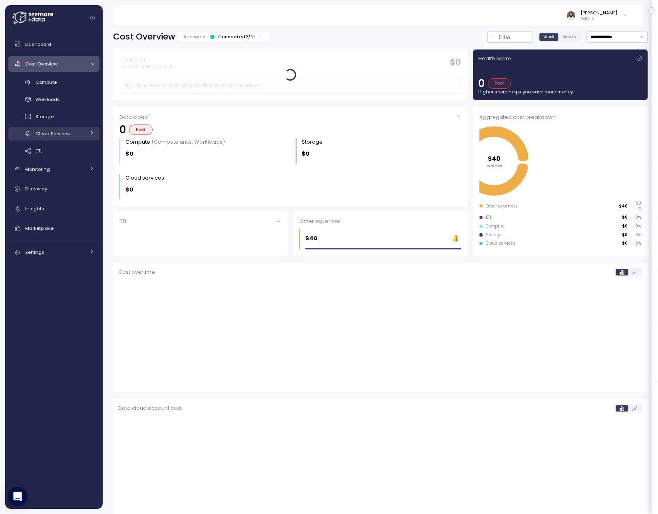
click at [83, 130] on div "Cloud Services" at bounding box center [61, 134] width 50 height 8
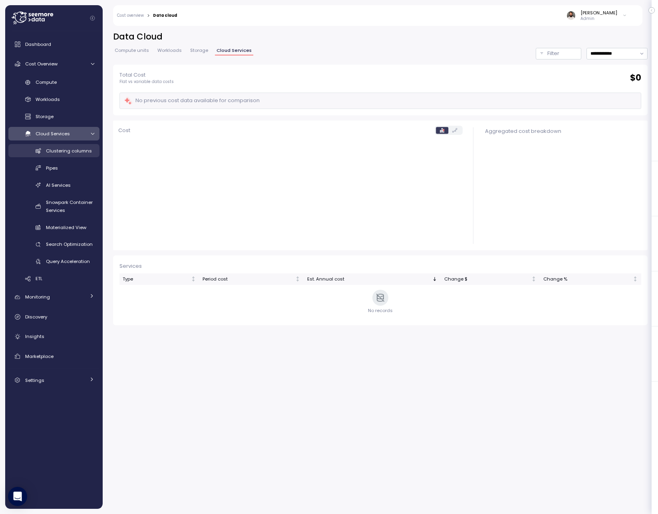
click at [81, 154] on span "Clustering columns" at bounding box center [69, 151] width 46 height 6
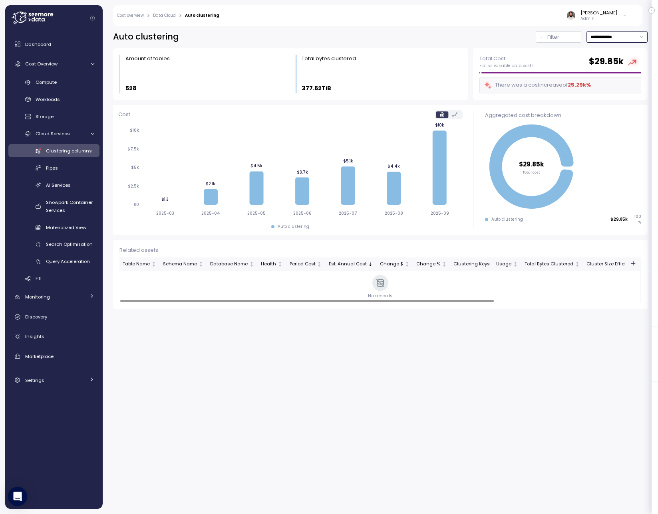
drag, startPoint x: 612, startPoint y: 39, endPoint x: 624, endPoint y: 73, distance: 36.0
click at [614, 39] on input "**********" at bounding box center [616, 37] width 61 height 12
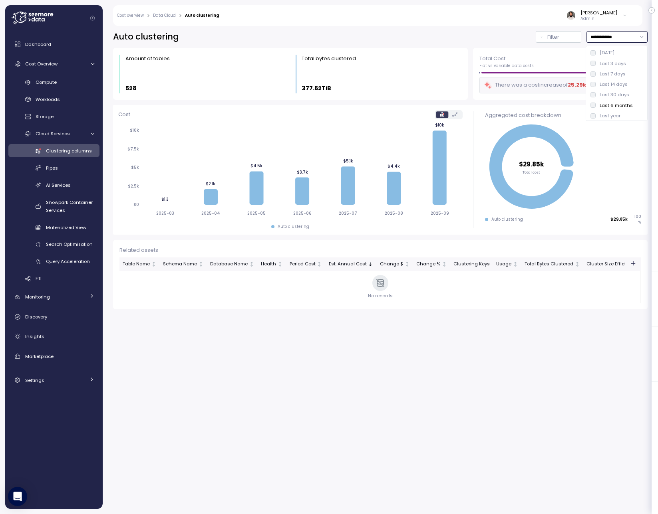
click at [623, 69] on div "Last 7 days" at bounding box center [616, 74] width 59 height 10
type input "**********"
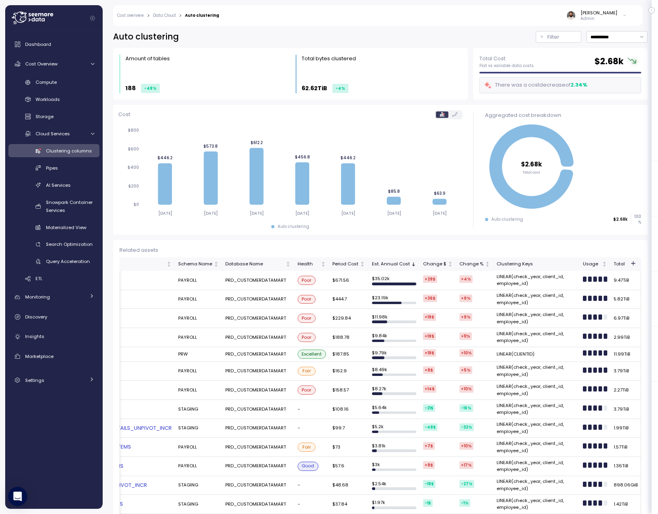
scroll to position [0, 86]
click at [531, 297] on td "LINEAR(check_year, client_id, employee_id)" at bounding box center [536, 299] width 86 height 19
click at [547, 298] on td "LINEAR(check_year, client_id, employee_id)" at bounding box center [536, 299] width 86 height 19
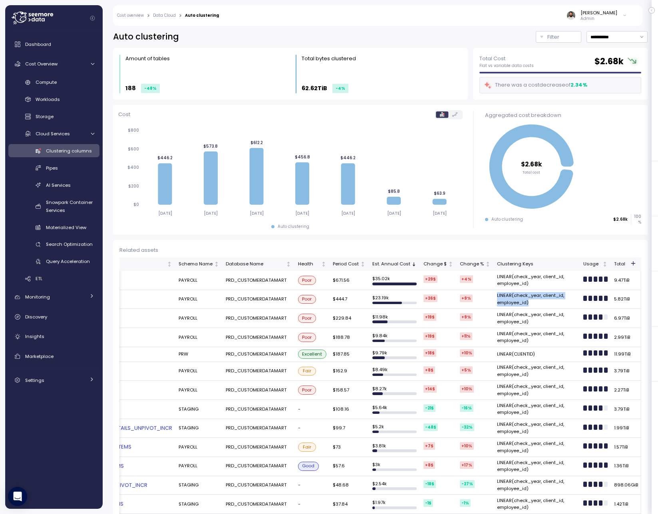
drag, startPoint x: 531, startPoint y: 303, endPoint x: 489, endPoint y: 296, distance: 42.9
click at [493, 296] on td "LINEAR(check_year, client_id, employee_id)" at bounding box center [536, 299] width 86 height 19
copy td "LINEAR(check_year, client_id, employee_id)"
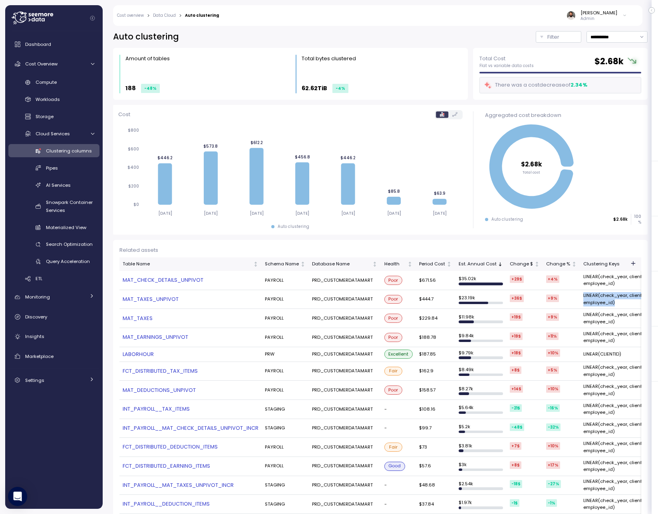
click at [339, 280] on td "PRD_CUSTOMERDATAMART" at bounding box center [345, 280] width 72 height 19
copy td "PRD_CUSTOMERDATAMART"
click at [278, 281] on td "PAYROLL" at bounding box center [285, 280] width 47 height 19
click at [278, 280] on td "PAYROLL" at bounding box center [285, 280] width 47 height 19
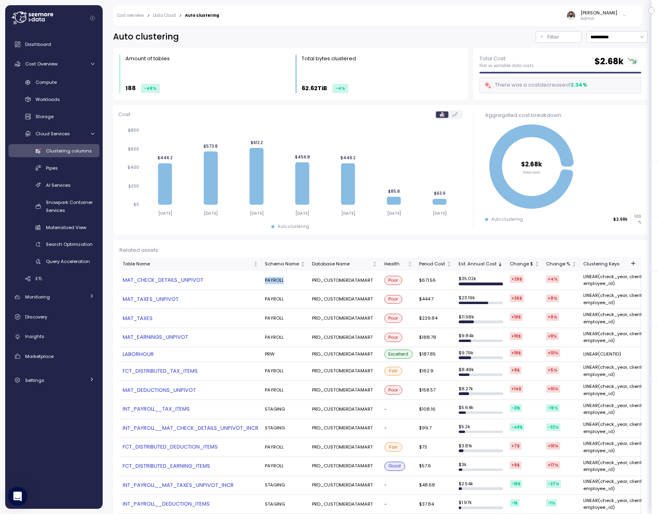
copy td "PAYROLL"
drag, startPoint x: 200, startPoint y: 280, endPoint x: 173, endPoint y: 279, distance: 27.2
click at [180, 280] on link "MAT_CHECK_DETAILS_UNPIVOT" at bounding box center [191, 280] width 136 height 8
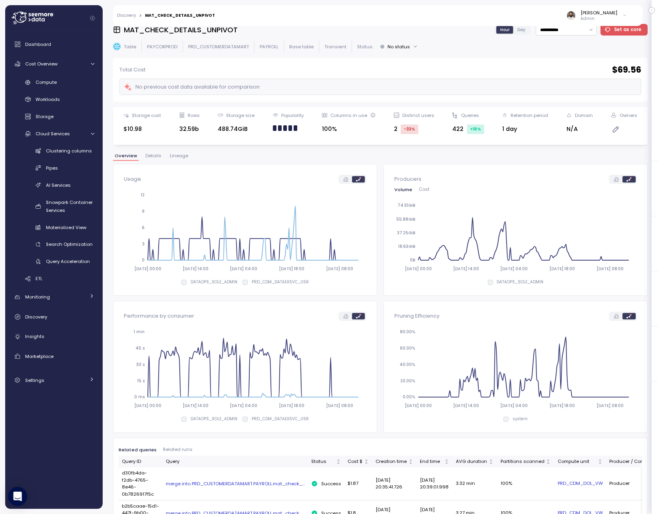
scroll to position [6, 0]
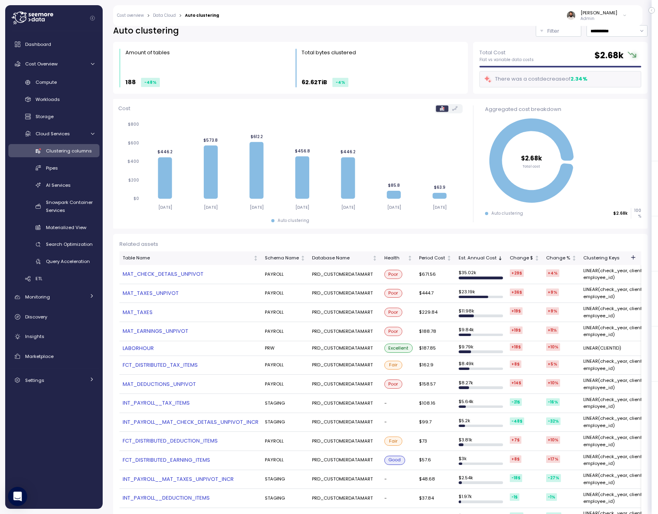
click at [155, 290] on link "MAT_TAXES_UNPIVOT" at bounding box center [191, 293] width 136 height 8
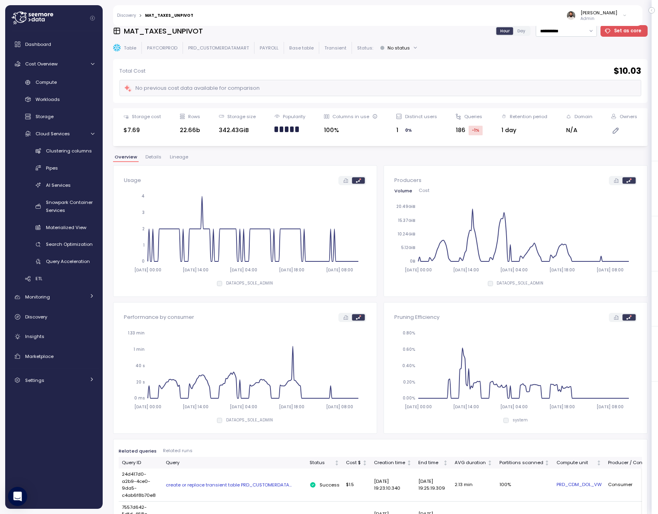
scroll to position [5, 0]
click at [178, 28] on h3 "MAT_TAXES_UNPIVOT" at bounding box center [163, 32] width 79 height 10
click at [191, 34] on h3 "MAT_TAXES_UNPIVOT" at bounding box center [163, 32] width 79 height 10
click at [189, 33] on h3 "MAT_TAXES_UNPIVOT" at bounding box center [163, 32] width 79 height 10
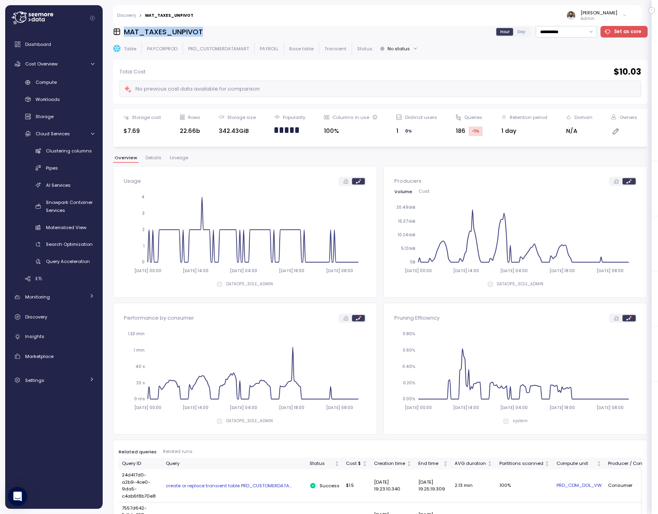
click at [189, 33] on h3 "MAT_TAXES_UNPIVOT" at bounding box center [163, 32] width 79 height 10
copy h3 "MAT_TAXES_UNPIVOT"
click at [237, 52] on div "Table PAYCORPROD PRD_CUSTOMERDATAMART PAYROLL Base table Transient Status: No s…" at bounding box center [380, 49] width 534 height 12
click at [237, 48] on p "PRD_CUSTOMERDATAMART" at bounding box center [218, 49] width 61 height 6
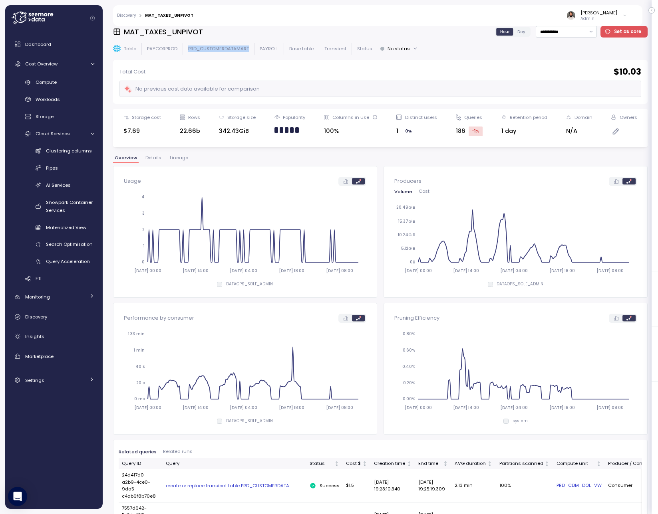
click at [237, 48] on p "PRD_CUSTOMERDATAMART" at bounding box center [218, 49] width 61 height 6
click at [230, 50] on p "PRD_CUSTOMERDATAMART" at bounding box center [218, 49] width 61 height 6
click at [266, 48] on p "PAYROLL" at bounding box center [269, 49] width 19 height 6
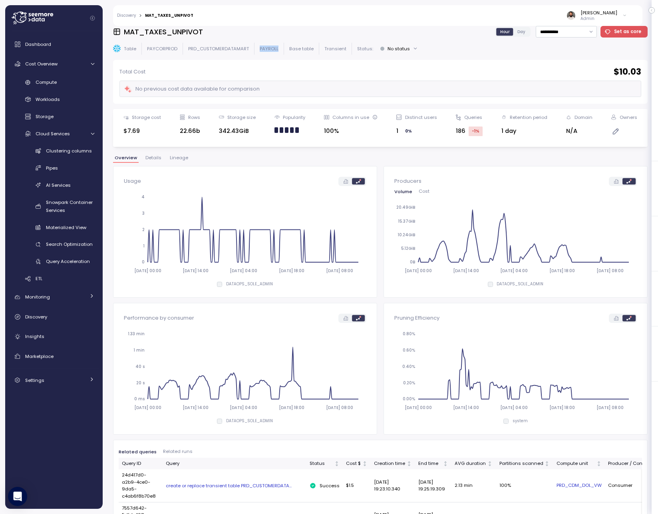
click at [173, 34] on h3 "MAT_TAXES_UNPIVOT" at bounding box center [163, 32] width 79 height 10
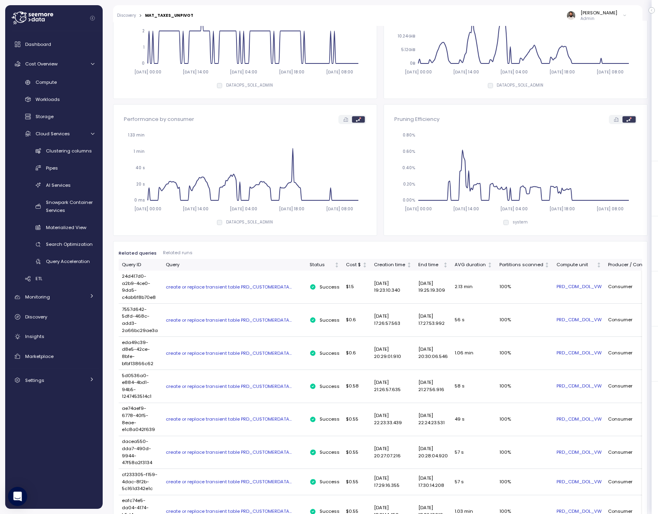
scroll to position [0, 0]
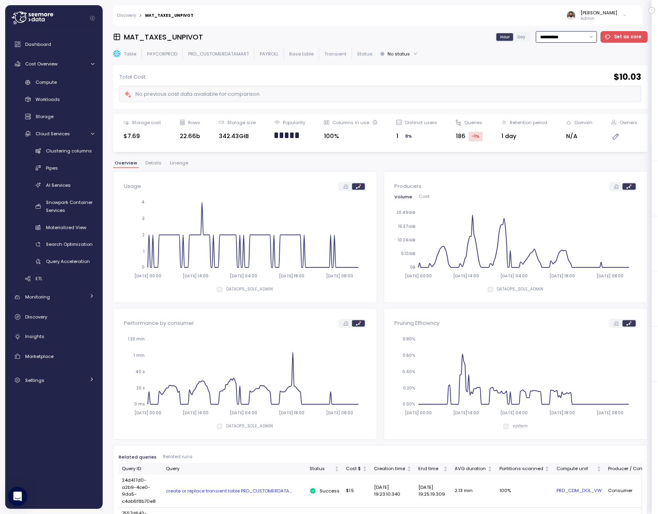
click at [563, 37] on input "**********" at bounding box center [565, 37] width 61 height 12
click at [569, 97] on div "Last 30 days" at bounding box center [566, 94] width 30 height 6
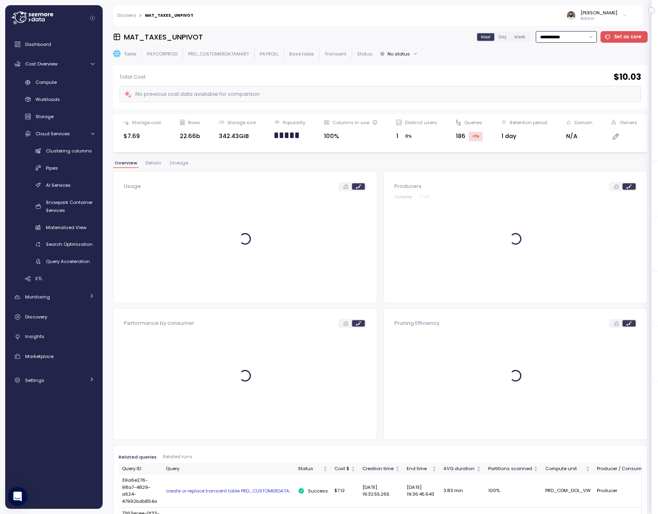
click at [574, 40] on input "**********" at bounding box center [565, 37] width 61 height 12
click at [579, 104] on div "Last 6 months" at bounding box center [567, 105] width 33 height 6
type input "**********"
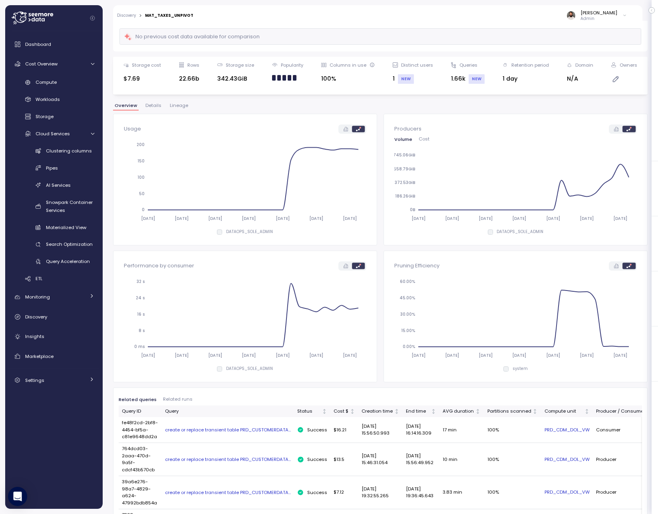
scroll to position [58, 0]
click at [173, 105] on span "Lineage" at bounding box center [179, 105] width 18 height 4
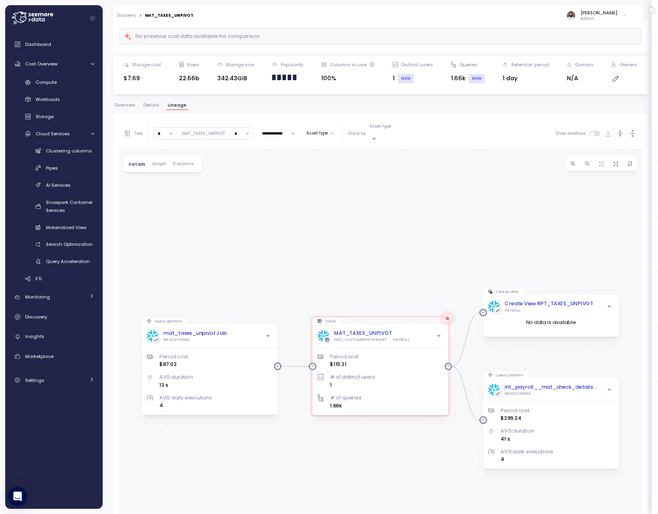
click at [158, 162] on span "Graph" at bounding box center [159, 164] width 14 height 4
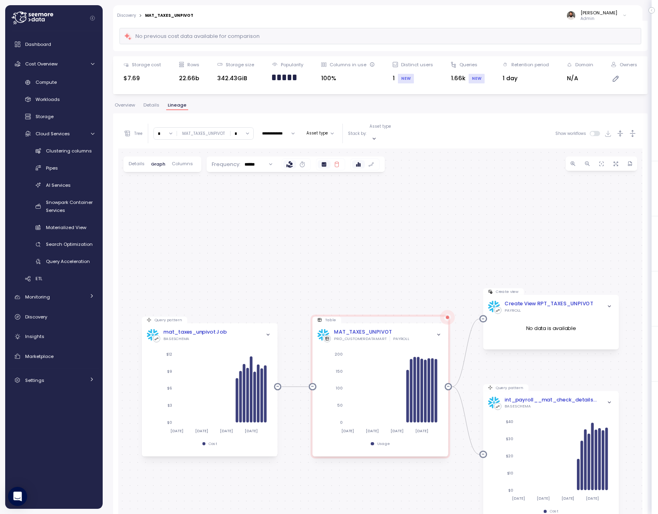
click at [333, 161] on icon at bounding box center [336, 164] width 6 height 6
click at [258, 162] on input "******" at bounding box center [258, 165] width 36 height 12
click at [370, 266] on div "Query pattern mat_taxes_unpivot Job BASESCHEMA 2025-03-31 2025-05-19 2025-07-07…" at bounding box center [380, 375] width 524 height 453
click at [155, 105] on span "Details" at bounding box center [151, 105] width 16 height 4
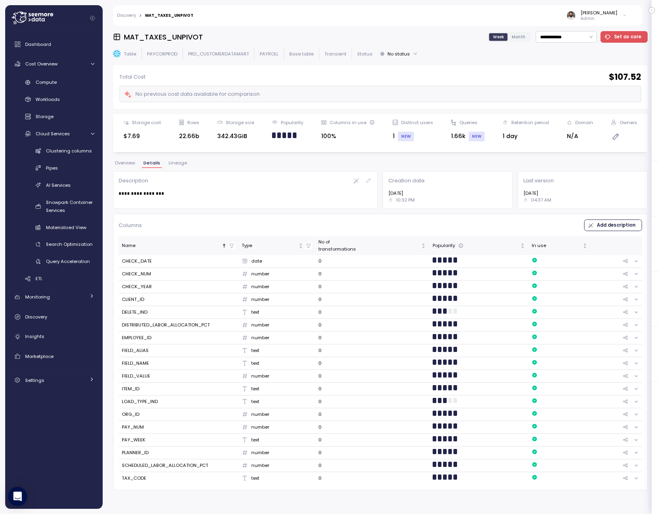
click at [183, 105] on div "Total Cost $ 107.52 No previous cost data available for comparison" at bounding box center [380, 87] width 534 height 44
click at [176, 161] on span "Lineage" at bounding box center [177, 163] width 18 height 4
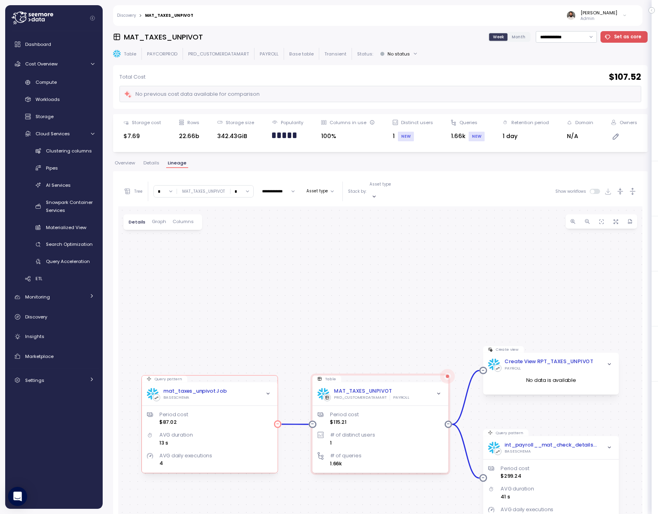
click at [207, 387] on div "mat_taxes_unpivot Job" at bounding box center [194, 391] width 63 height 8
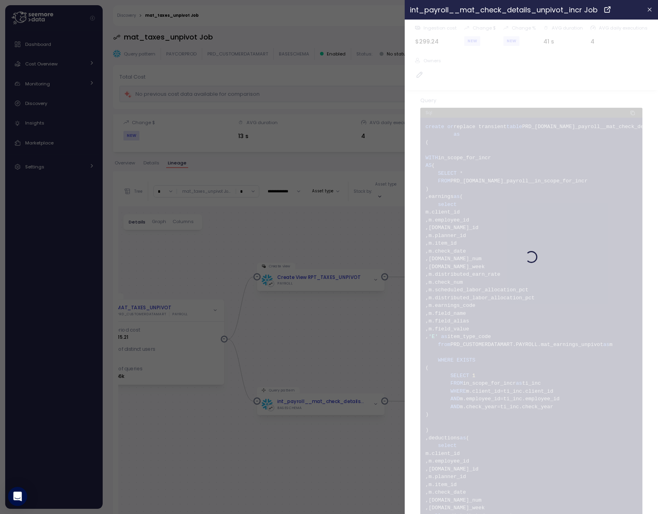
click at [171, 70] on div at bounding box center [329, 257] width 658 height 514
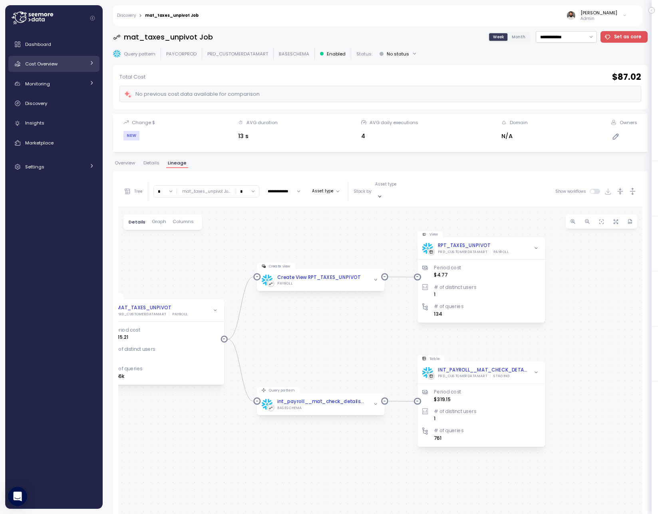
click at [68, 64] on div "Cost Overview" at bounding box center [55, 64] width 60 height 8
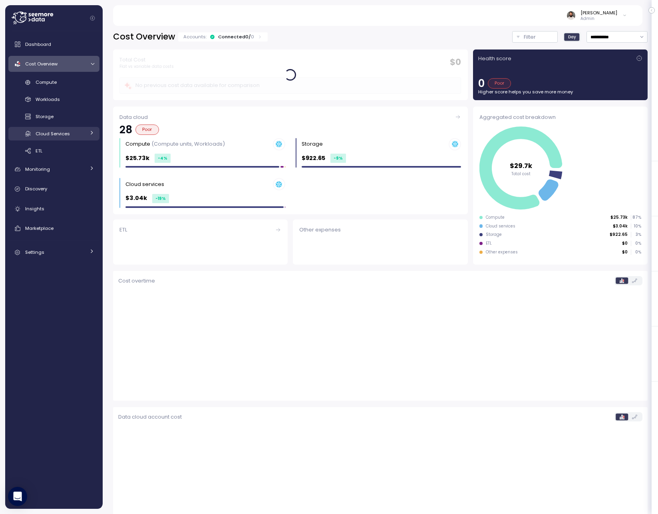
click at [71, 131] on div "Cloud Services" at bounding box center [61, 134] width 50 height 8
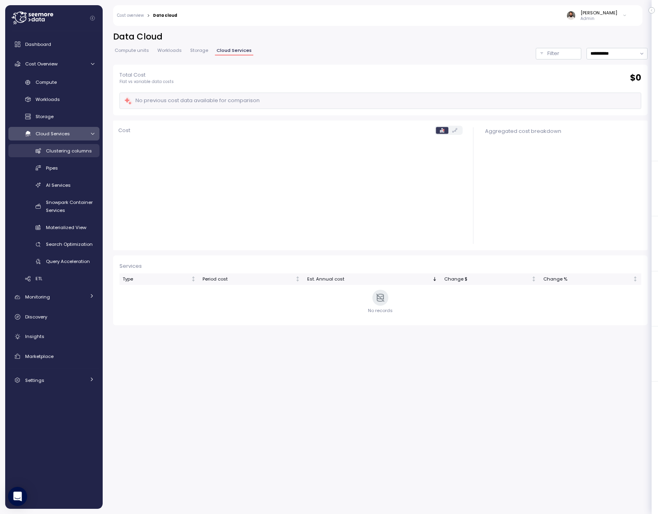
click at [89, 149] on span "Clustering columns" at bounding box center [69, 151] width 46 height 6
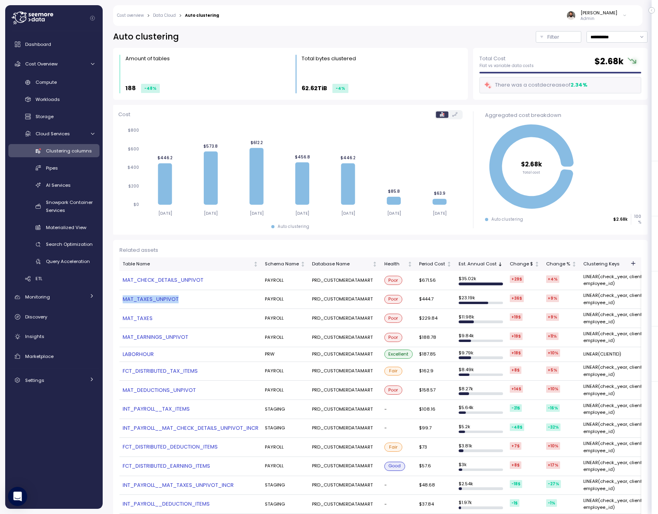
drag, startPoint x: 198, startPoint y: 301, endPoint x: 125, endPoint y: 299, distance: 72.3
click at [123, 299] on td "MAT_TAXES_UNPIVOT" at bounding box center [190, 299] width 142 height 19
copy link "MAT_TAXES_UNPIVOT"
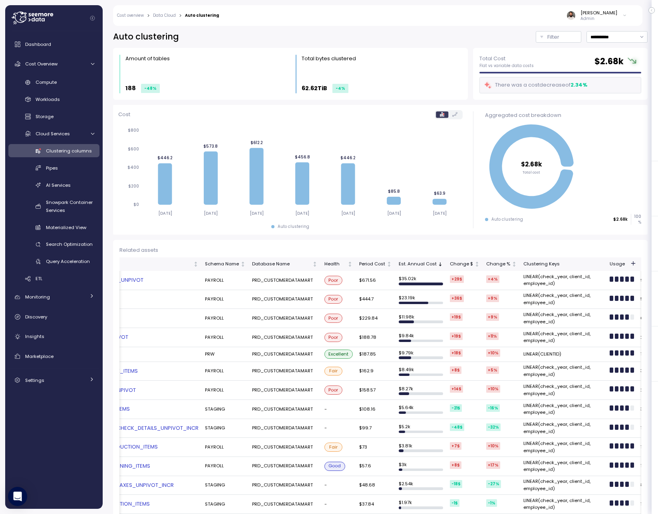
scroll to position [0, 118]
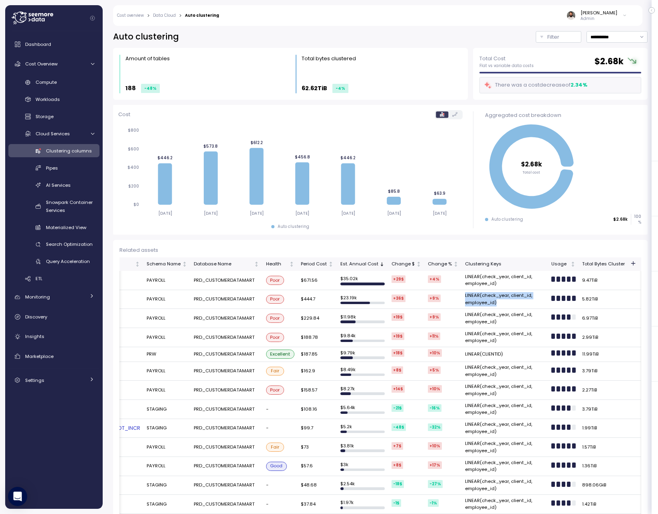
drag, startPoint x: 503, startPoint y: 305, endPoint x: 456, endPoint y: 297, distance: 47.7
click at [456, 297] on tr "MAT_TAXES_UNPIVOT PAYROLL PRD_CUSTOMERDATAMART Poor $444.7 $ 23.19k +36 $ +9 % …" at bounding box center [459, 299] width 917 height 19
copy tr "LINEAR(check_year, client_id, employee_id)"
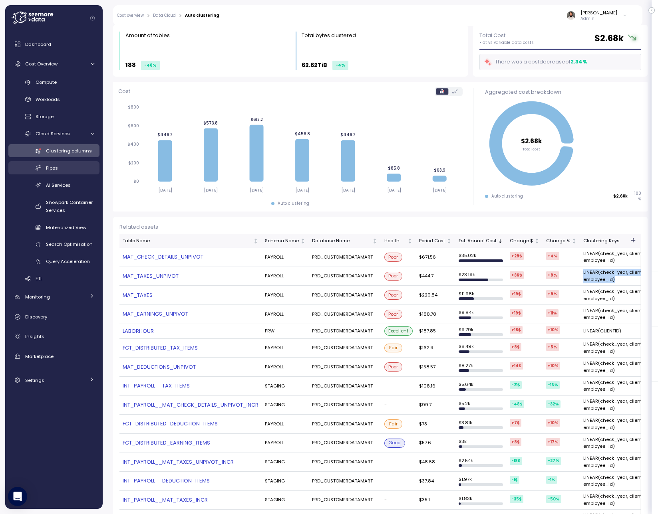
scroll to position [24, 0]
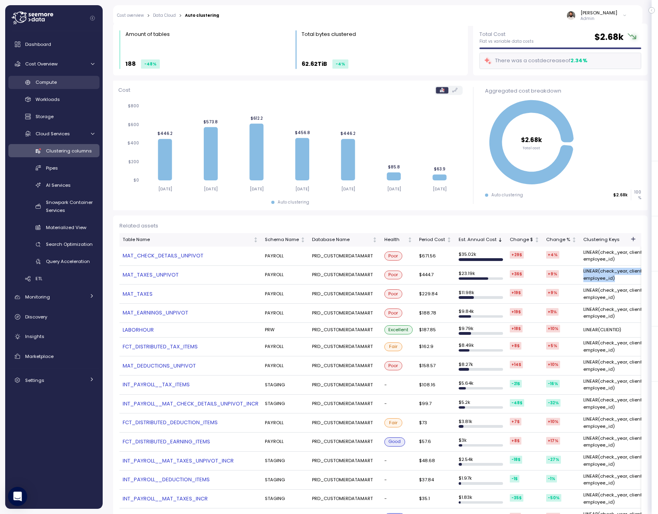
click at [67, 86] on div "Compute" at bounding box center [65, 82] width 59 height 8
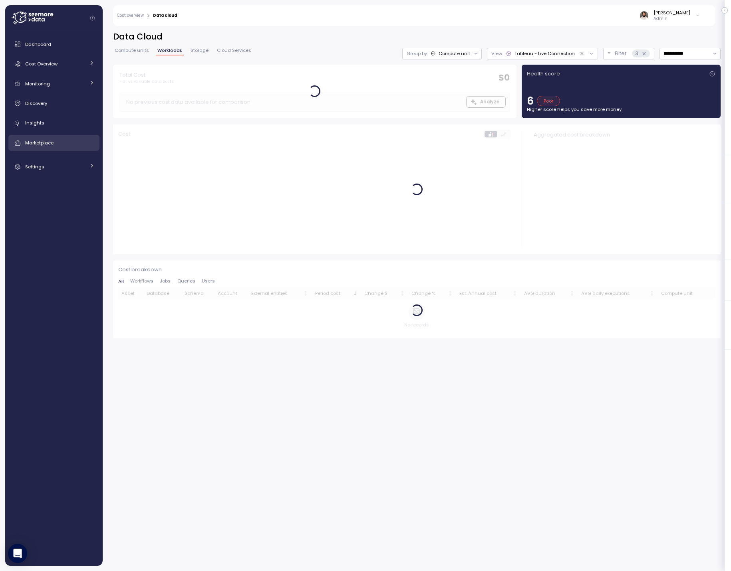
click at [63, 142] on div "Marketplace" at bounding box center [59, 143] width 69 height 8
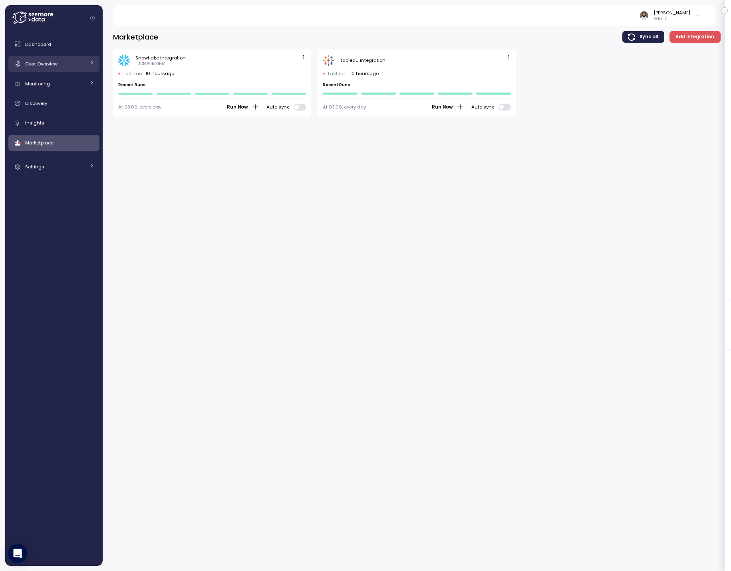
click at [74, 62] on div "Cost Overview" at bounding box center [55, 64] width 60 height 8
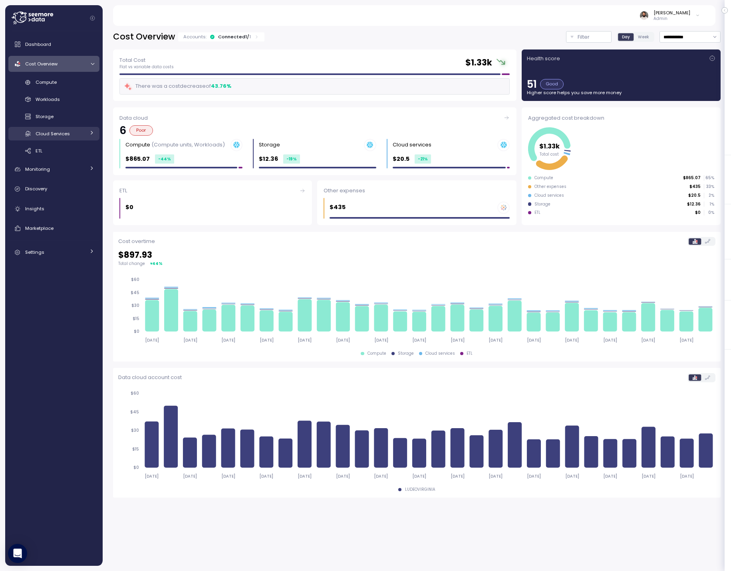
click at [73, 132] on div "Cloud Services" at bounding box center [61, 134] width 50 height 8
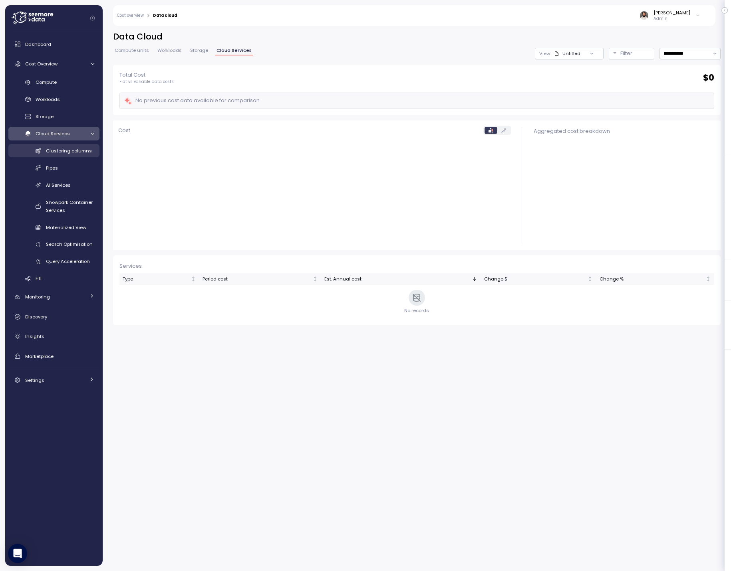
click at [85, 153] on span "Clustering columns" at bounding box center [69, 151] width 46 height 6
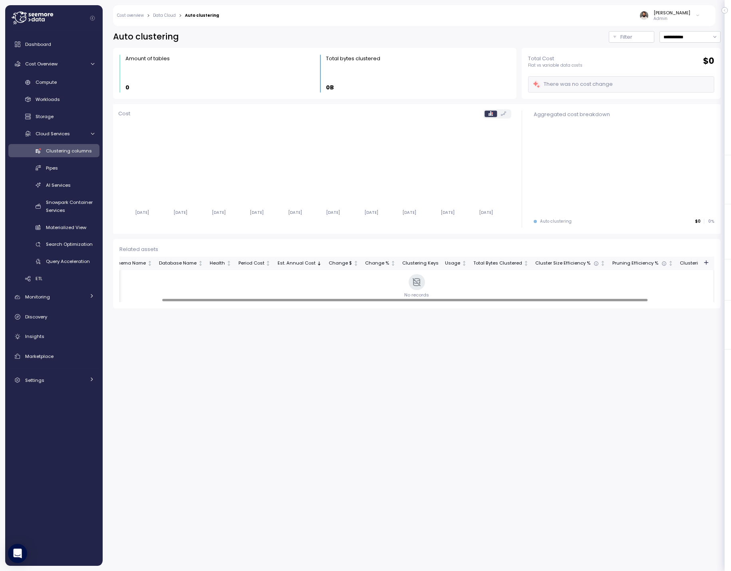
click at [499, 279] on div "Table Name Schema Name Database Name Health Period Cost Est. Annual Cost Change…" at bounding box center [416, 280] width 595 height 46
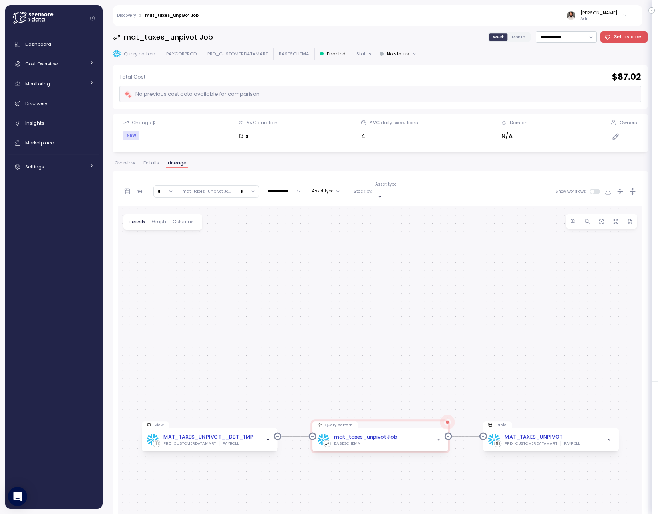
click at [153, 163] on span "Details" at bounding box center [151, 163] width 16 height 4
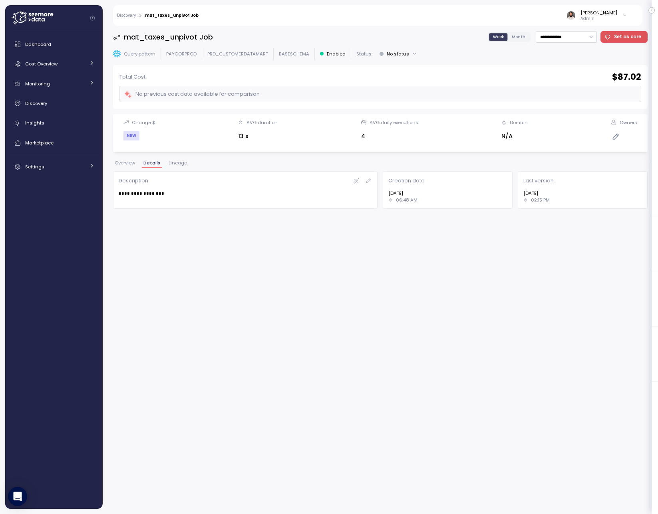
click at [131, 164] on span "Overview" at bounding box center [125, 163] width 20 height 4
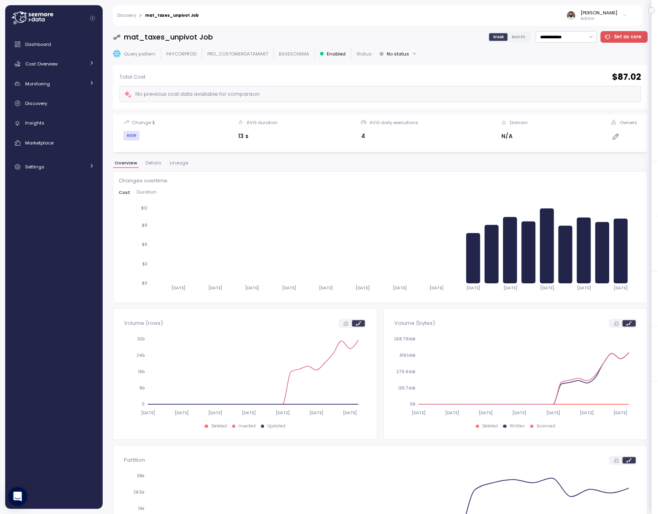
click at [156, 193] on button "Duration" at bounding box center [146, 192] width 26 height 5
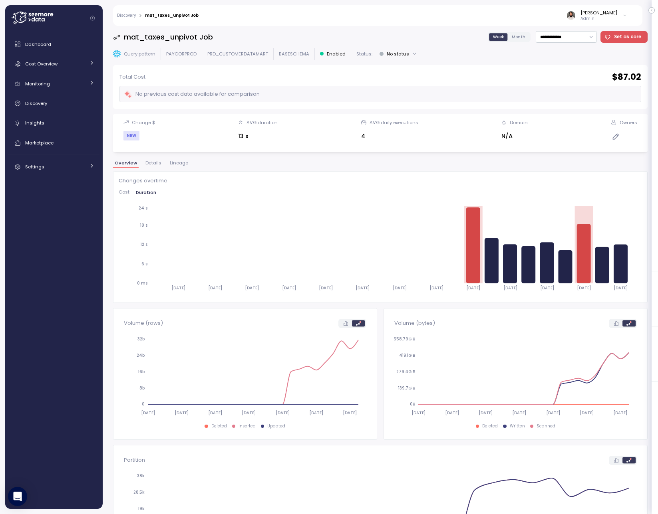
click at [124, 191] on span "Cost" at bounding box center [124, 192] width 11 height 4
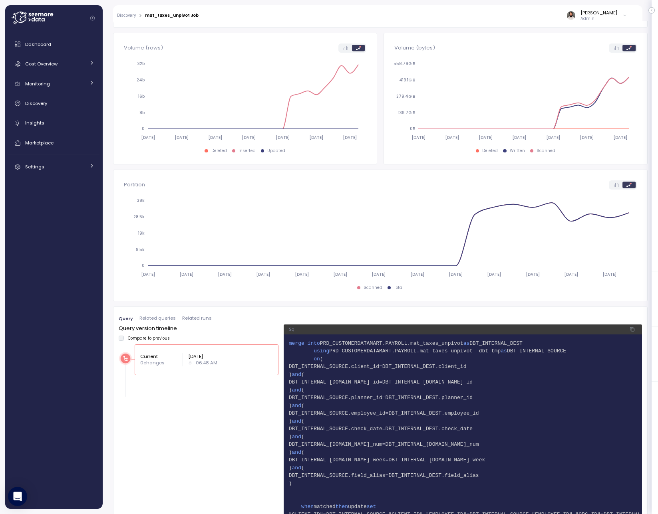
scroll to position [277, 0]
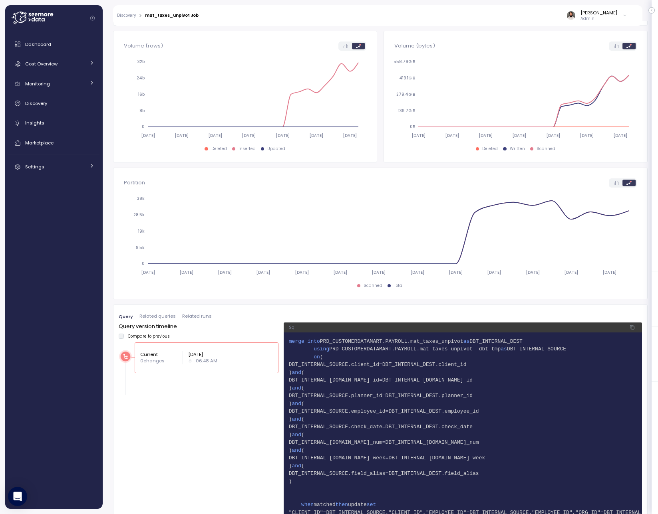
click at [196, 319] on span "Related runs" at bounding box center [197, 316] width 30 height 4
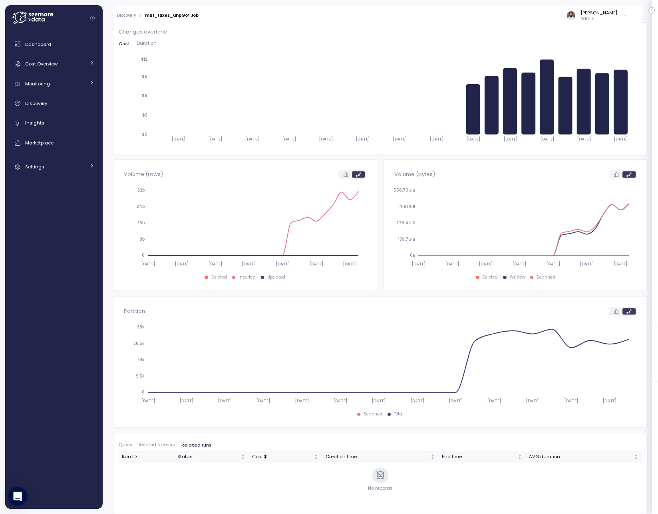
click at [159, 443] on span "Related queries" at bounding box center [157, 445] width 36 height 4
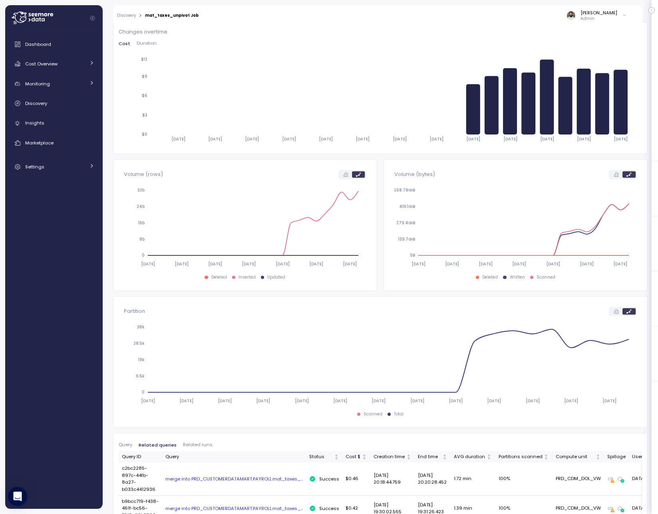
scroll to position [386, 0]
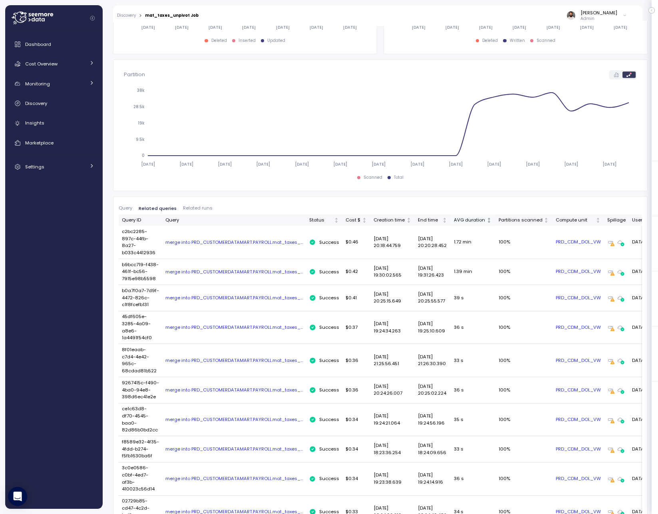
click at [462, 220] on div "AVG duration" at bounding box center [469, 220] width 31 height 7
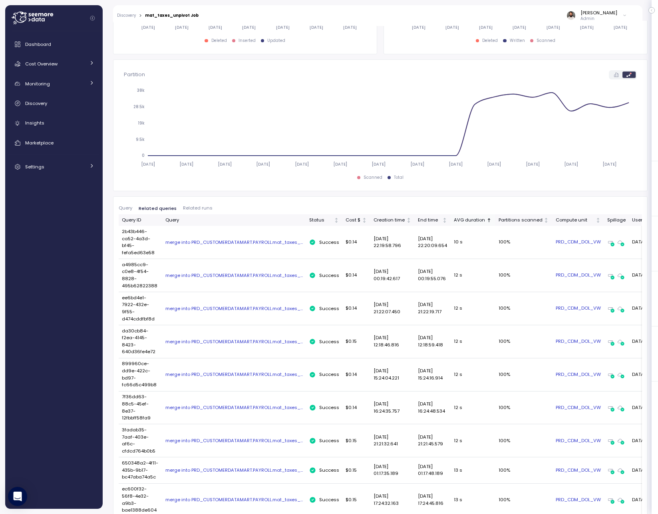
click at [462, 220] on div "AVG duration" at bounding box center [469, 220] width 31 height 7
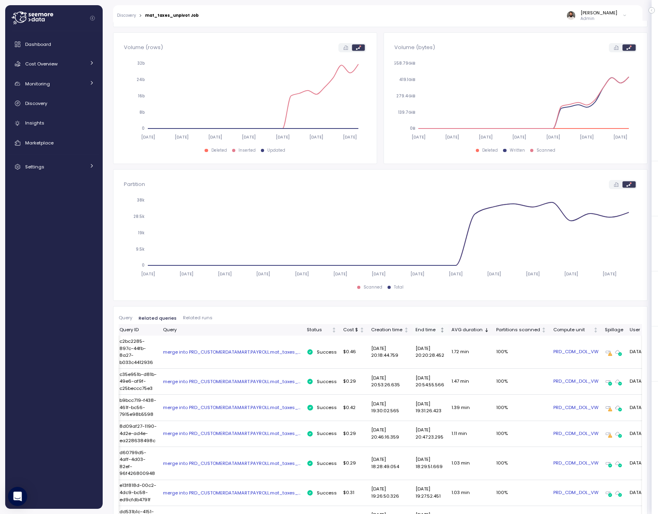
scroll to position [279, 0]
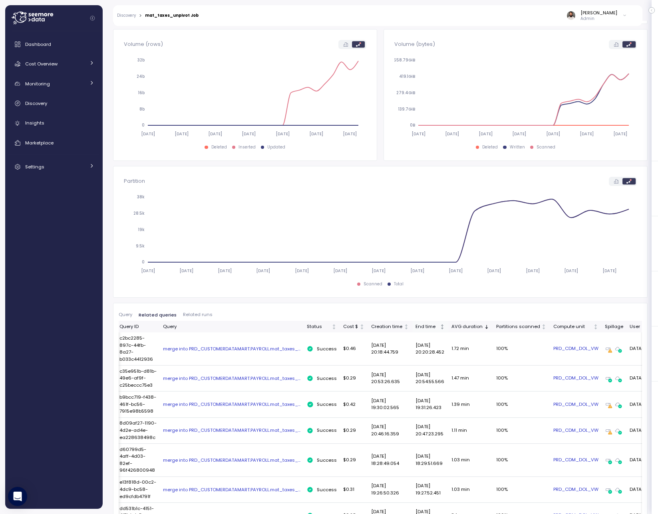
click at [429, 326] on div "End time" at bounding box center [426, 326] width 23 height 7
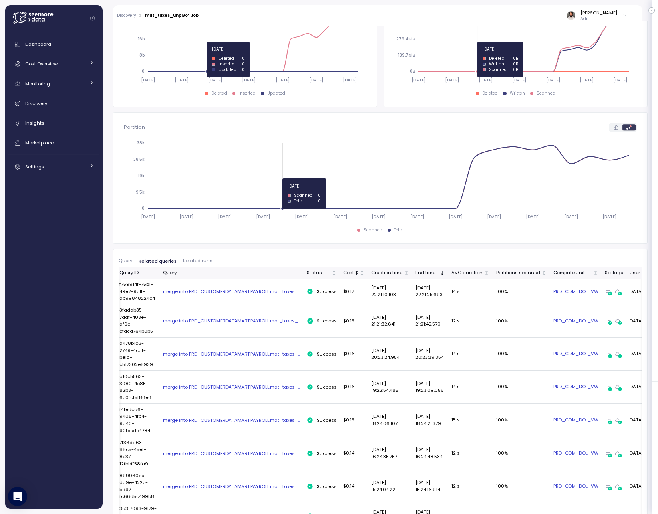
scroll to position [0, 0]
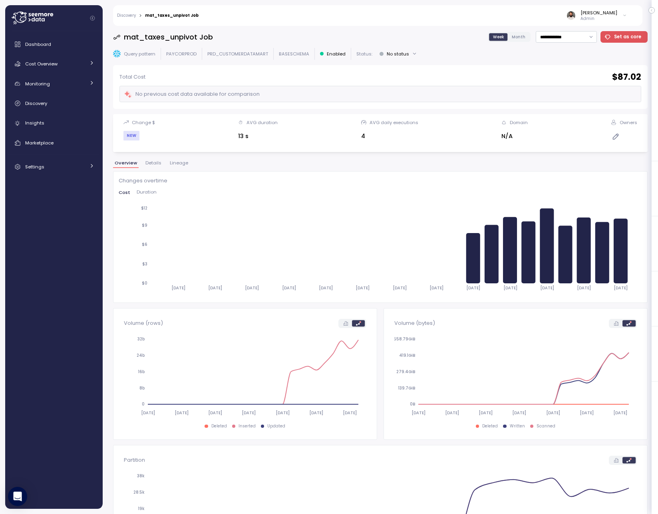
click at [151, 166] on button "Details" at bounding box center [153, 164] width 19 height 7
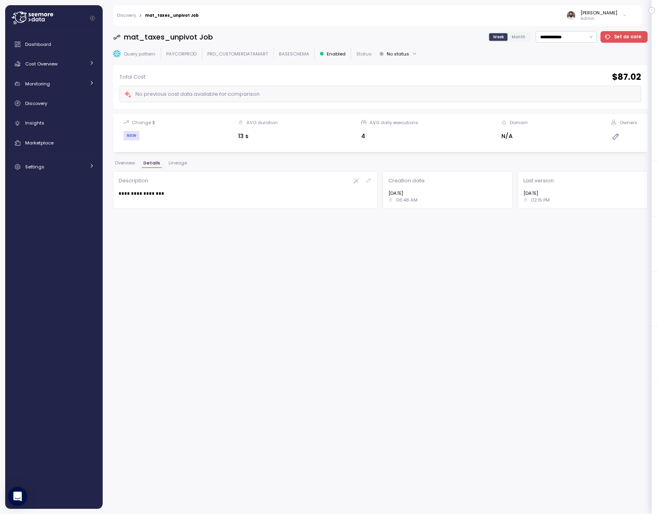
click at [176, 164] on span "Lineage" at bounding box center [177, 163] width 18 height 4
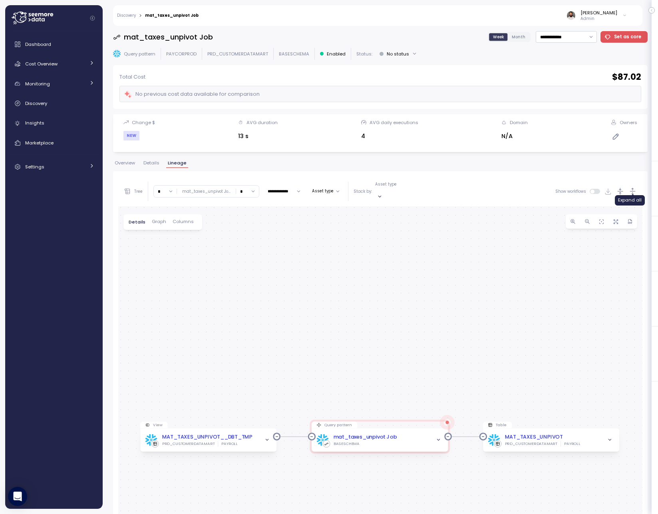
scroll to position [1, 0]
click at [633, 192] on div "**********" at bounding box center [380, 191] width 524 height 30
click at [632, 190] on icon "button" at bounding box center [632, 191] width 8 height 8
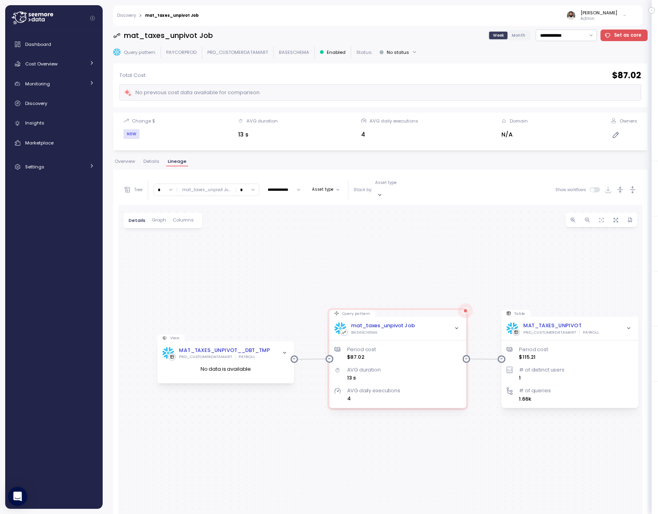
drag, startPoint x: 550, startPoint y: 310, endPoint x: 577, endPoint y: 242, distance: 73.3
click at [577, 242] on div "View MAT_TAXES_UNPIVOT__DBT_TMP PRD_CUSTOMERDATAMART PAYROLL No data is availab…" at bounding box center [380, 431] width 524 height 453
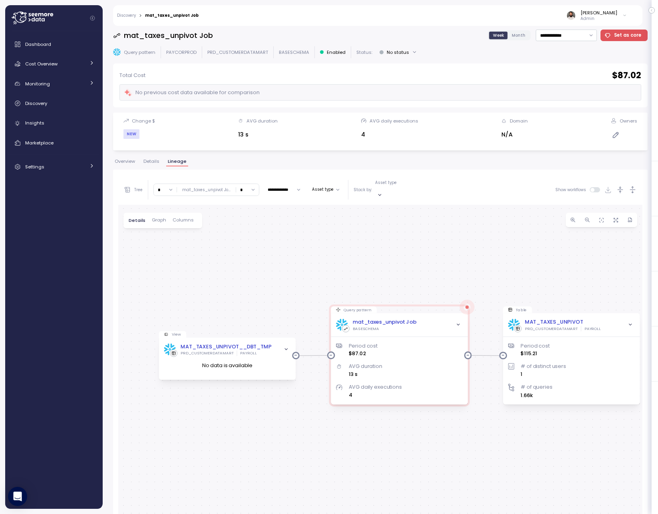
click at [152, 163] on span "Details" at bounding box center [151, 161] width 16 height 4
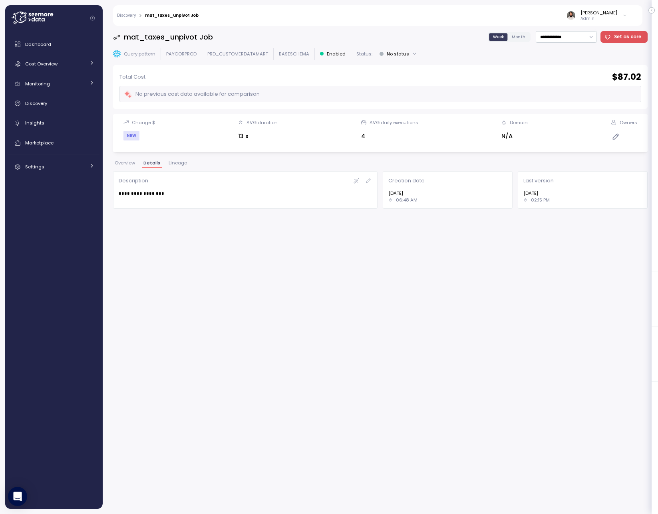
click at [122, 161] on span "Overview" at bounding box center [125, 163] width 20 height 4
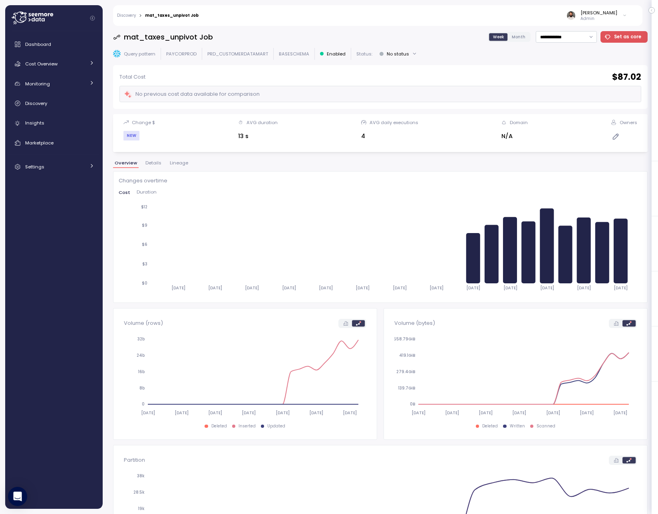
click at [174, 167] on button "Lineage" at bounding box center [179, 164] width 22 height 7
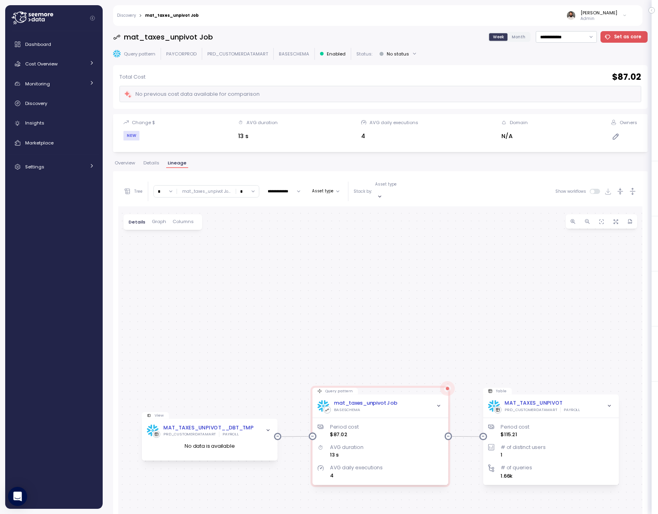
click at [161, 188] on input "*" at bounding box center [165, 192] width 23 height 12
type input "*"
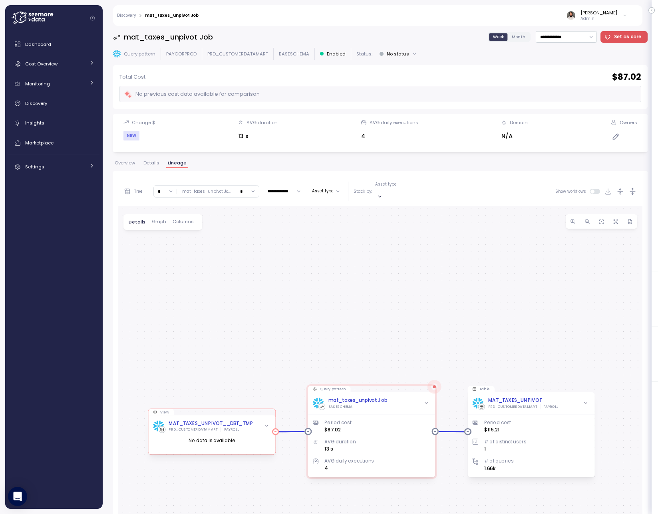
click at [236, 420] on div "MAT_TAXES_UNPIVOT__DBT_TMP" at bounding box center [210, 423] width 84 height 7
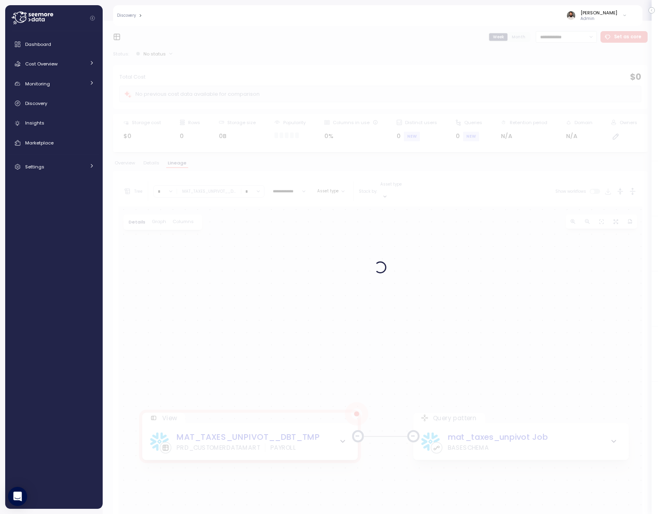
scroll to position [7, 0]
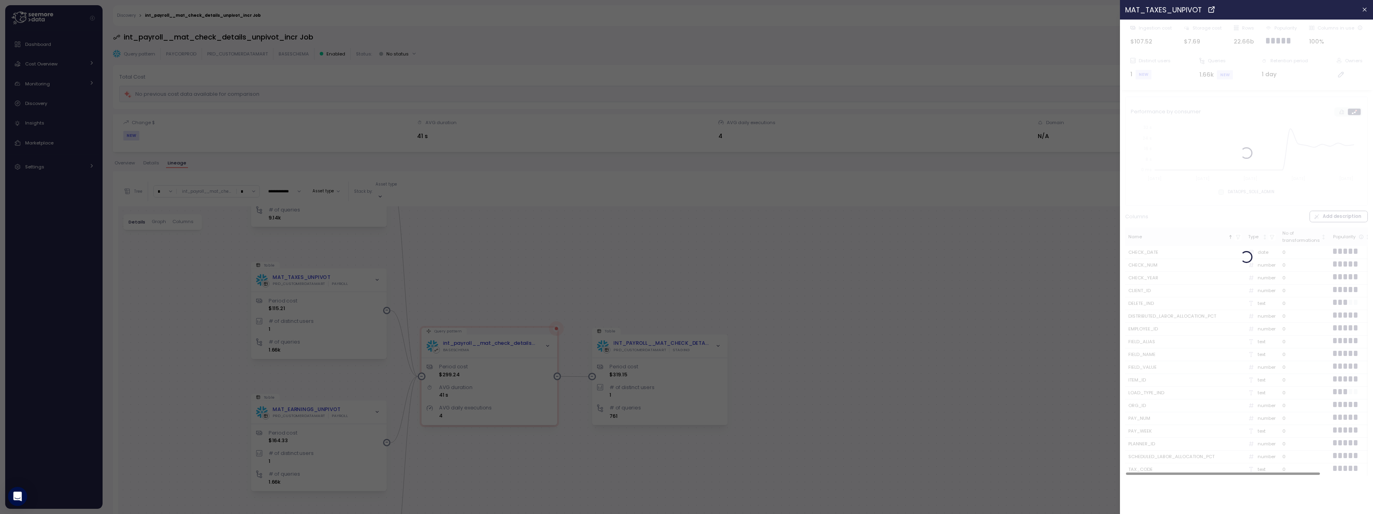
click at [453, 191] on div at bounding box center [686, 257] width 1373 height 514
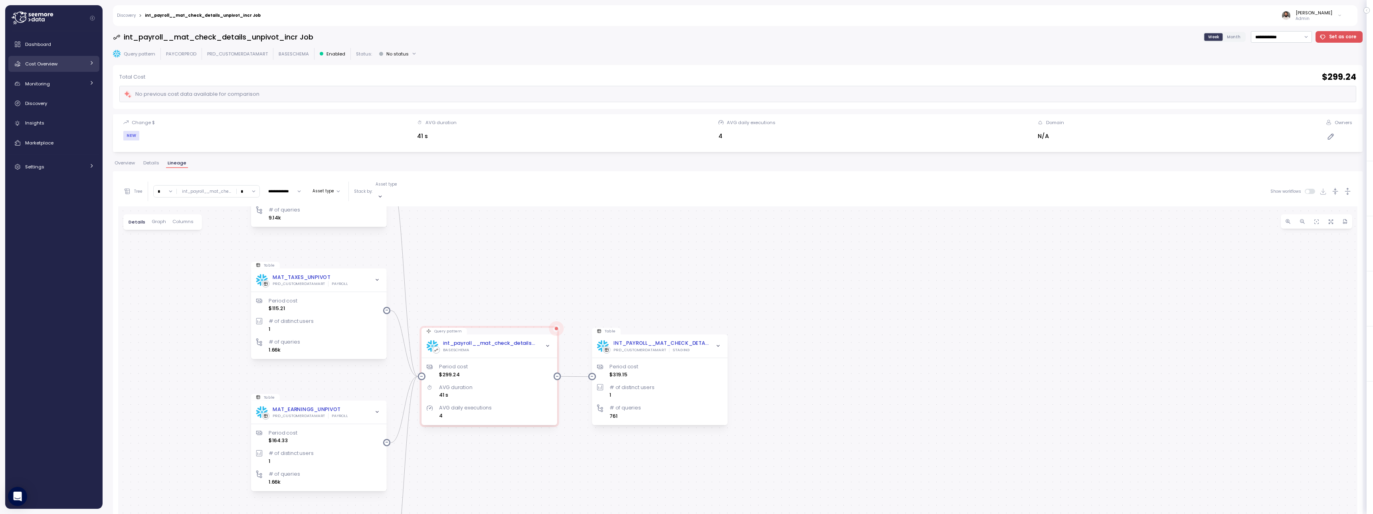
click at [65, 68] on link "Cost Overview" at bounding box center [53, 64] width 91 height 16
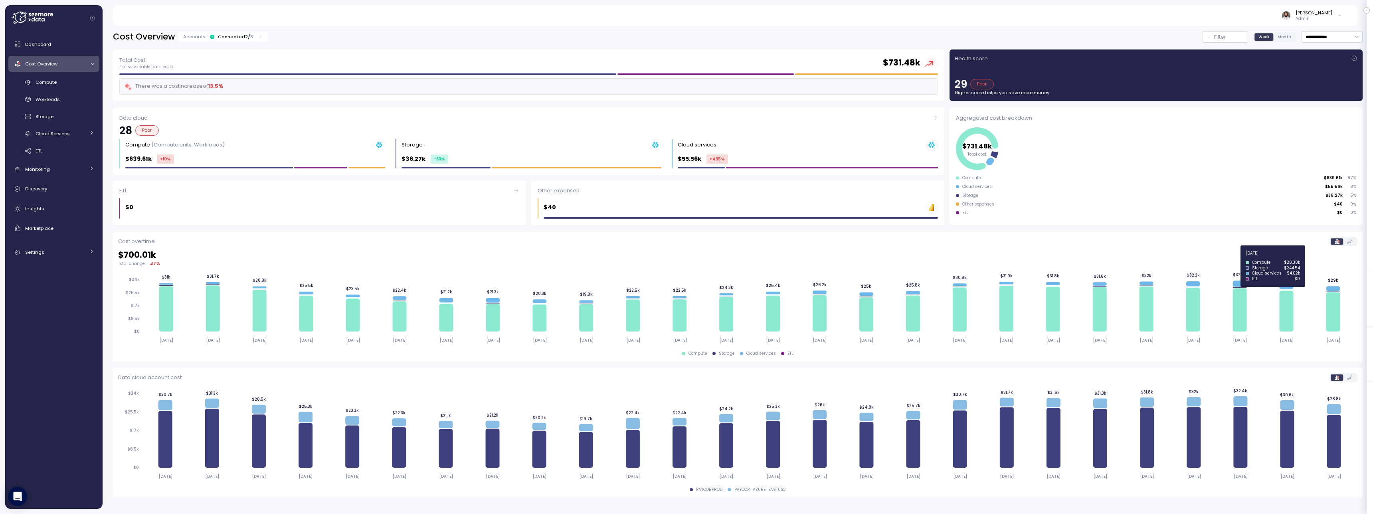
click at [1241, 284] on icon at bounding box center [1240, 284] width 14 height 6
click at [1235, 284] on icon at bounding box center [1240, 284] width 14 height 6
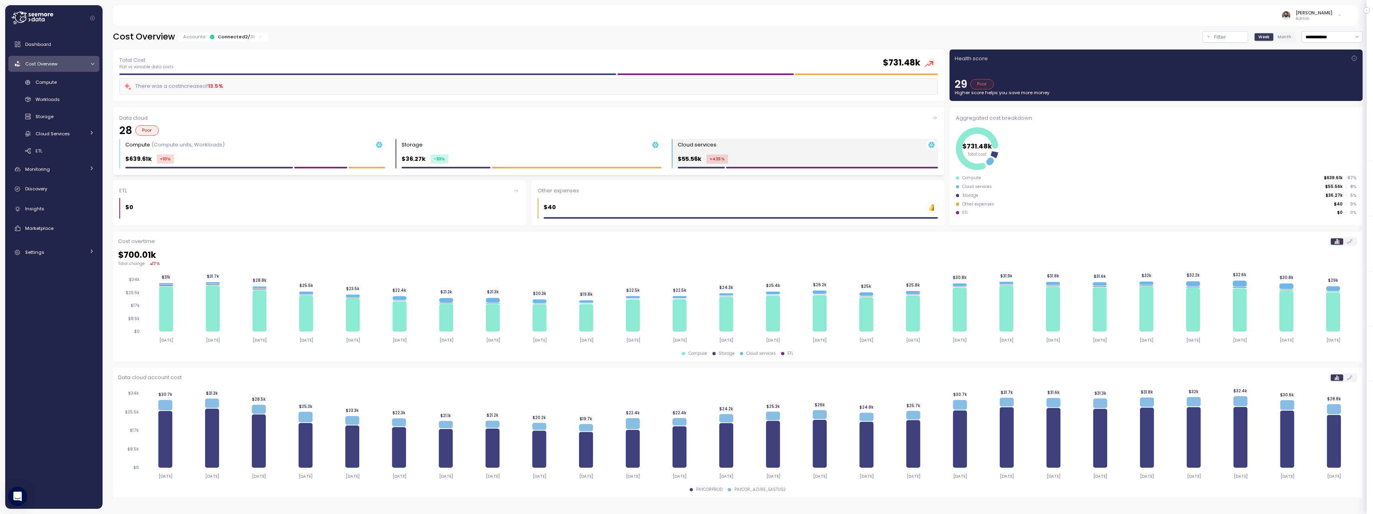
click at [748, 147] on div "Cloud services" at bounding box center [808, 145] width 260 height 12
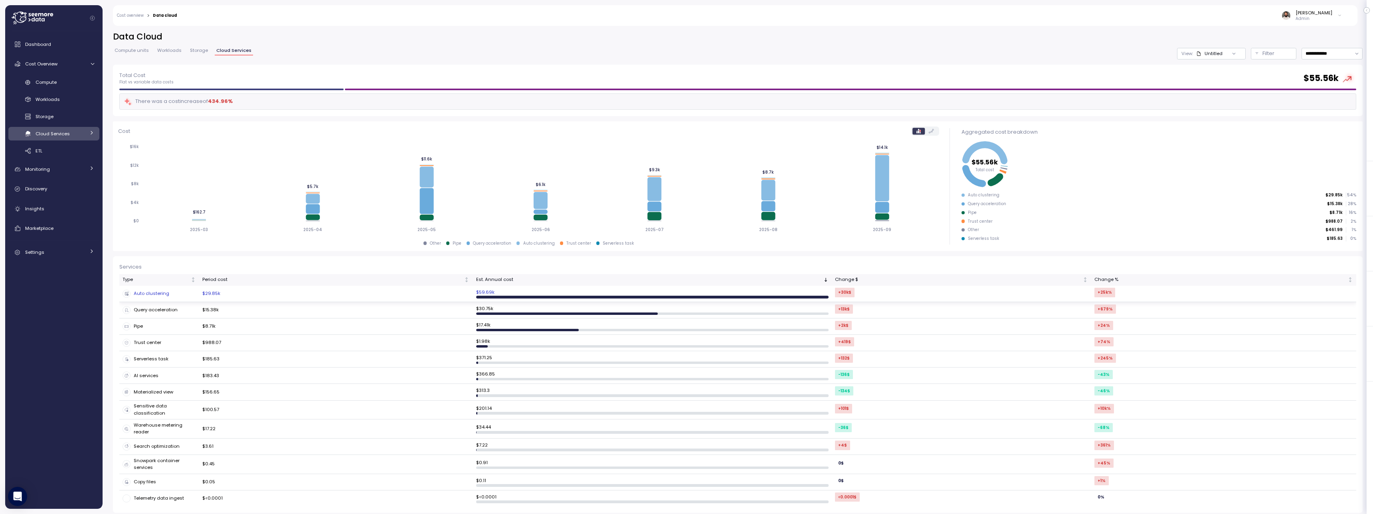
click at [408, 294] on td "$29.85k" at bounding box center [335, 294] width 273 height 16
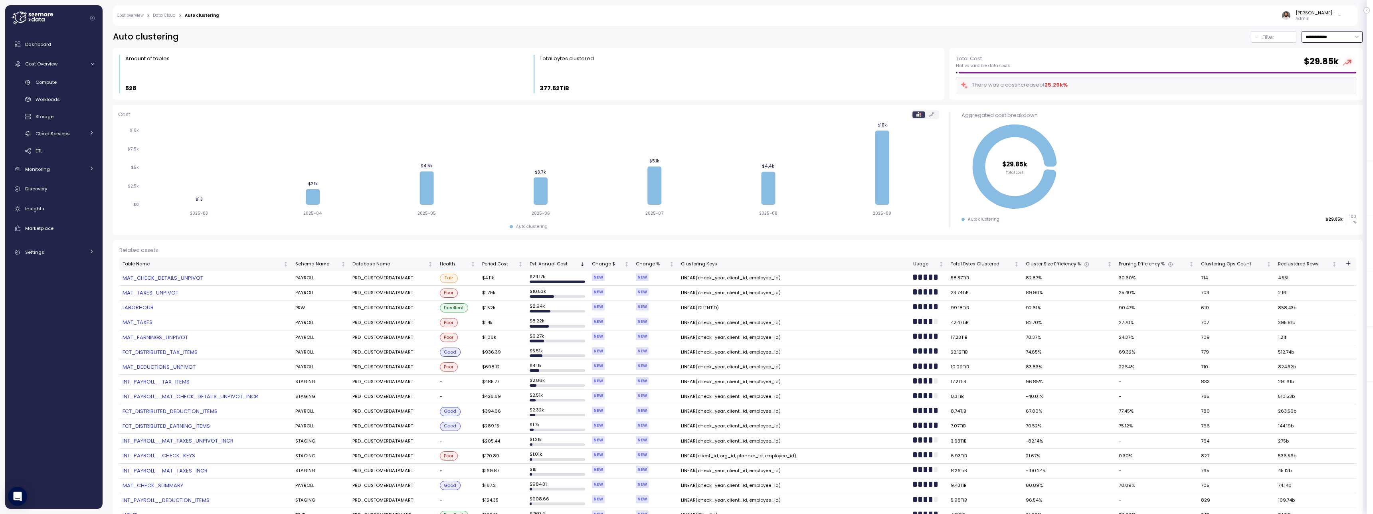
click at [1338, 38] on input "**********" at bounding box center [1332, 37] width 61 height 12
click at [1334, 75] on div "Last 7 days" at bounding box center [1328, 74] width 26 height 6
type input "**********"
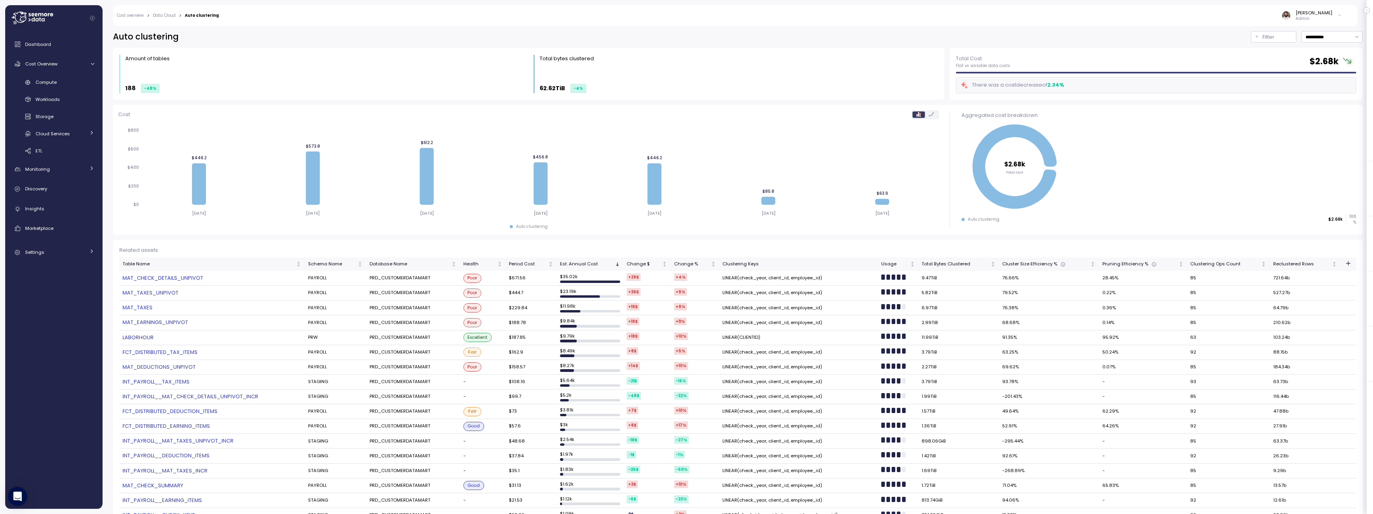
click at [170, 292] on link "MAT_TAXES_UNPIVOT" at bounding box center [212, 293] width 179 height 8
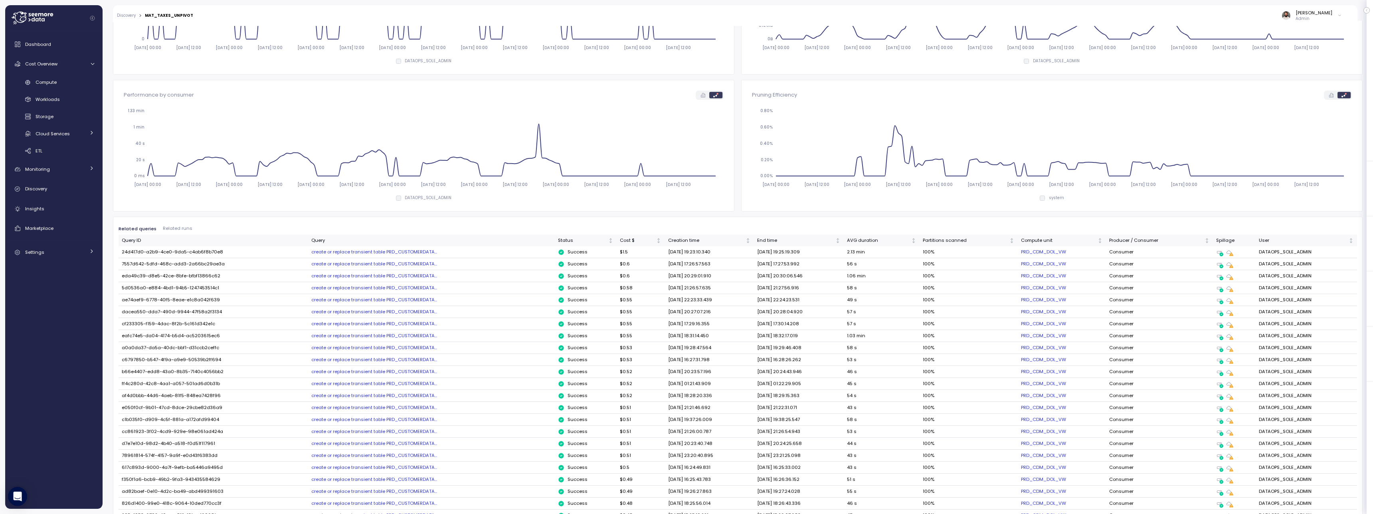
scroll to position [204, 0]
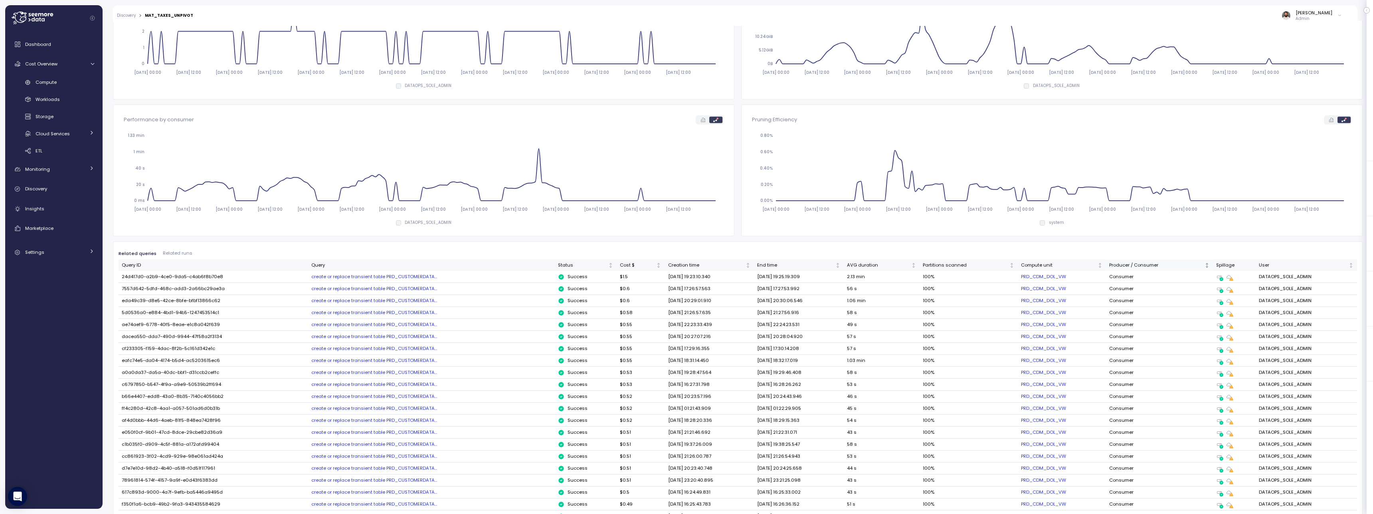
click at [1145, 269] on th "Producer / Consumer" at bounding box center [1159, 266] width 107 height 12
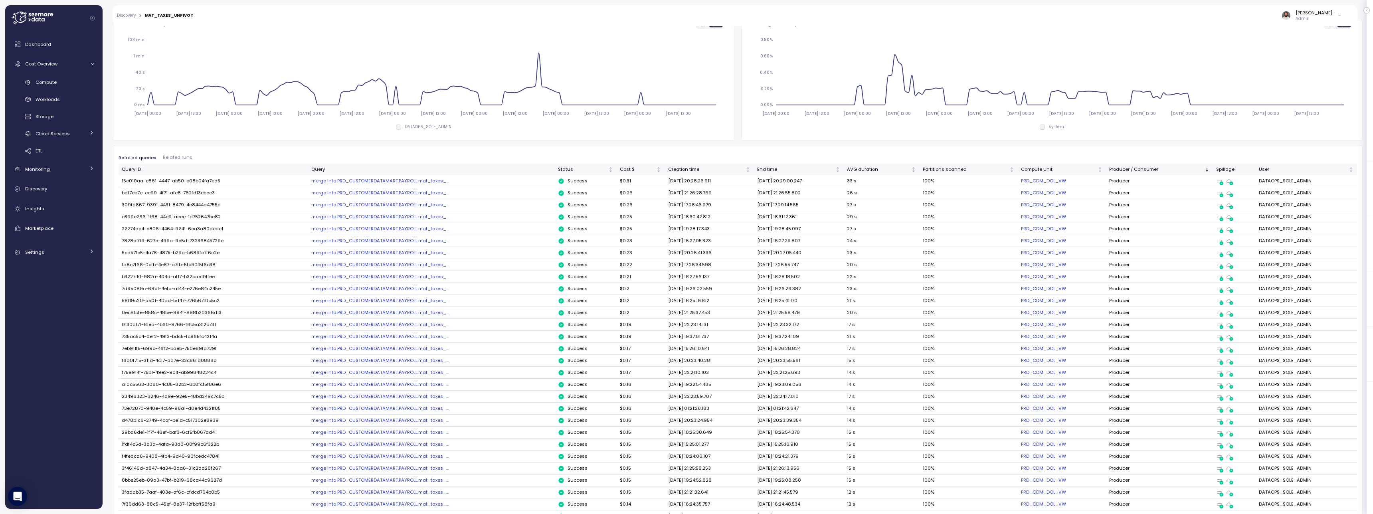
scroll to position [297, 0]
click at [412, 182] on div "merge into PRD_CUSTOMERDATAMART.PAYROLL.mat_taxes_..." at bounding box center [431, 183] width 240 height 6
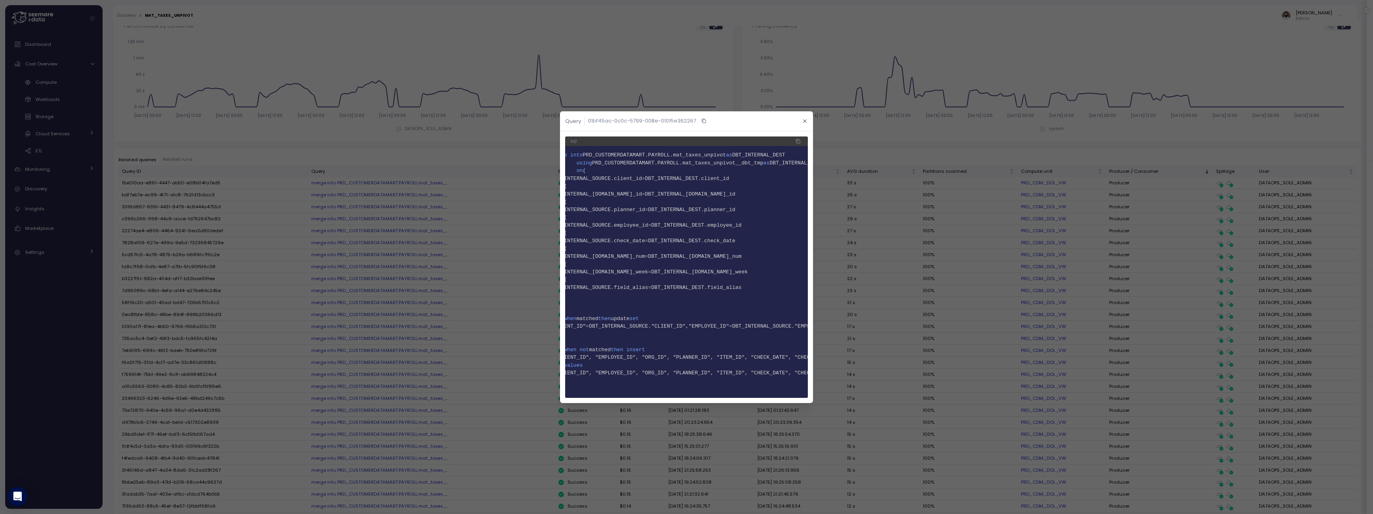
scroll to position [0, 0]
click at [667, 226] on span "DBT_INTERNAL_SOURCE.employee_id" at bounding box center [619, 225] width 97 height 6
click at [664, 239] on span "DBT_INTERNAL_SOURCE.check_date" at bounding box center [617, 241] width 93 height 6
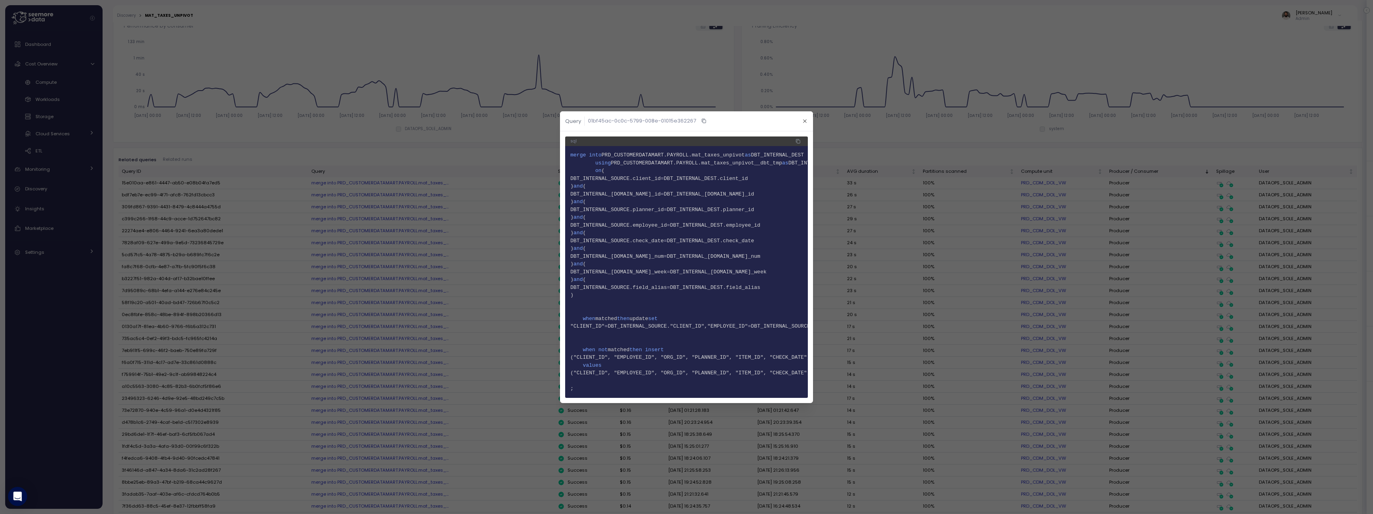
click at [664, 258] on span "DBT_INTERNAL_SOURCE.pay_num" at bounding box center [617, 256] width 93 height 6
click at [667, 270] on span "DBT_INTERNAL_SOURCE.pay_week" at bounding box center [619, 272] width 97 height 6
click at [1076, 112] on div at bounding box center [686, 257] width 1373 height 514
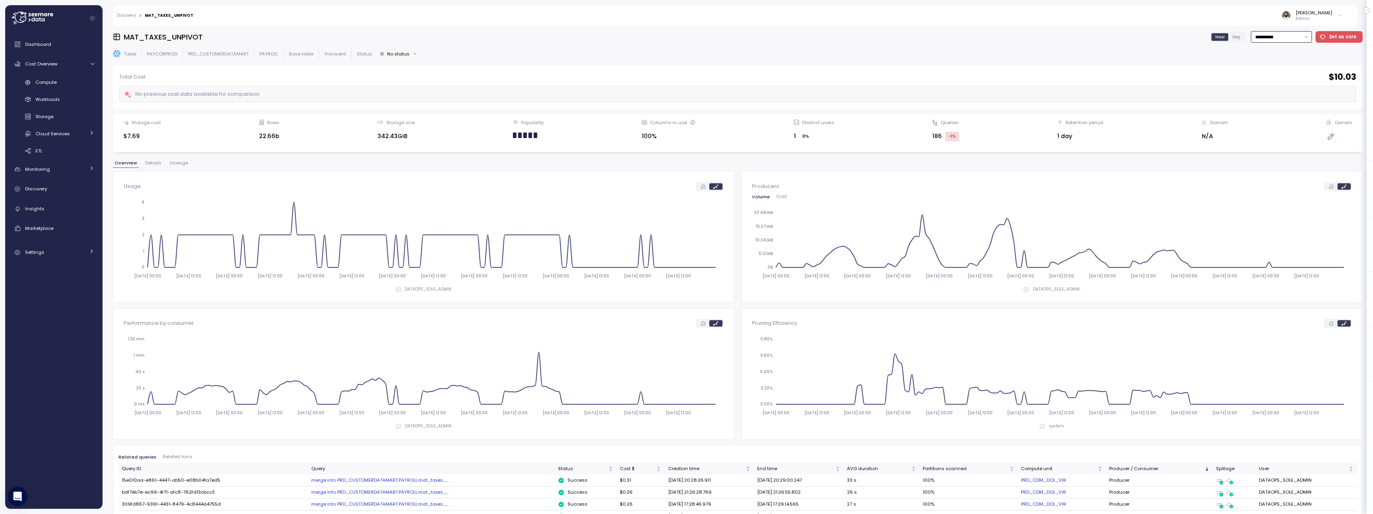
click at [1280, 40] on input "**********" at bounding box center [1281, 37] width 61 height 12
click at [1281, 104] on div "Last 6 months" at bounding box center [1282, 105] width 33 height 6
type input "**********"
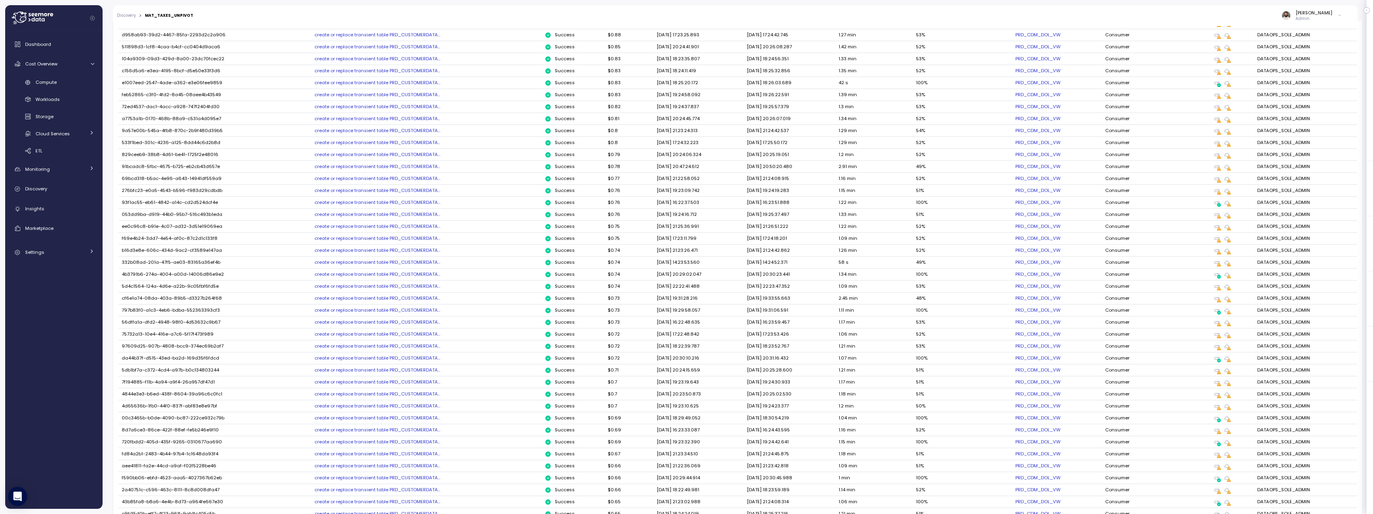
scroll to position [285, 0]
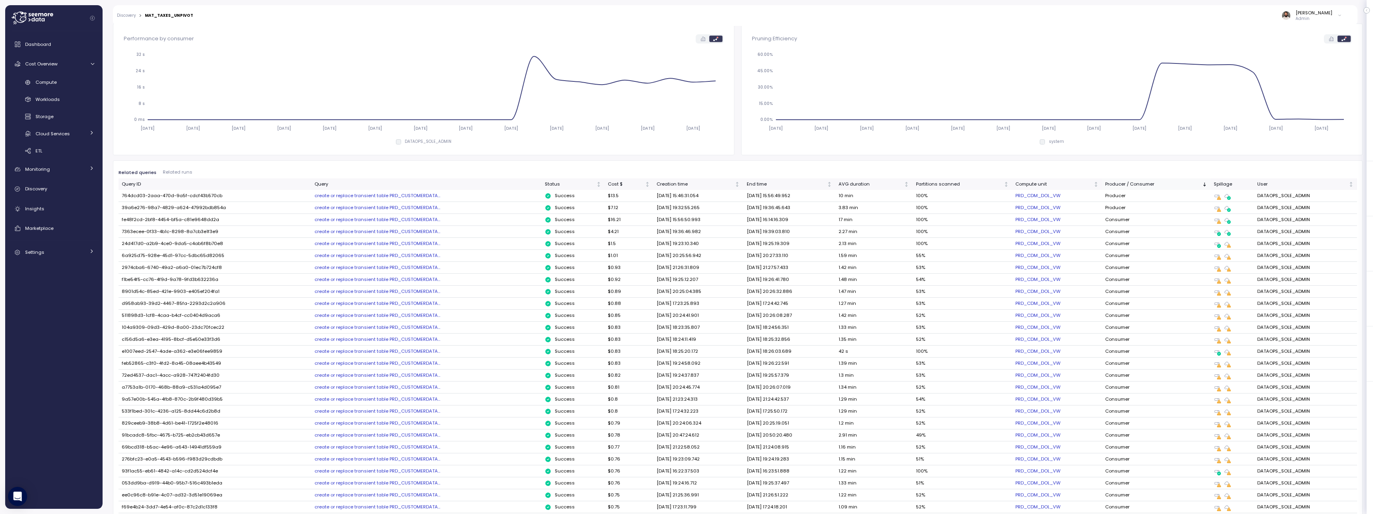
click at [1132, 187] on div "Producer / Consumer" at bounding box center [1153, 184] width 95 height 7
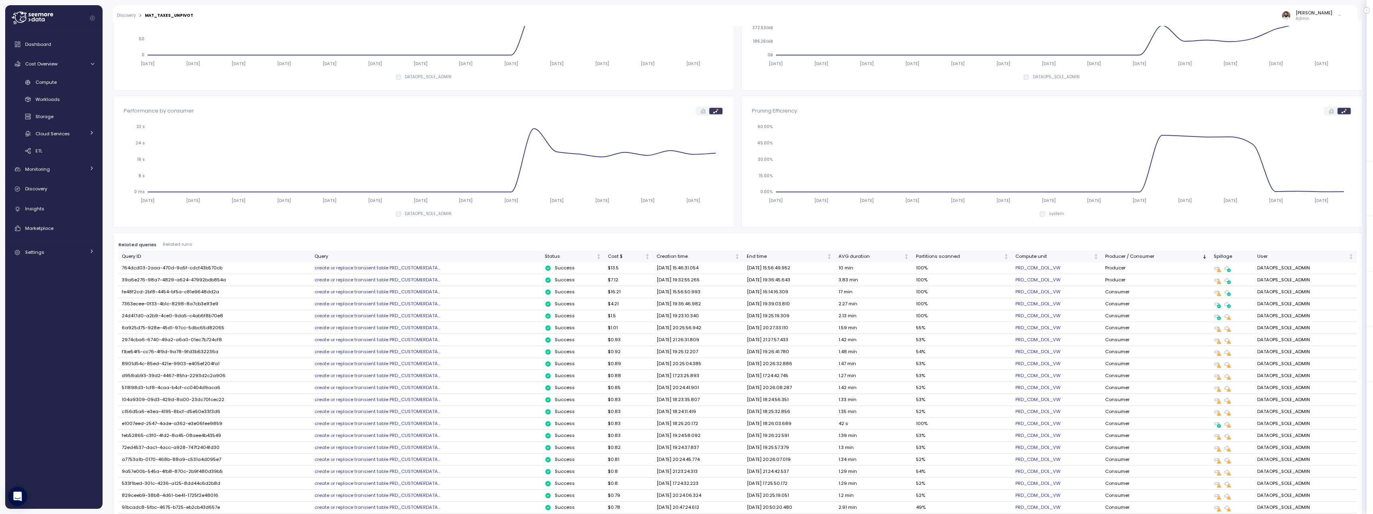
scroll to position [0, 0]
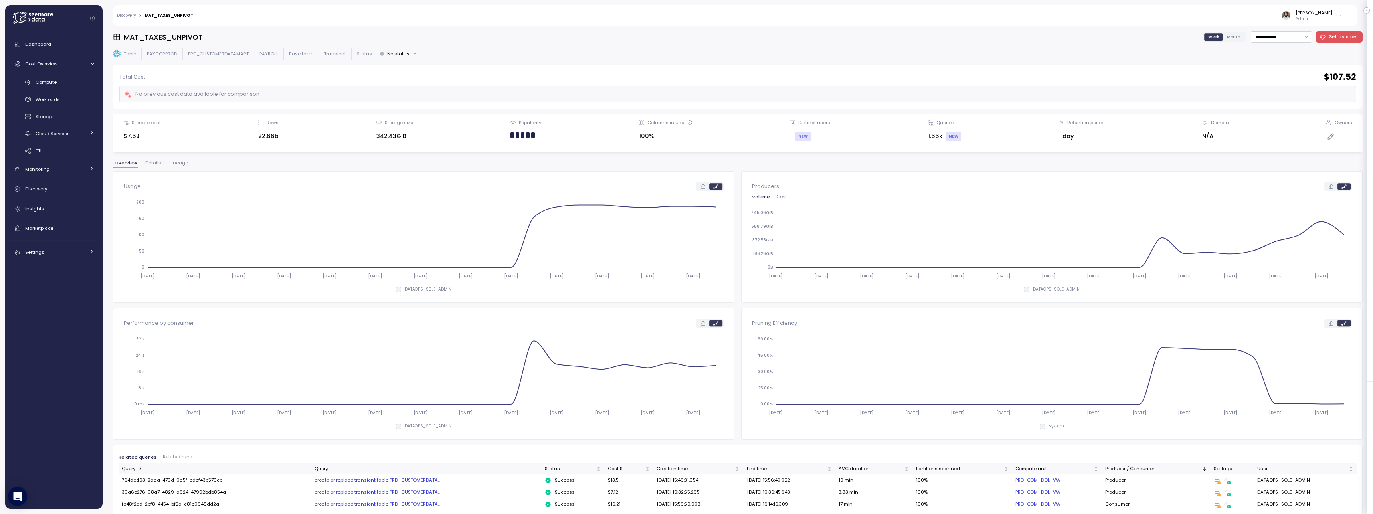
click at [214, 52] on p "PRD_CUSTOMERDATAMART" at bounding box center [218, 54] width 61 height 6
copy p "PRD_CUSTOMERDATAMART"
click at [269, 53] on p "PAYROLL" at bounding box center [269, 54] width 19 height 6
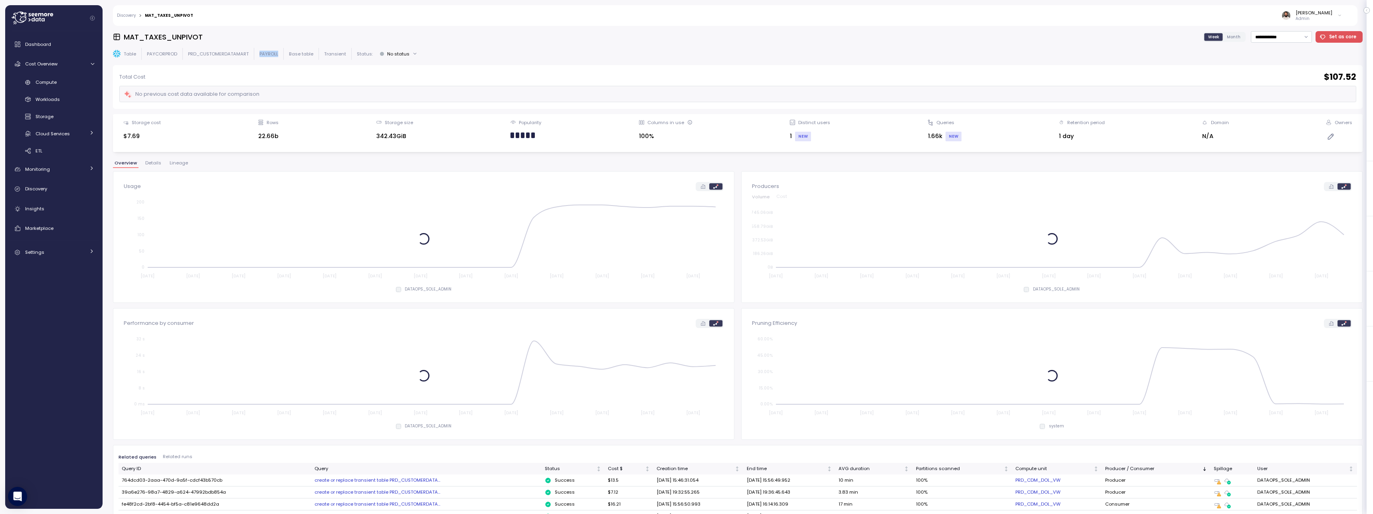
copy p "PAYROLL"
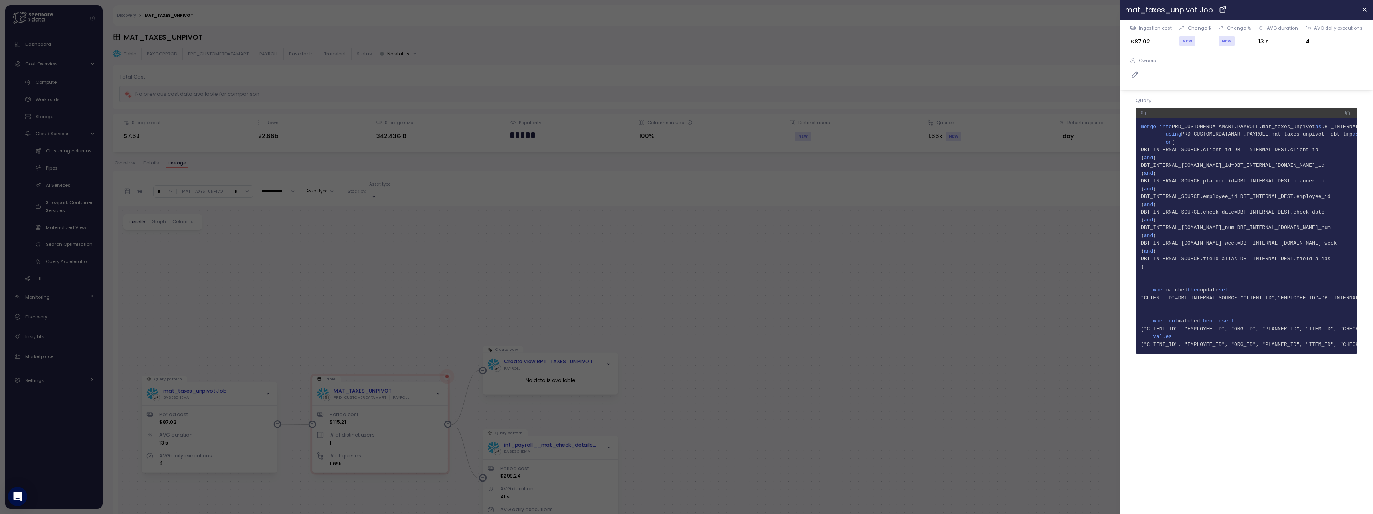
click at [307, 43] on div at bounding box center [686, 257] width 1373 height 514
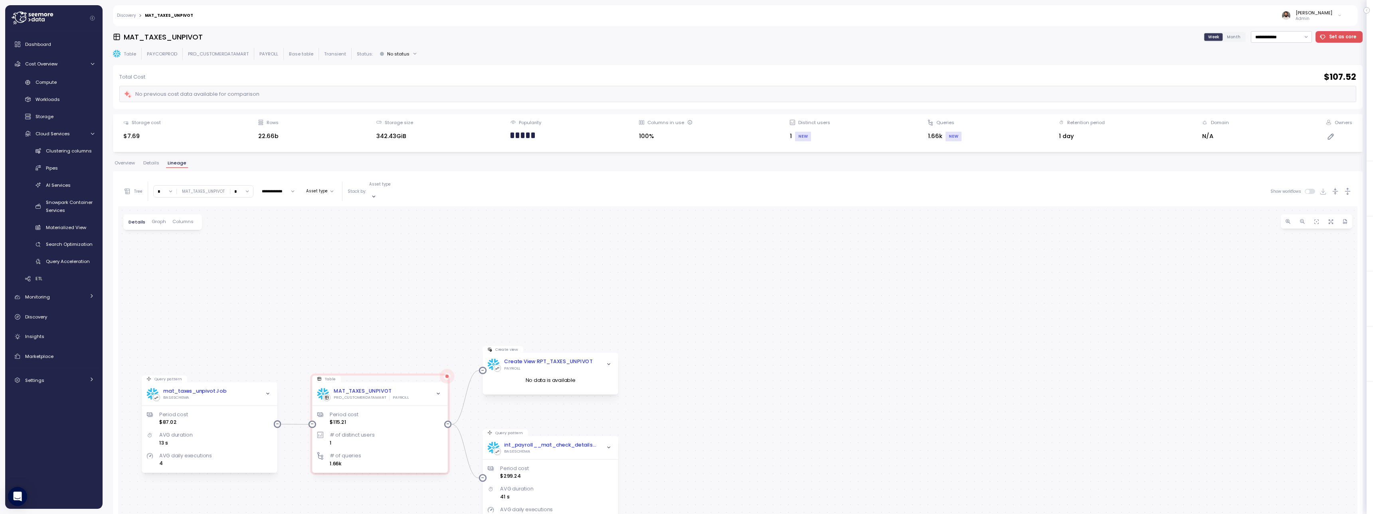
click at [185, 36] on h3 "MAT_TAXES_UNPIVOT" at bounding box center [163, 37] width 79 height 10
copy h3 "MAT_TAXES_UNPIVOT"
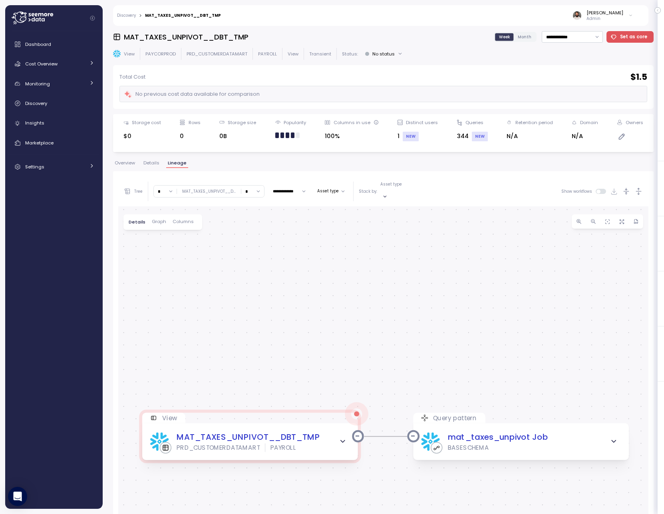
scroll to position [7, 0]
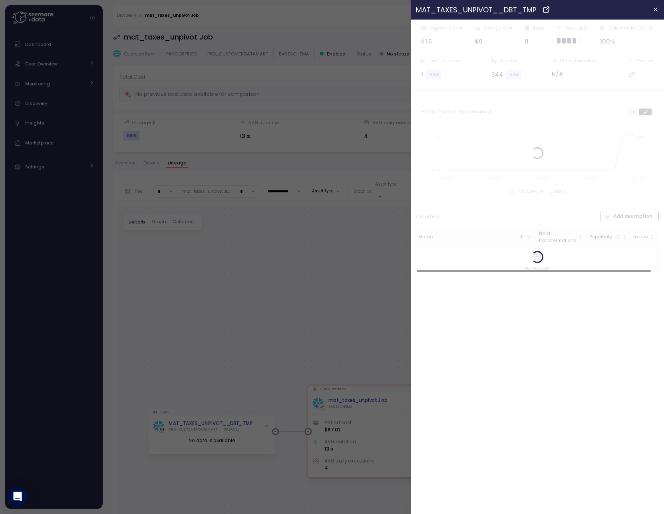
click at [276, 257] on div at bounding box center [332, 257] width 664 height 514
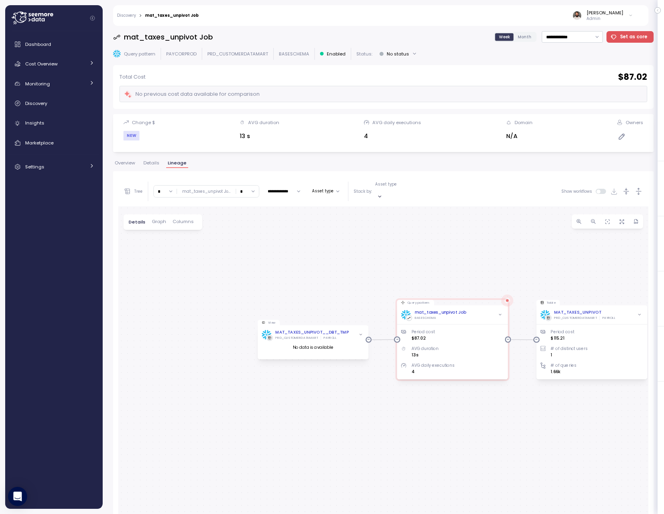
drag, startPoint x: 298, startPoint y: 335, endPoint x: 382, endPoint y: 274, distance: 103.3
click at [382, 274] on div "View MAT_TAXES_UNPIVOT__DBT_TMP PRD_CUSTOMERDATAMART PAYROLL No data is availab…" at bounding box center [383, 432] width 530 height 453
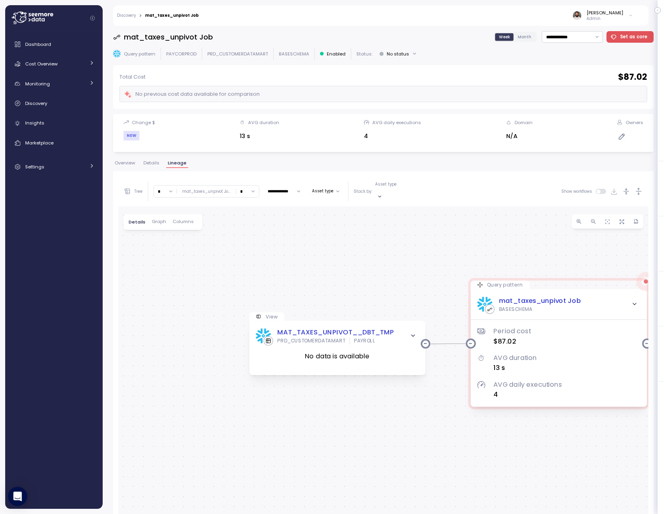
drag, startPoint x: 312, startPoint y: 299, endPoint x: 351, endPoint y: 289, distance: 40.0
click at [352, 290] on div "View MAT_TAXES_UNPIVOT__DBT_TMP PRD_CUSTOMERDATAMART PAYROLL No data is availab…" at bounding box center [383, 432] width 530 height 453
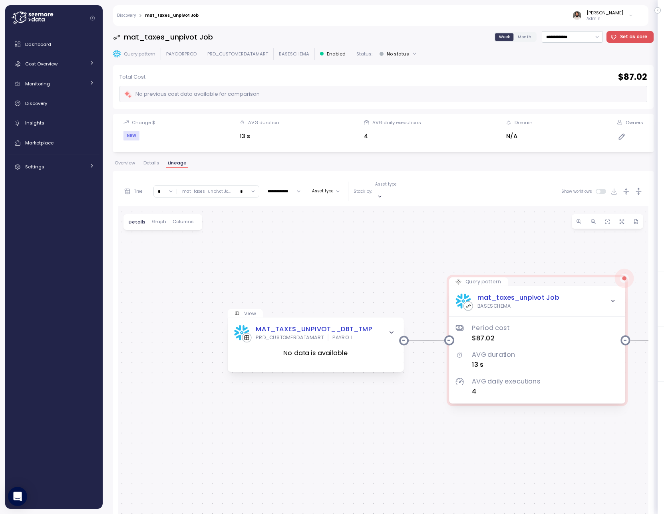
drag, startPoint x: 343, startPoint y: 294, endPoint x: 272, endPoint y: 237, distance: 91.2
click at [338, 293] on div "View MAT_TAXES_UNPIVOT__DBT_TMP PRD_CUSTOMERDATAMART PAYROLL No data is availab…" at bounding box center [383, 432] width 530 height 453
click at [166, 186] on input "*" at bounding box center [165, 192] width 23 height 12
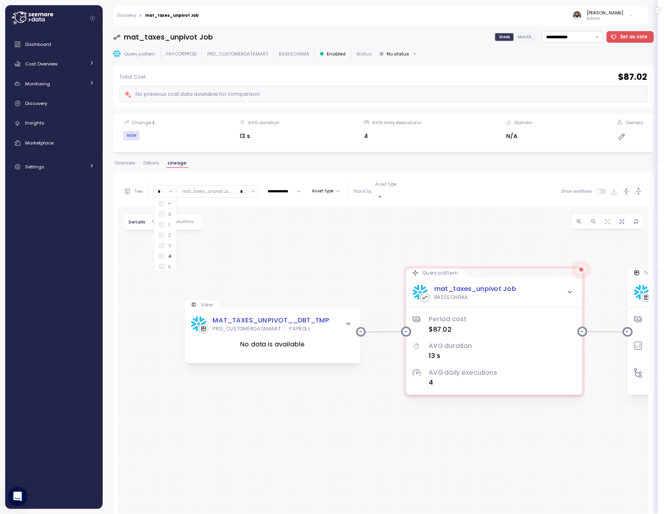
drag, startPoint x: 355, startPoint y: 285, endPoint x: 330, endPoint y: 281, distance: 25.1
click at [329, 281] on div "View MAT_TAXES_UNPIVOT__DBT_TMP PRD_CUSTOMERDATAMART PAYROLL No data is availab…" at bounding box center [383, 432] width 530 height 453
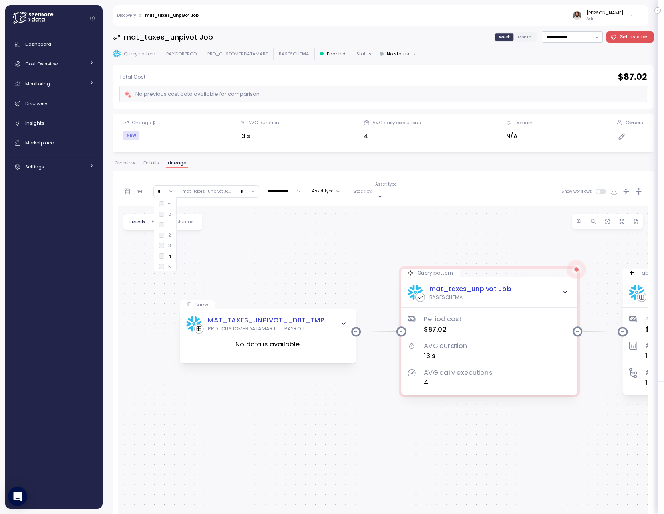
drag, startPoint x: 510, startPoint y: 247, endPoint x: 493, endPoint y: 247, distance: 16.8
click at [493, 247] on div "View MAT_TAXES_UNPIVOT__DBT_TMP PRD_CUSTOMERDATAMART PAYROLL No data is availab…" at bounding box center [383, 432] width 530 height 453
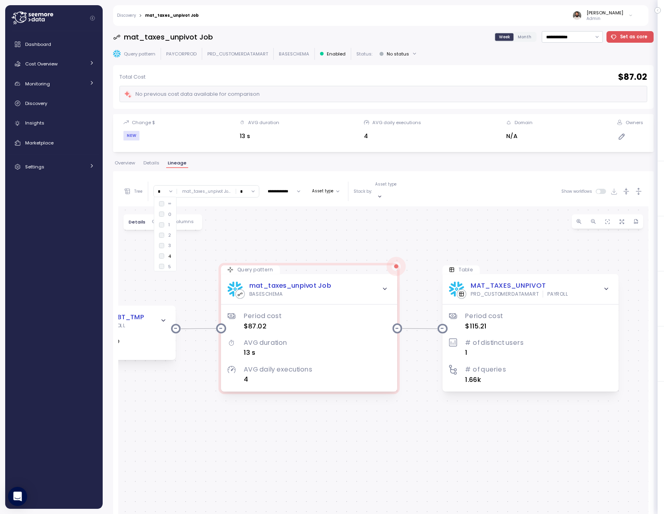
drag, startPoint x: 513, startPoint y: 248, endPoint x: 345, endPoint y: 245, distance: 168.1
click at [345, 245] on div "View MAT_TAXES_UNPIVOT__DBT_TMP PRD_CUSTOMERDATAMART PAYROLL No data is availab…" at bounding box center [383, 432] width 530 height 453
click at [585, 283] on div "MAT_TAXES_UNPIVOT PRD_CUSTOMERDATAMART PAYROLL" at bounding box center [530, 289] width 163 height 17
